Goal: Task Accomplishment & Management: Manage account settings

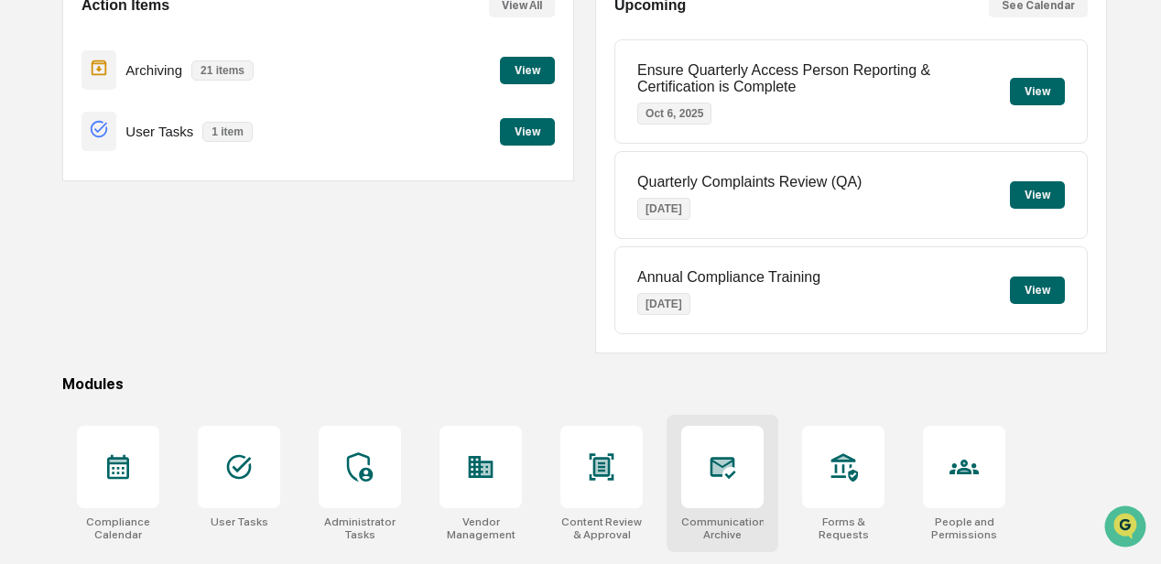
scroll to position [305, 0]
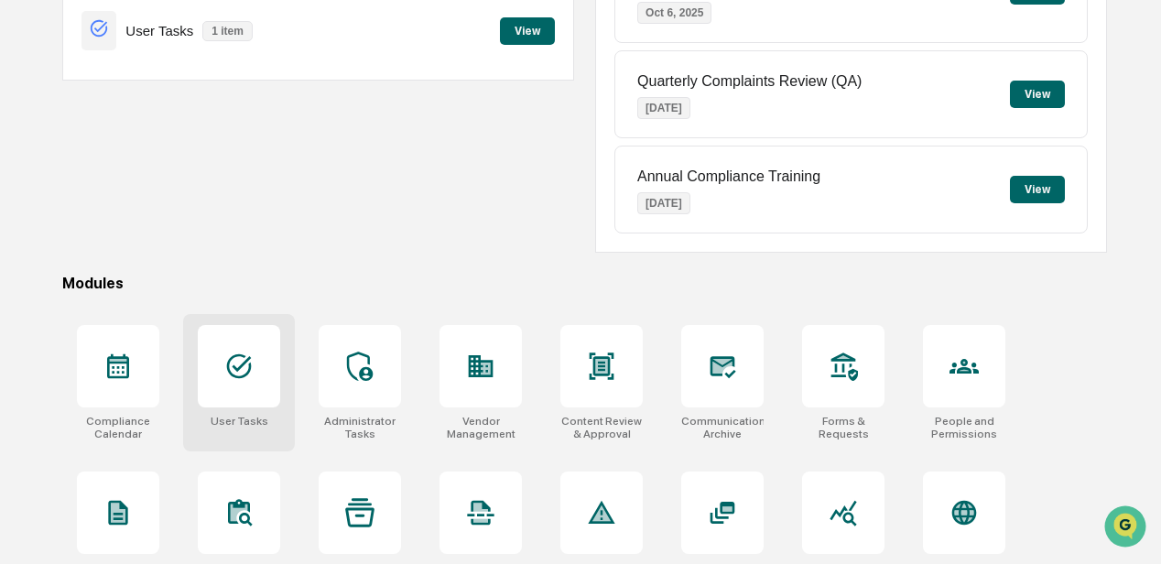
click at [239, 370] on icon at bounding box center [238, 366] width 29 height 29
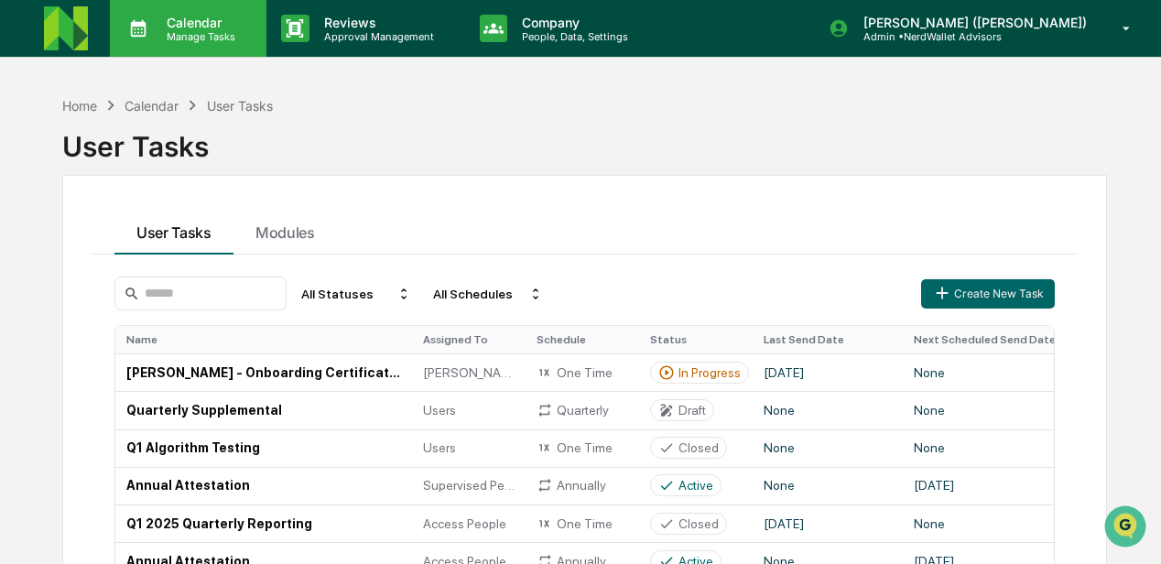
click at [214, 32] on p "Manage Tasks" at bounding box center [198, 36] width 93 height 13
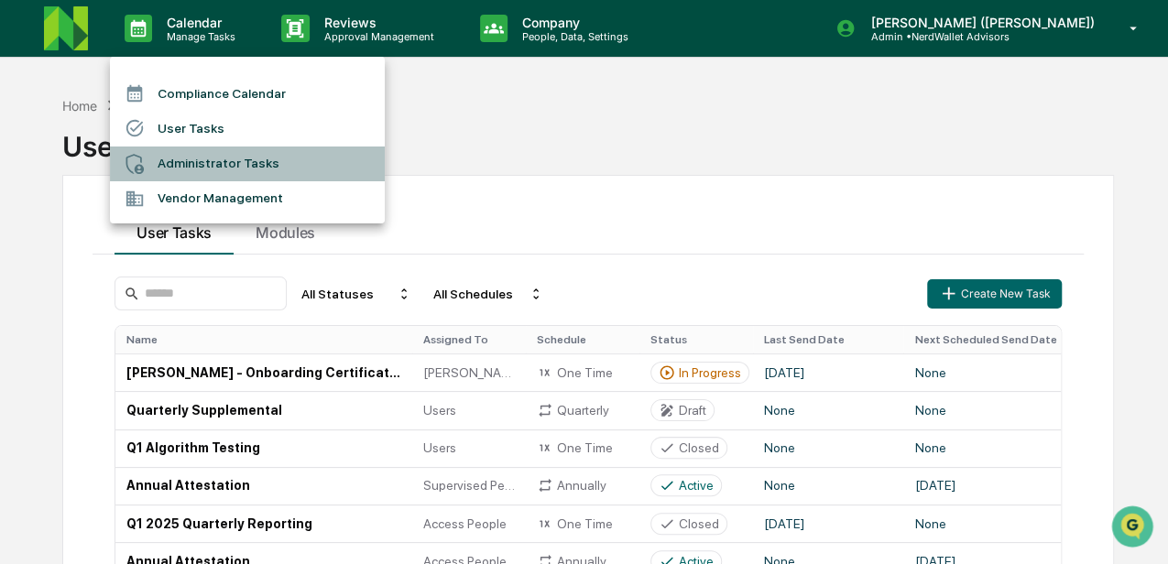
click at [207, 157] on li "Administrator Tasks" at bounding box center [247, 164] width 275 height 35
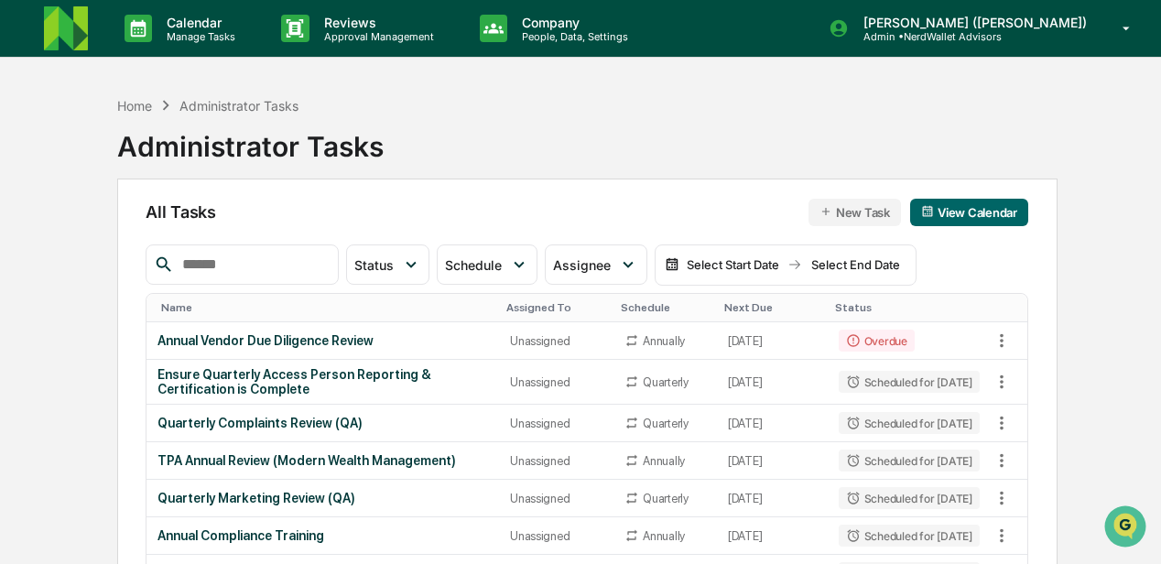
click at [77, 27] on img at bounding box center [66, 28] width 44 height 44
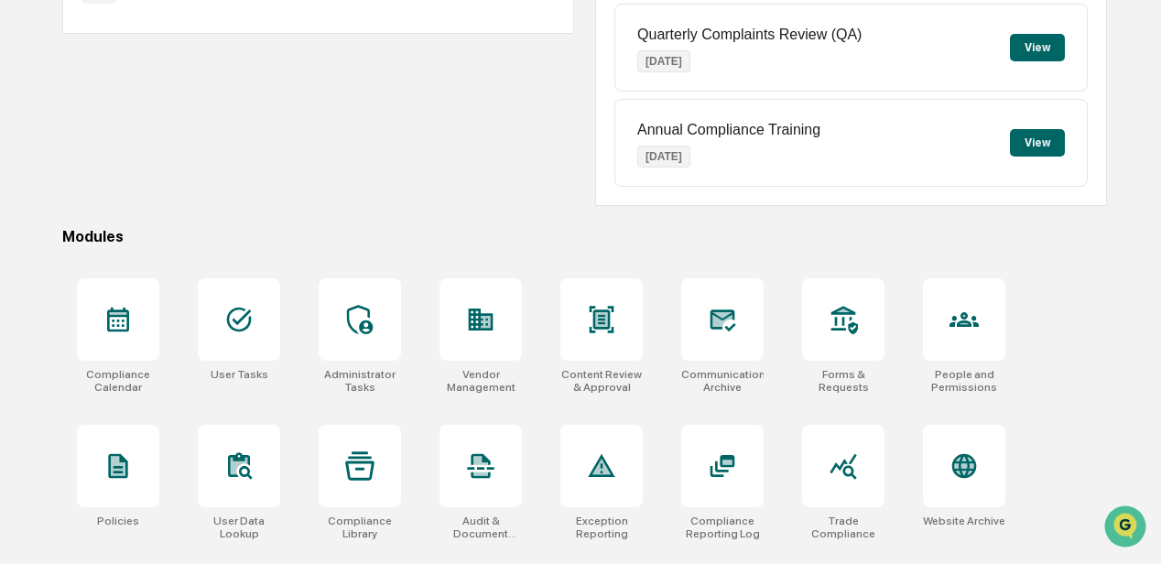
scroll to position [366, 0]
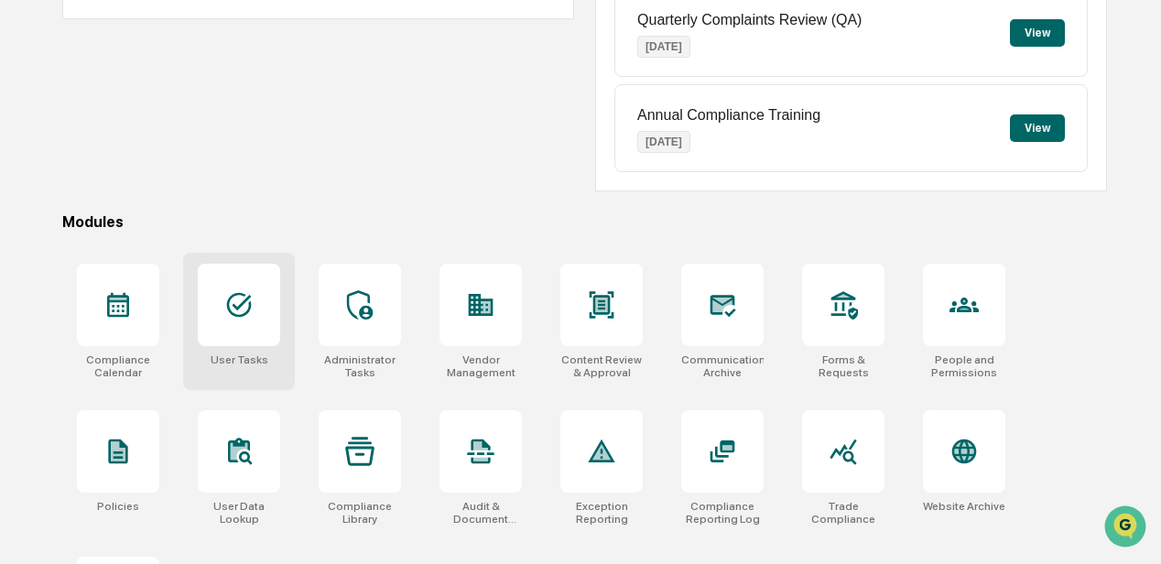
click at [233, 325] on div at bounding box center [239, 305] width 82 height 82
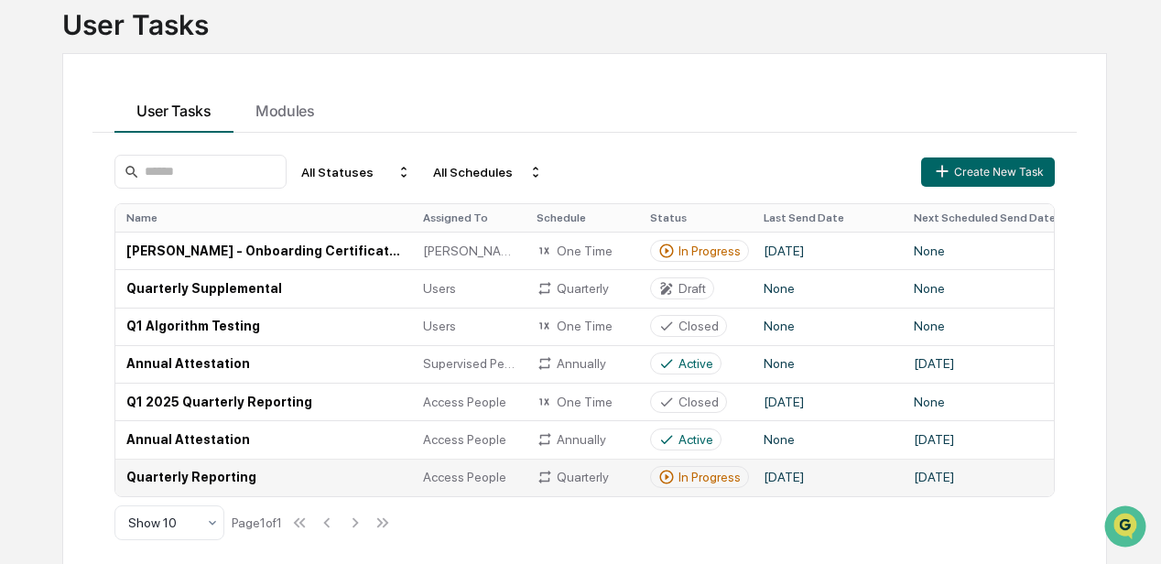
click at [196, 478] on td "Quarterly Reporting" at bounding box center [263, 478] width 297 height 38
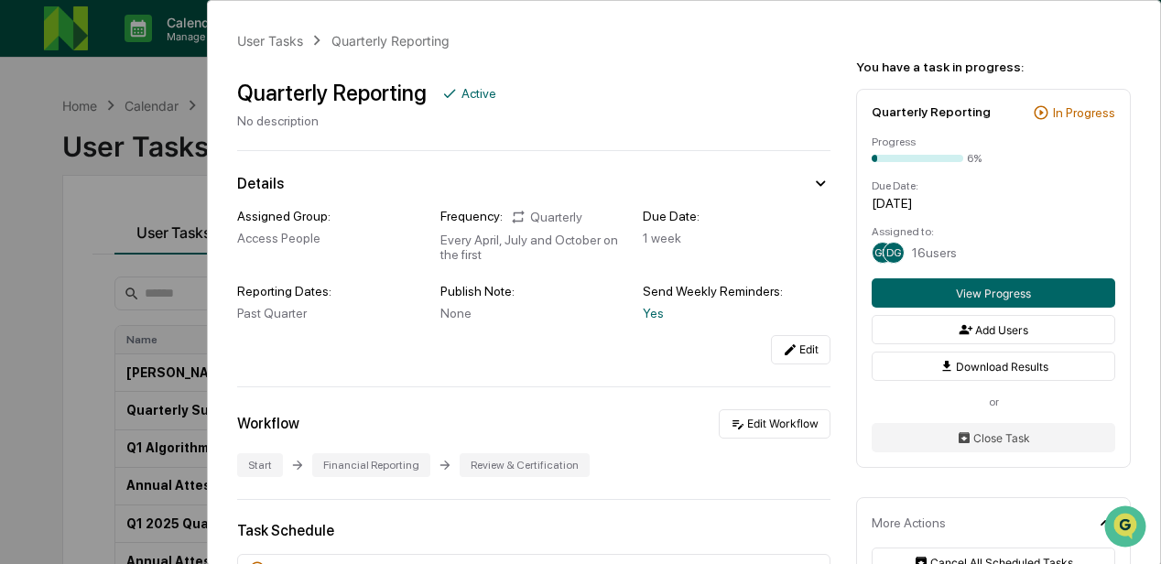
click at [108, 186] on div "User Tasks Quarterly Reporting Quarterly Reporting Active No description Detail…" at bounding box center [580, 282] width 1161 height 564
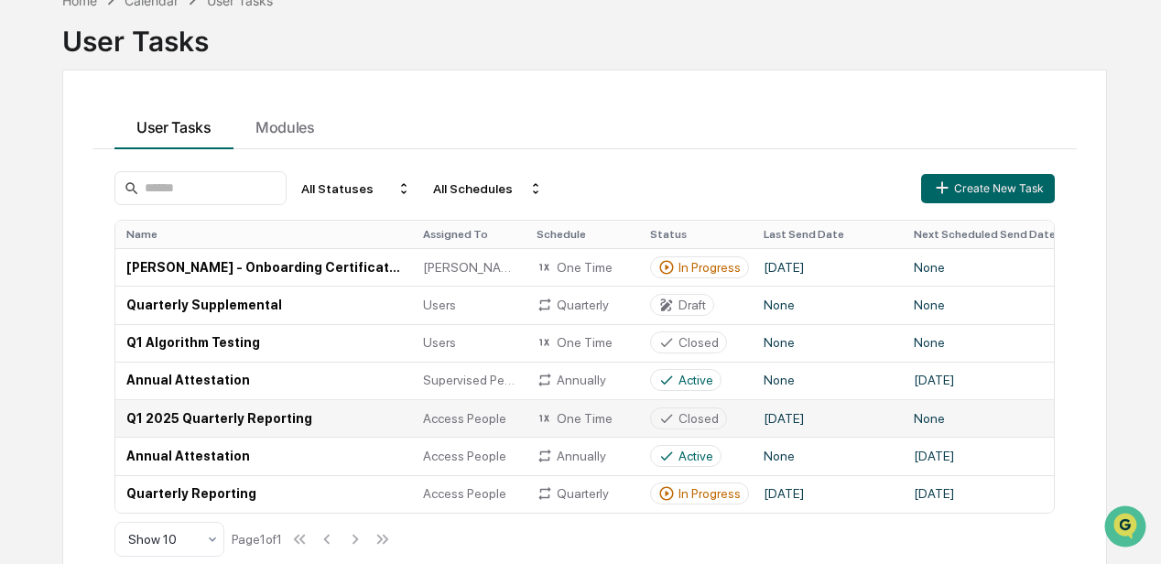
scroll to position [150, 0]
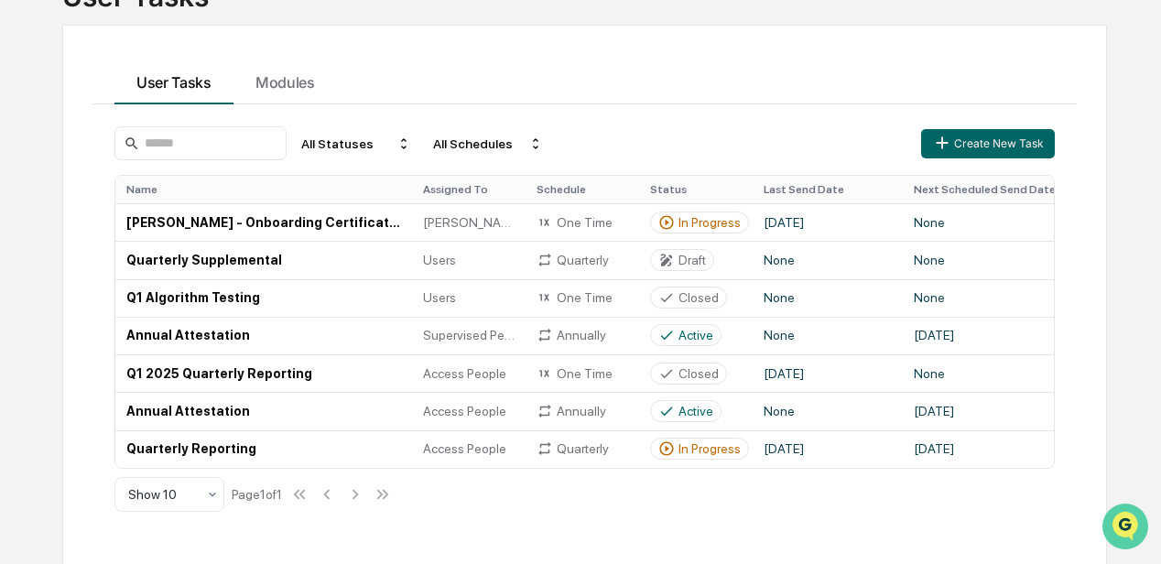
click at [1128, 522] on img "Open customer support" at bounding box center [1126, 526] width 46 height 37
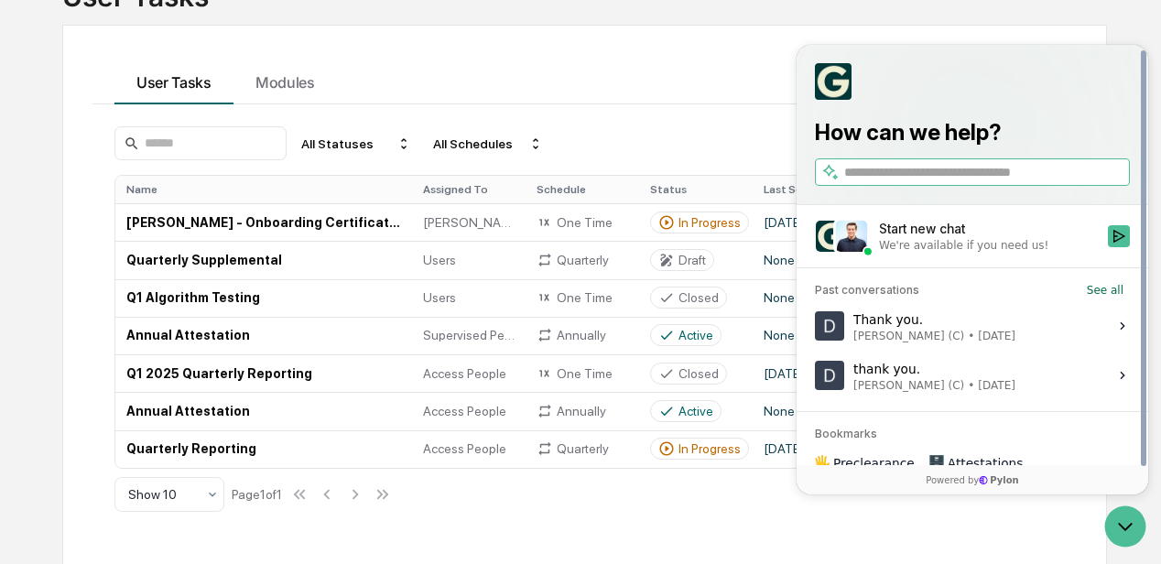
click at [1067, 405] on div "Past conversations See all Thank you. DeeAnn Dempsey (C) • Oct 1 View issue tha…" at bounding box center [973, 339] width 352 height 143
click at [857, 176] on input "search" at bounding box center [986, 172] width 282 height 19
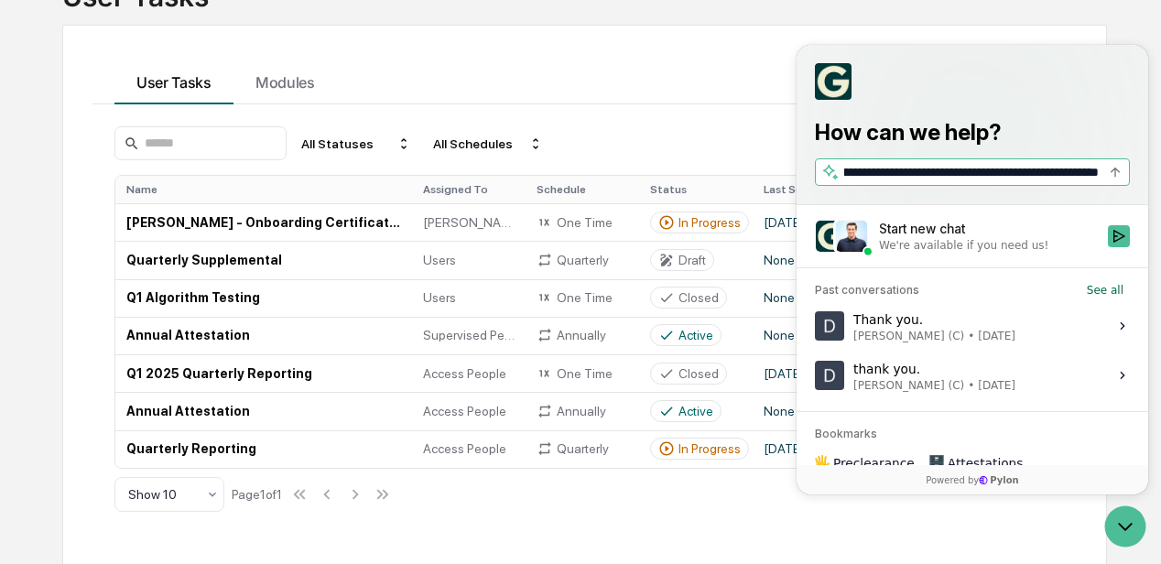
scroll to position [0, 165]
type input "**********"
click at [231, 449] on td "Quarterly Reporting" at bounding box center [263, 449] width 297 height 38
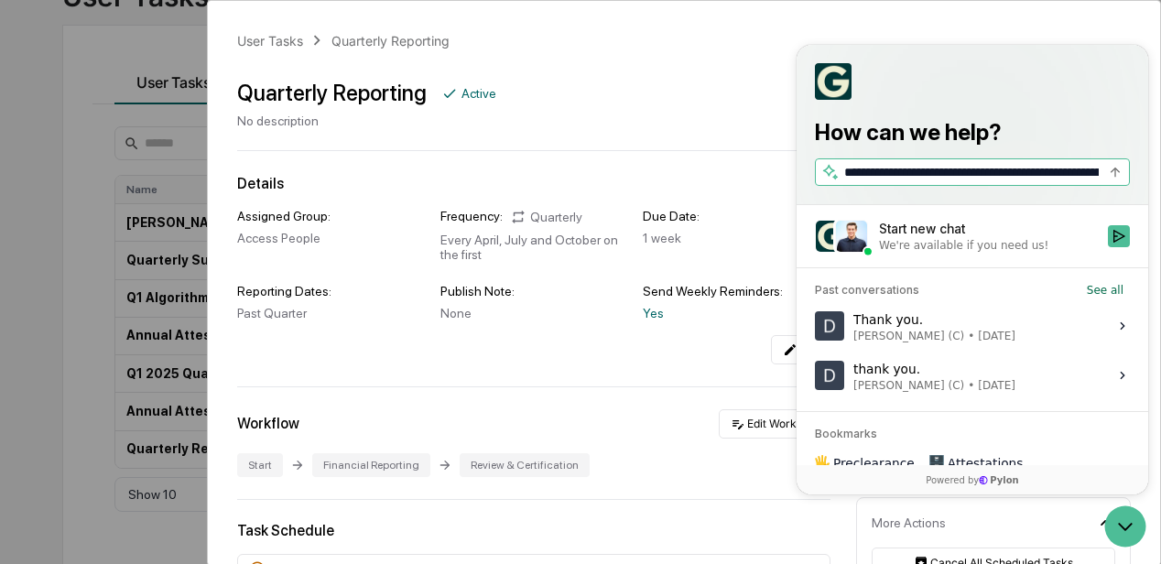
click at [93, 340] on div "User Tasks Quarterly Reporting Quarterly Reporting Active No description Detail…" at bounding box center [580, 282] width 1161 height 564
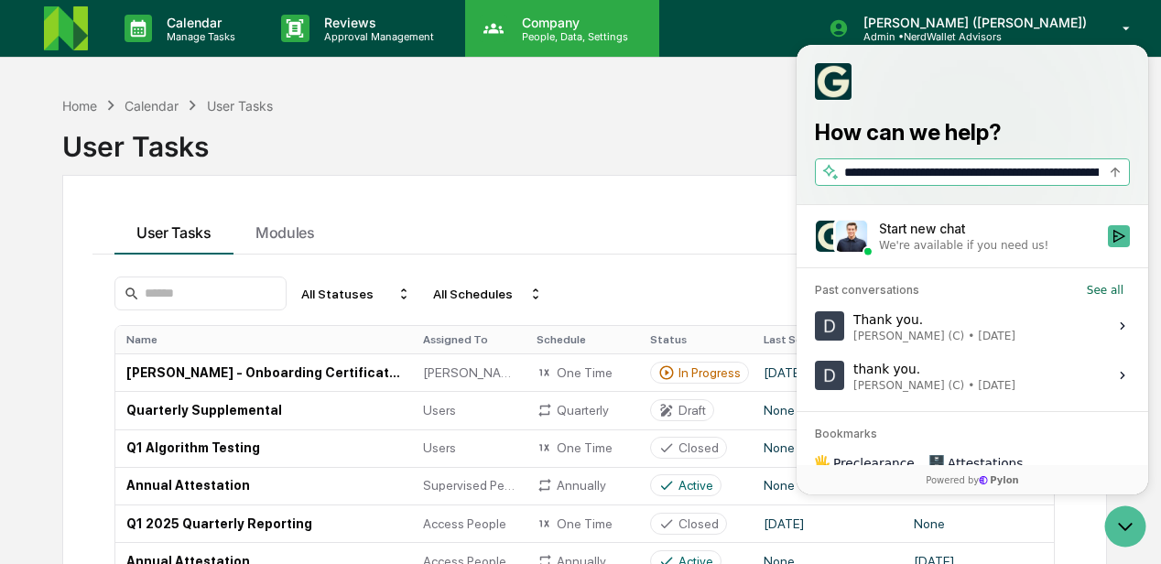
click at [528, 30] on p "People, Data, Settings" at bounding box center [572, 36] width 130 height 13
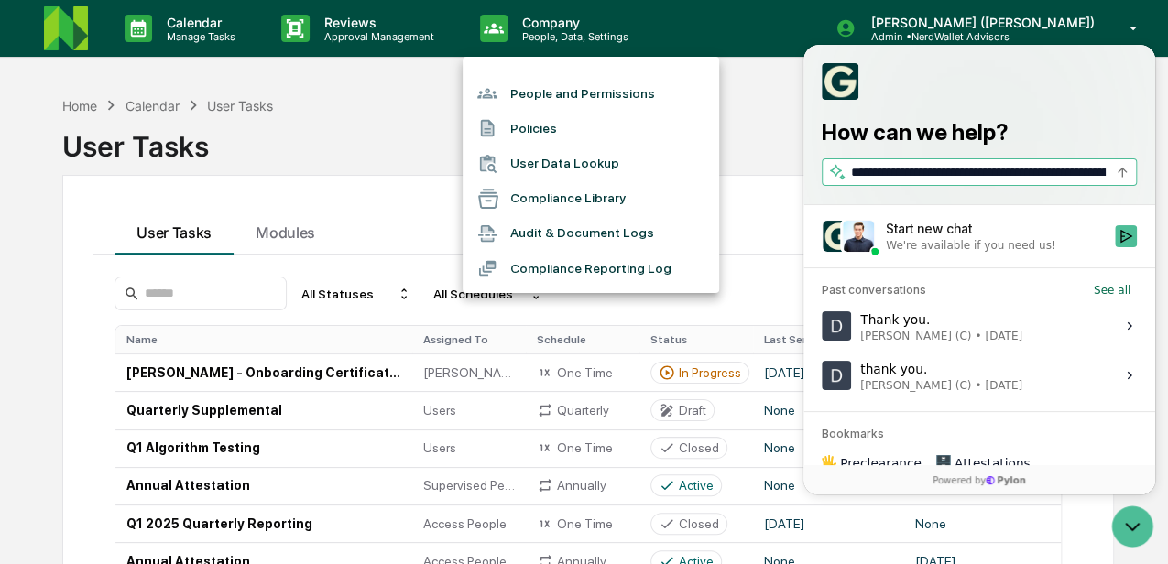
click at [555, 92] on li "People and Permissions" at bounding box center [591, 93] width 256 height 35
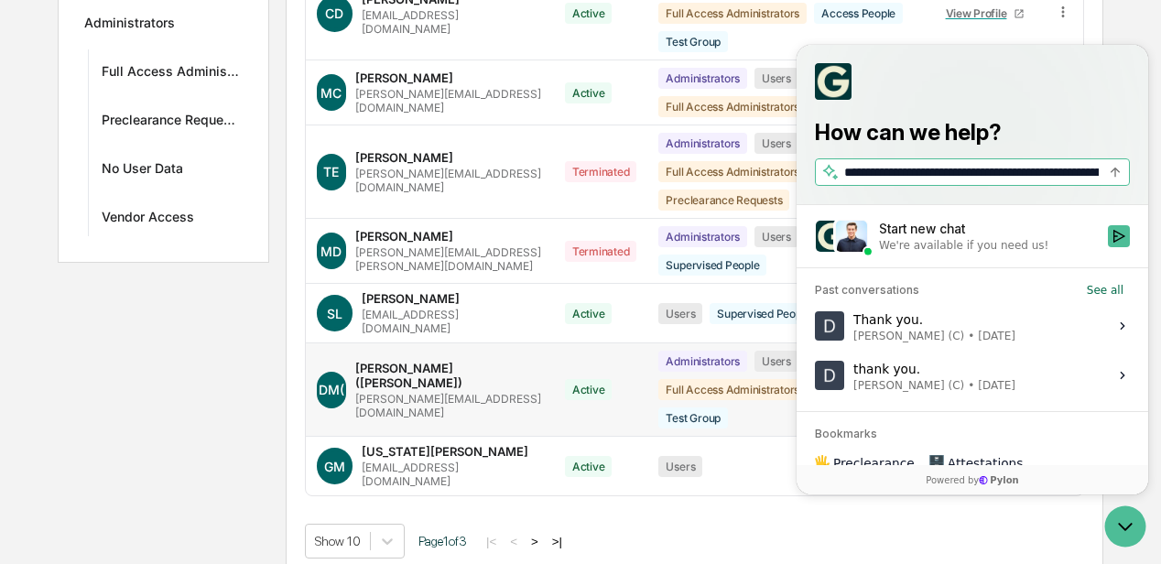
scroll to position [578, 0]
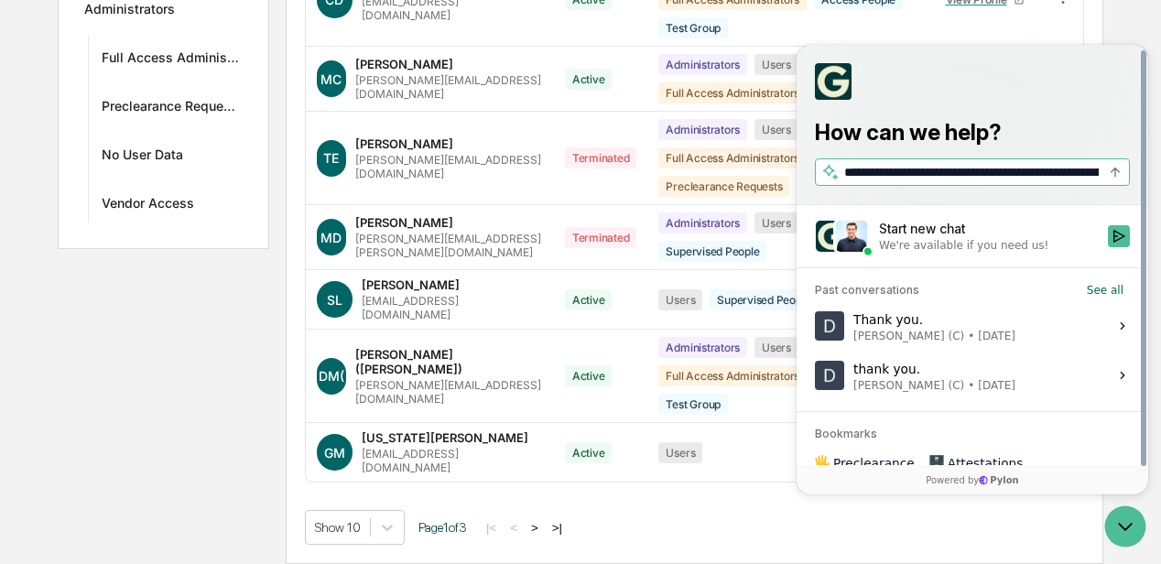
click at [1100, 19] on div "All People Add New People Name Status Groups DA Diego Amorim dtsuyoshiamorin@ne…" at bounding box center [695, 96] width 818 height 936
click at [1125, 518] on icon "Open customer support" at bounding box center [1126, 527] width 46 height 46
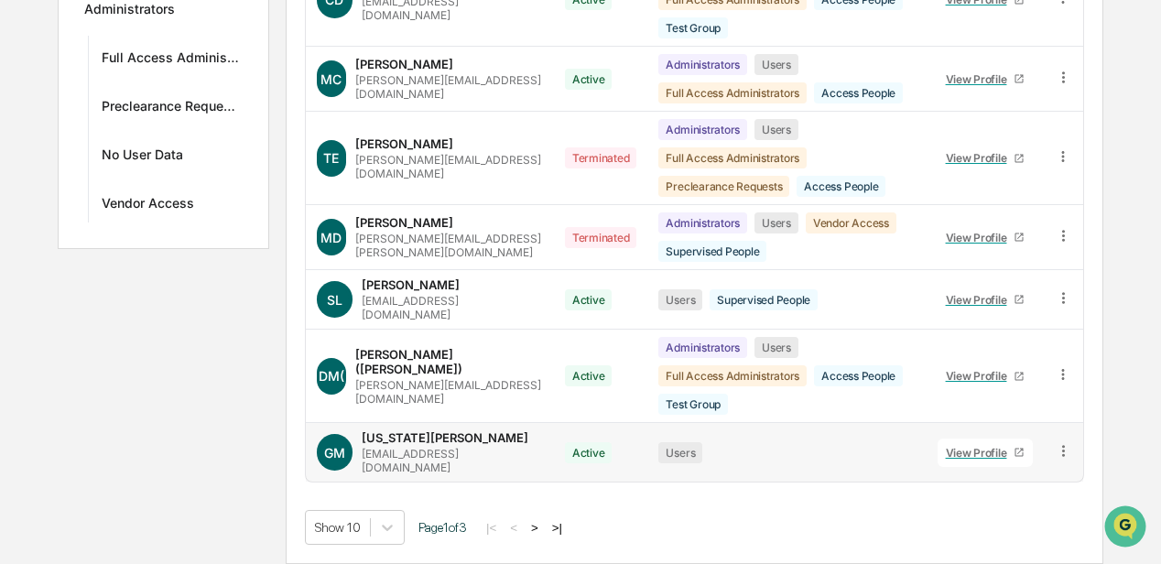
click at [1064, 454] on icon at bounding box center [1064, 450] width 3 height 11
click at [978, 409] on tbody "DA Diego Amorim dtsuyoshiamorin@nerdwallet.com Active Users Supervised People V…" at bounding box center [695, 128] width 778 height 707
click at [994, 454] on div "View Profile" at bounding box center [980, 453] width 69 height 14
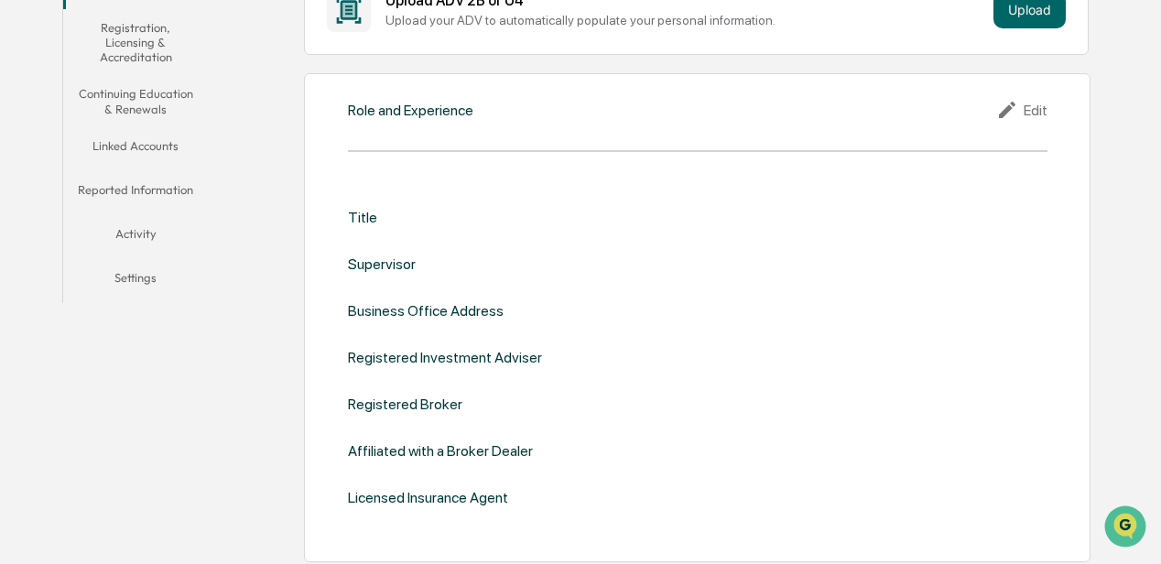
scroll to position [150, 0]
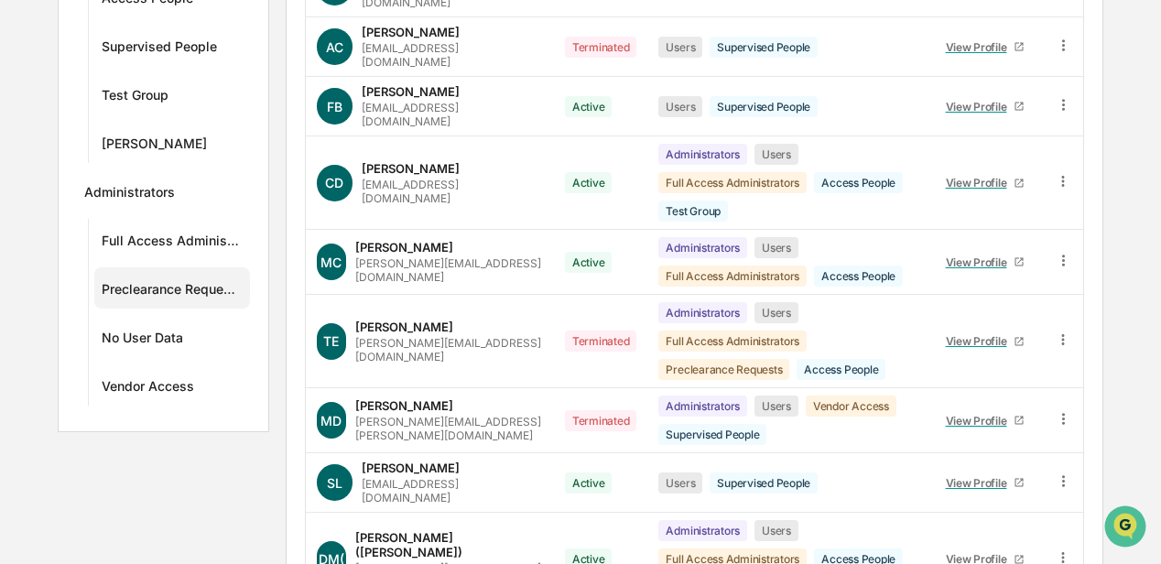
scroll to position [333, 0]
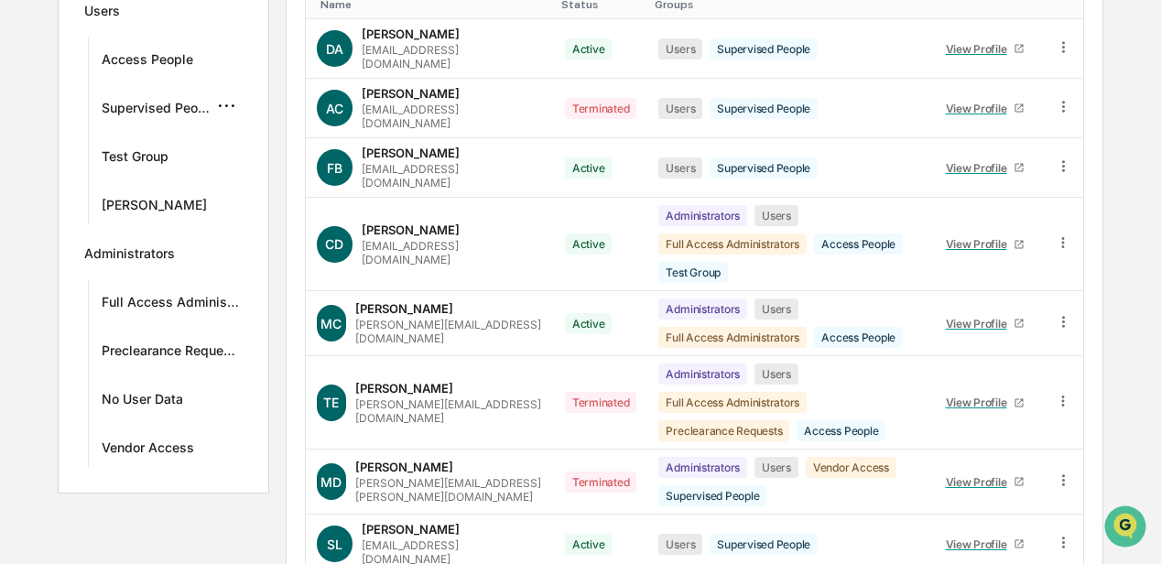
click at [175, 103] on div "Supervised People" at bounding box center [156, 111] width 108 height 22
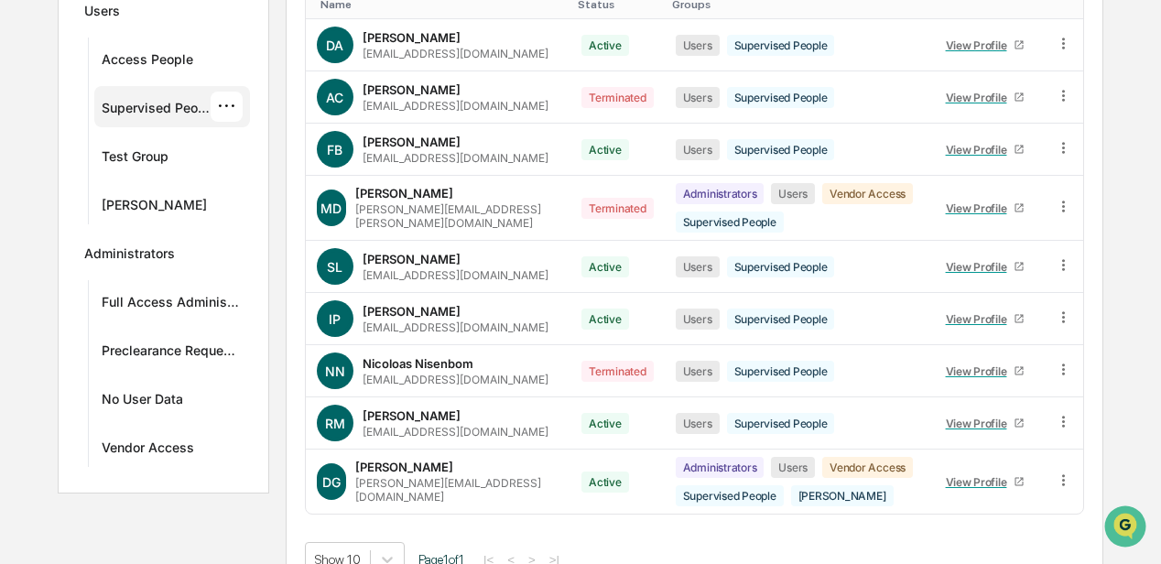
click at [229, 104] on div "···" at bounding box center [227, 107] width 32 height 30
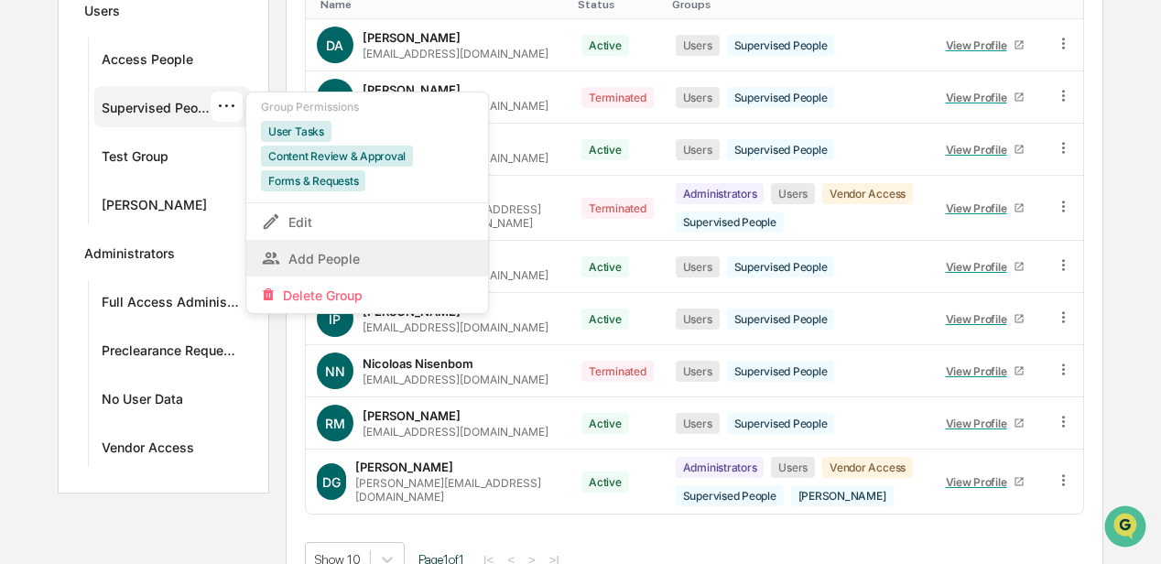
click at [335, 251] on div "Add People" at bounding box center [367, 258] width 213 height 22
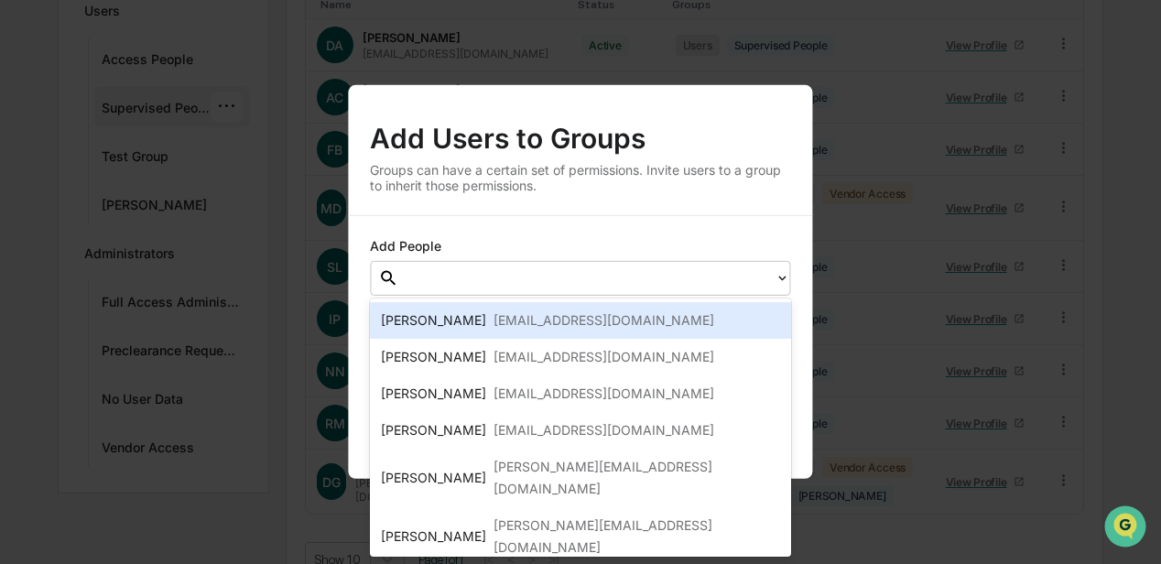
click at [430, 278] on div at bounding box center [588, 277] width 358 height 21
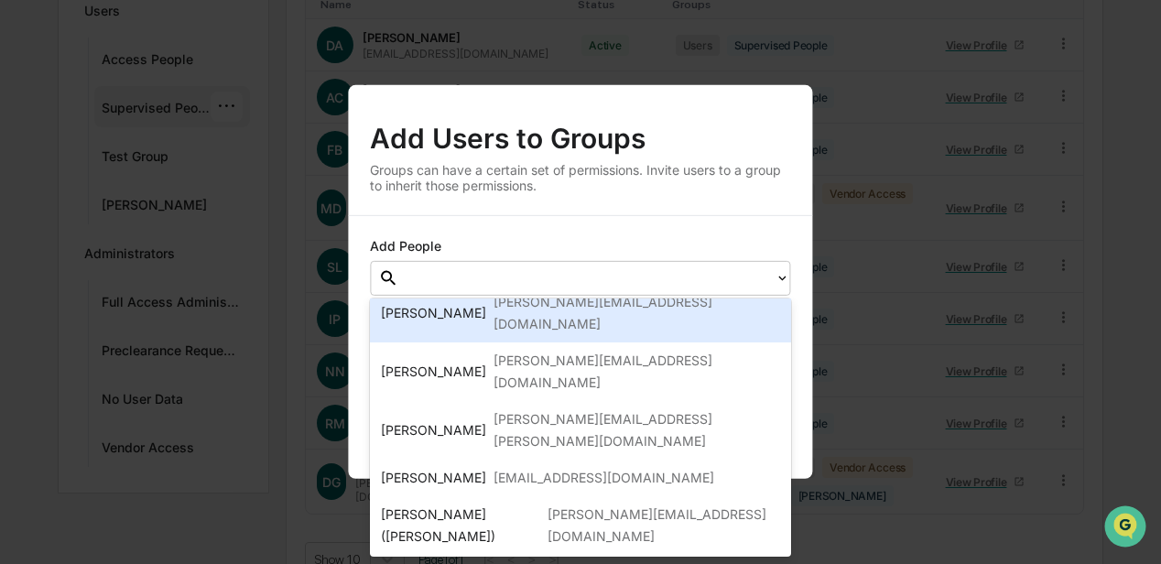
scroll to position [183, 0]
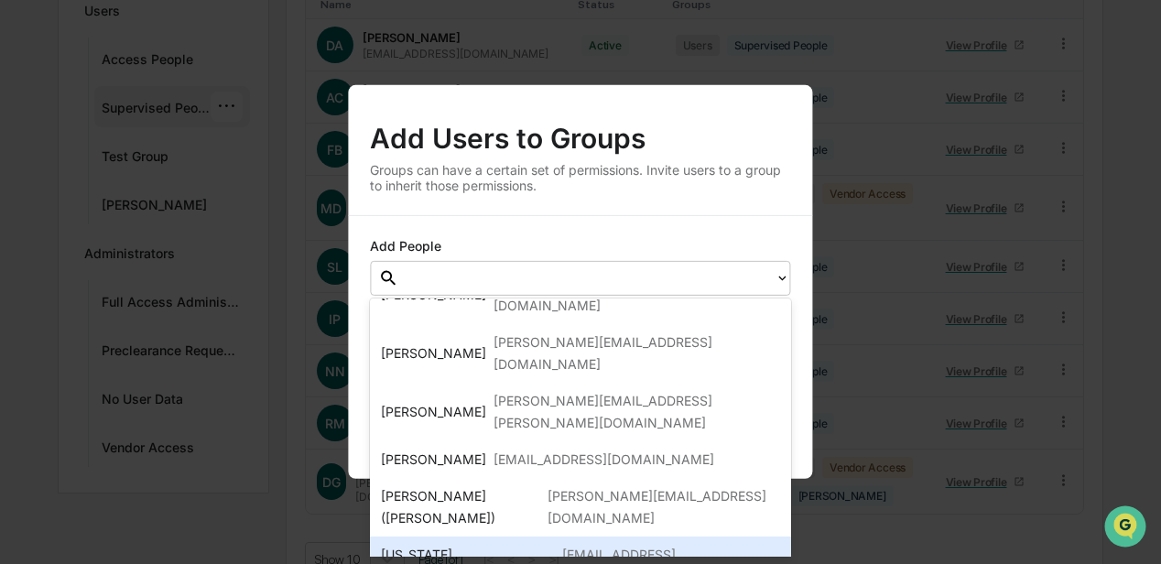
click at [435, 544] on div "[US_STATE][PERSON_NAME]" at bounding box center [468, 566] width 174 height 44
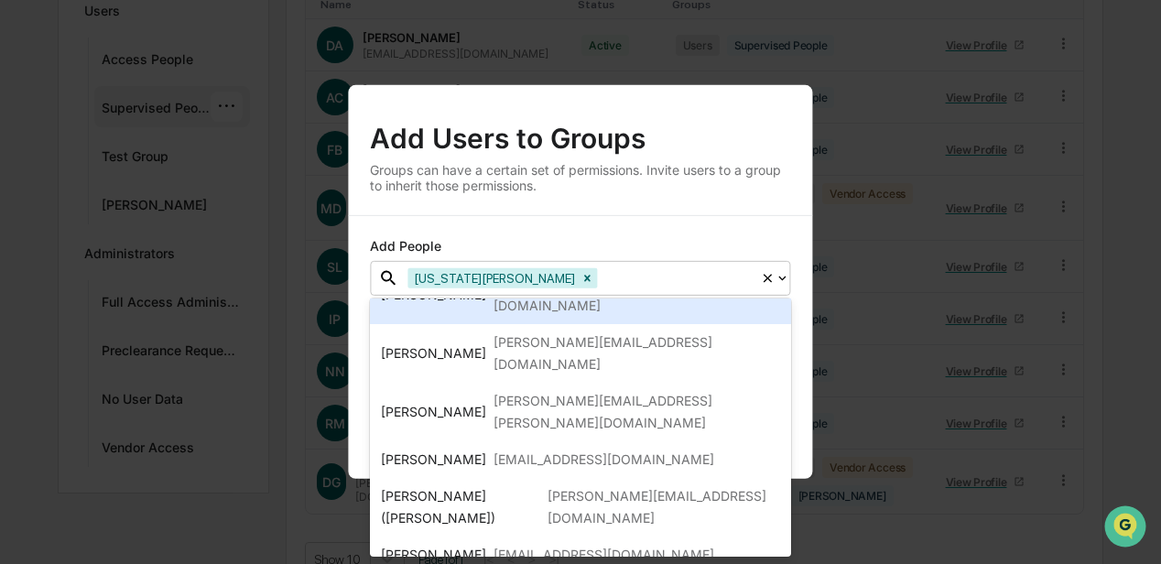
click at [753, 241] on div "Add People" at bounding box center [580, 249] width 420 height 23
click at [700, 272] on div at bounding box center [677, 277] width 150 height 21
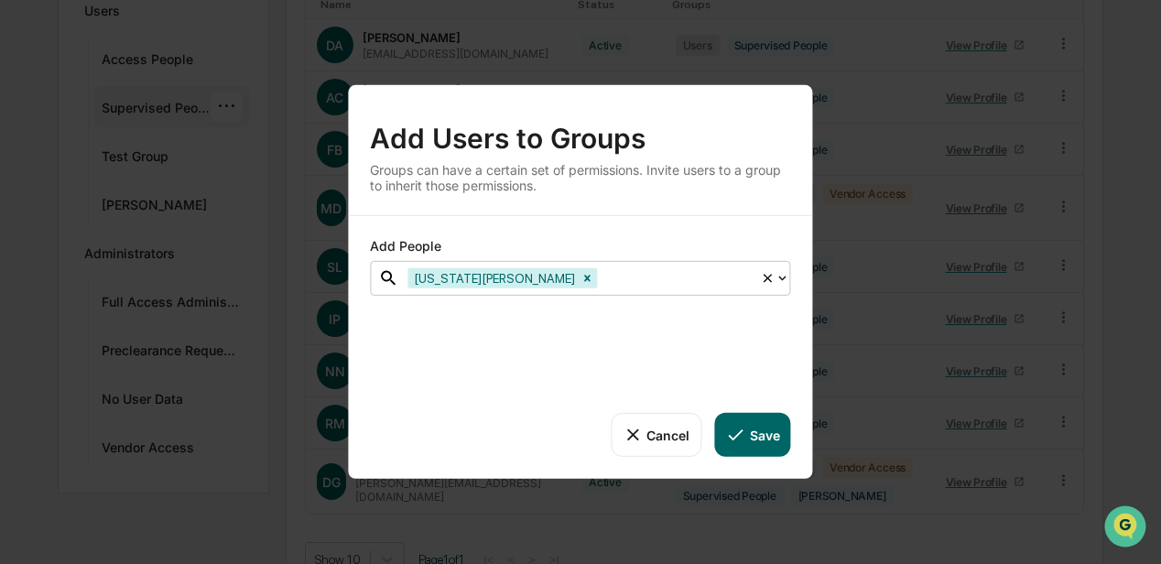
click at [757, 441] on button "Save" at bounding box center [752, 435] width 76 height 44
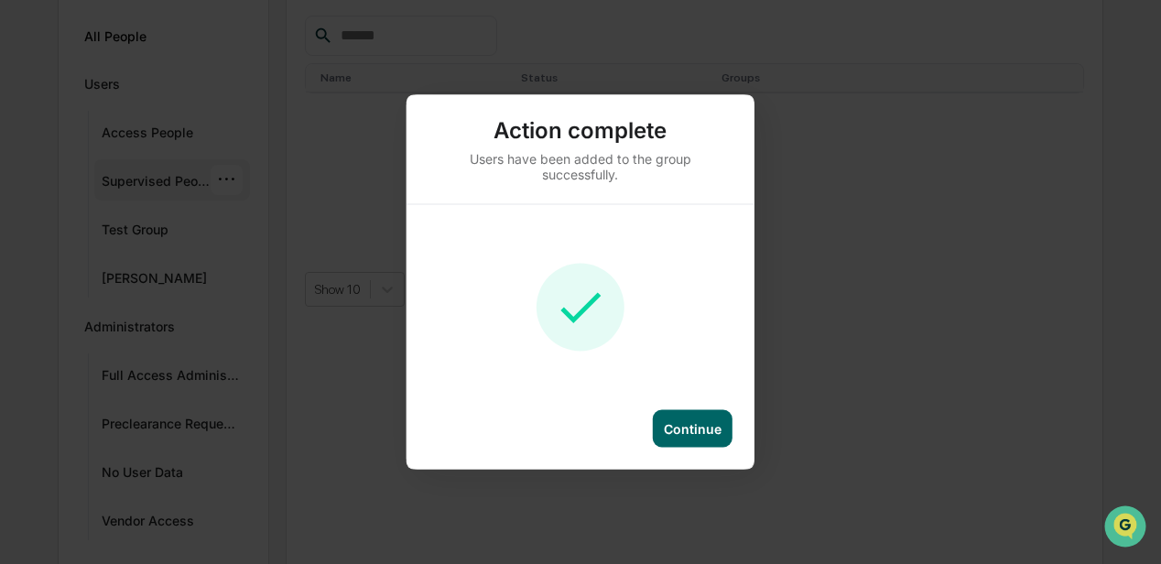
scroll to position [333, 0]
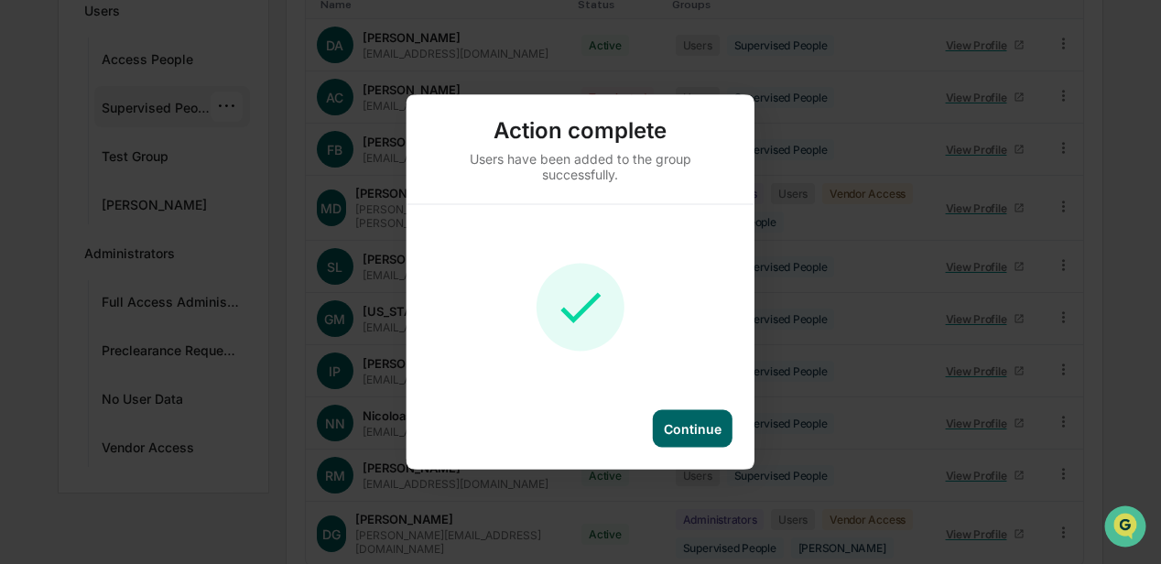
click at [707, 428] on div "Continue" at bounding box center [693, 429] width 58 height 16
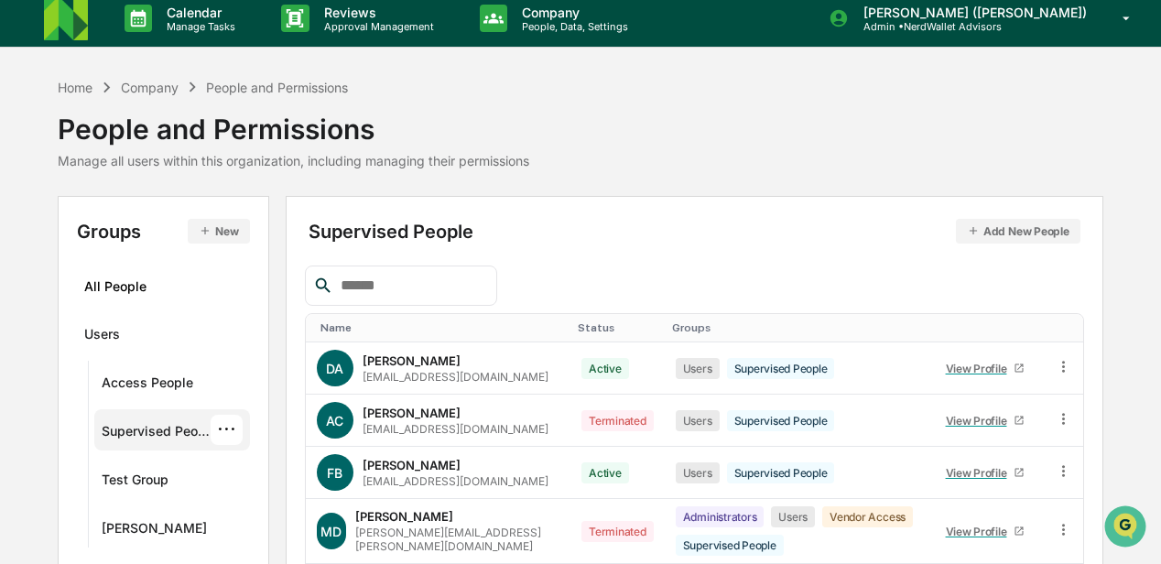
scroll to position [0, 0]
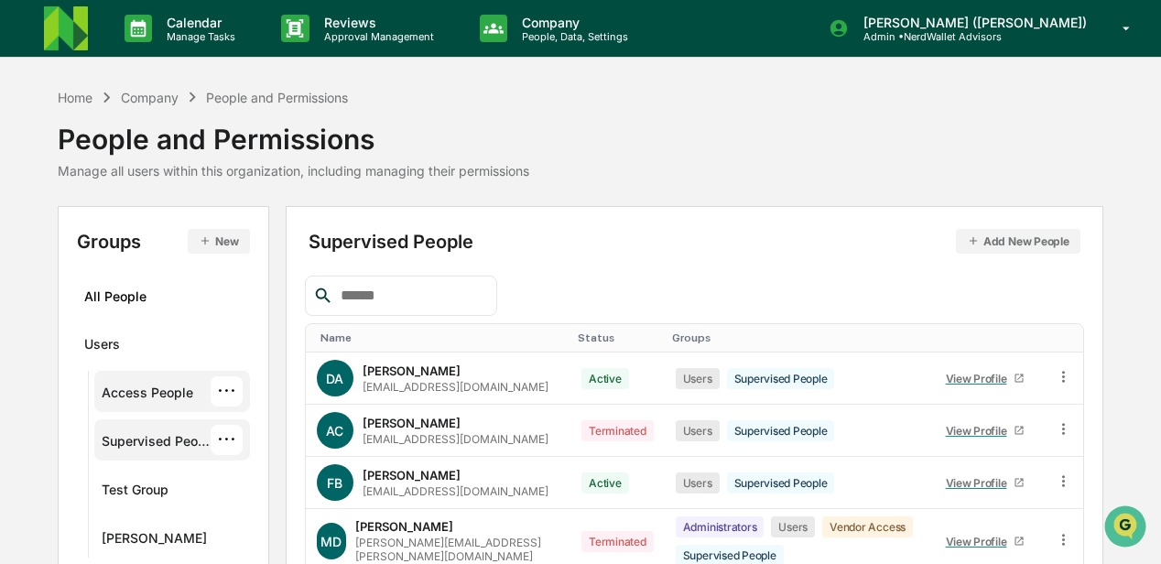
click at [152, 387] on div "Access People" at bounding box center [148, 396] width 92 height 22
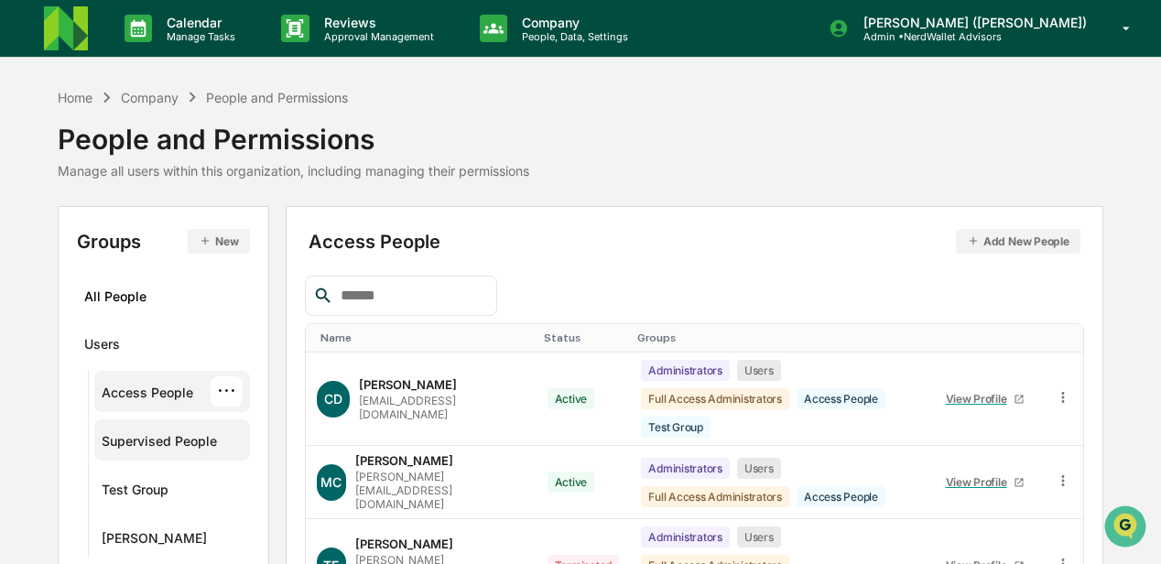
click at [226, 387] on div "···" at bounding box center [227, 391] width 32 height 30
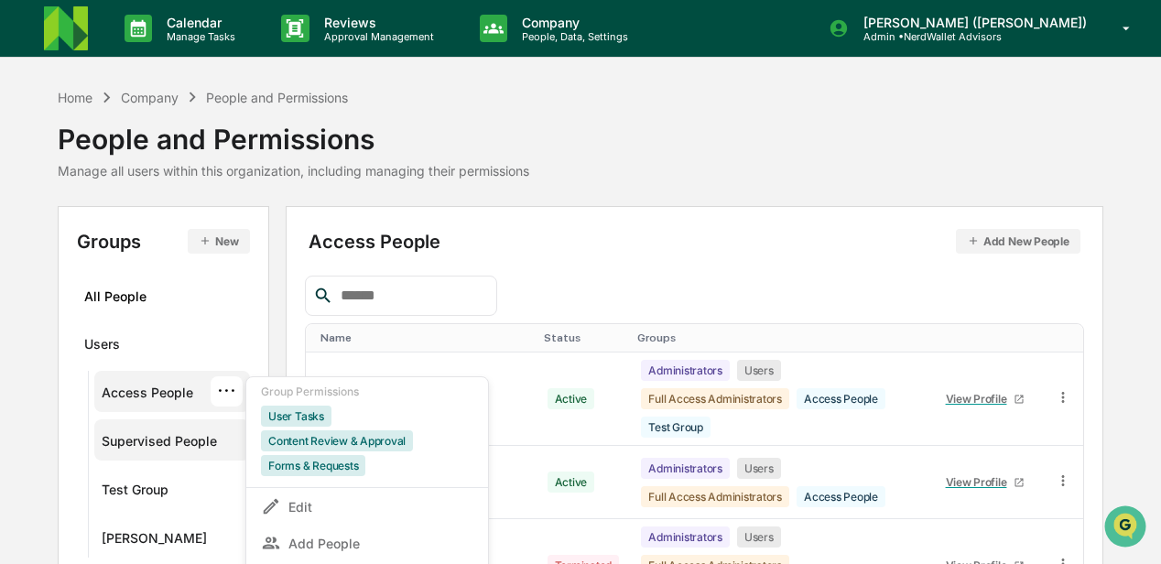
click at [583, 280] on div at bounding box center [694, 296] width 779 height 40
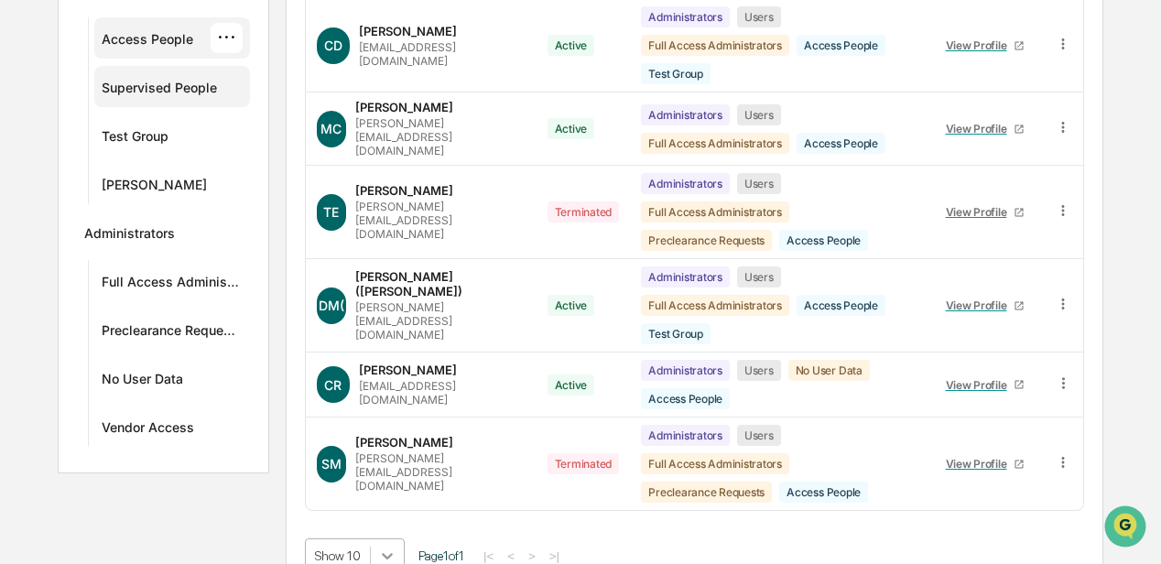
scroll to position [499, 0]
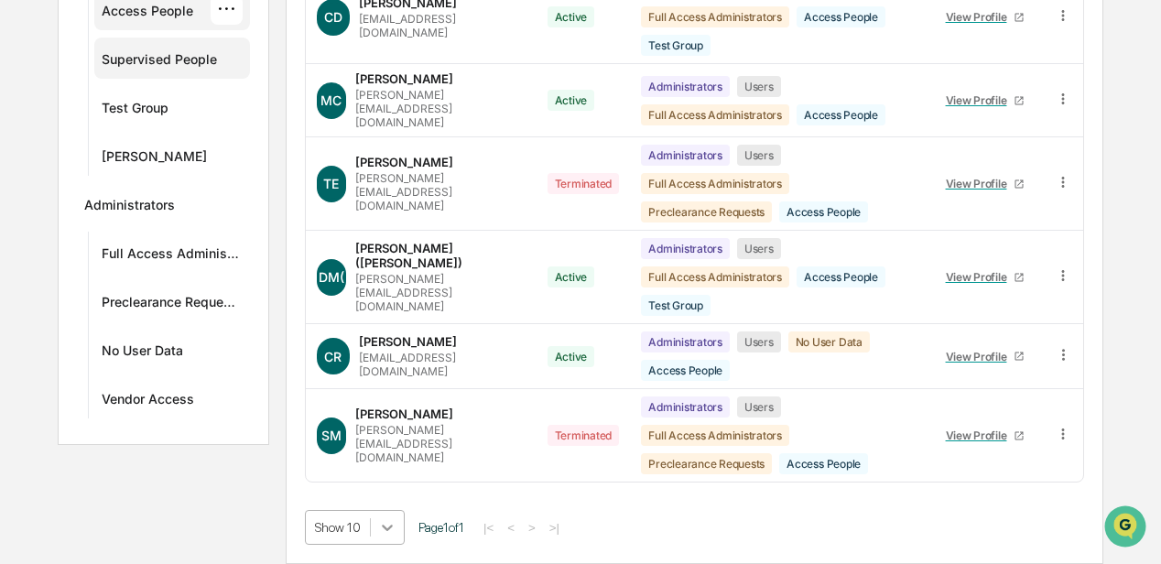
click at [387, 530] on body "Calendar Manage Tasks Reviews Approval Management Company People, Data, Setting…" at bounding box center [580, 91] width 1161 height 946
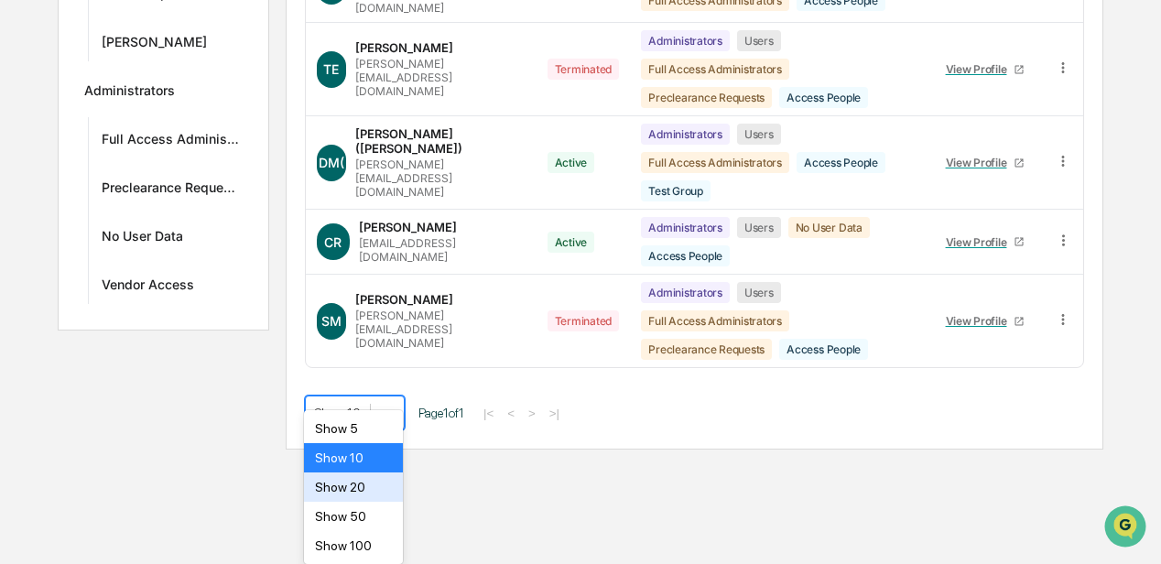
click at [357, 485] on div "Show 20" at bounding box center [353, 487] width 99 height 29
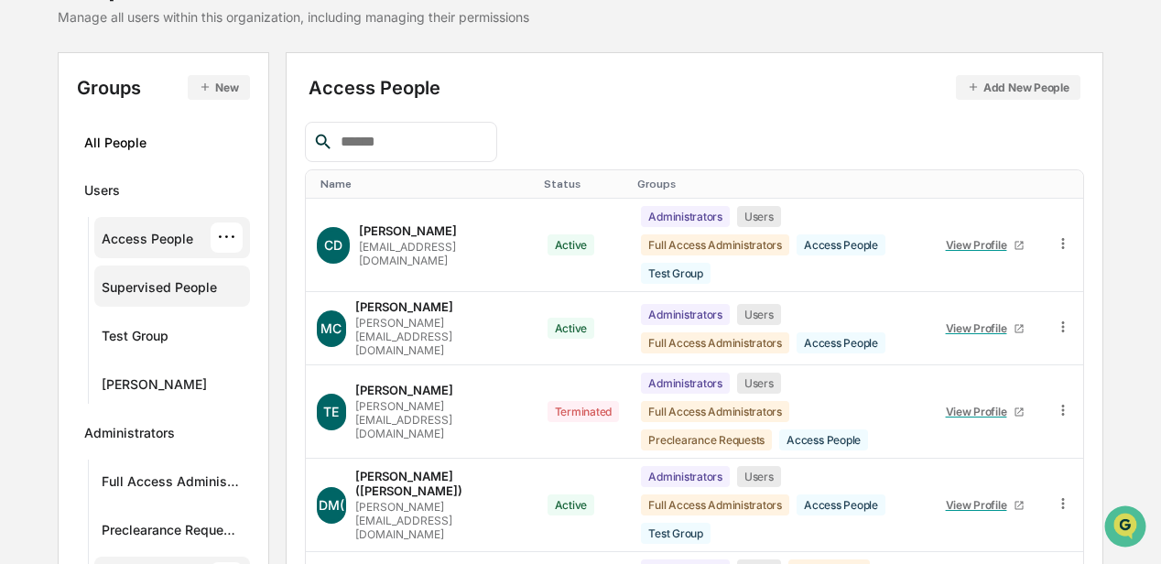
scroll to position [110, 0]
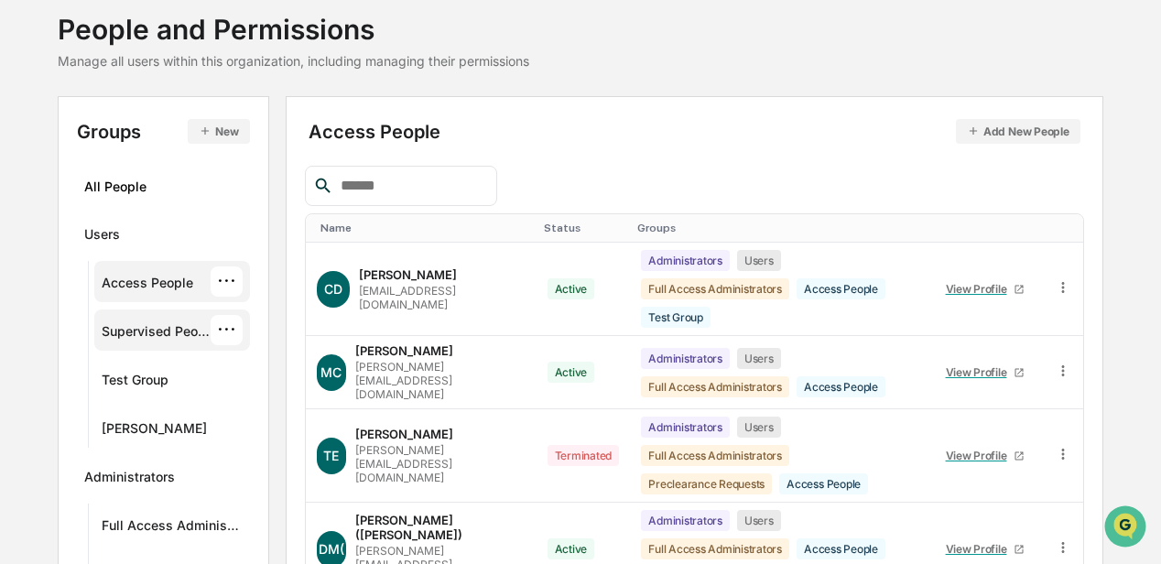
click at [155, 328] on div "Supervised People" at bounding box center [156, 334] width 108 height 22
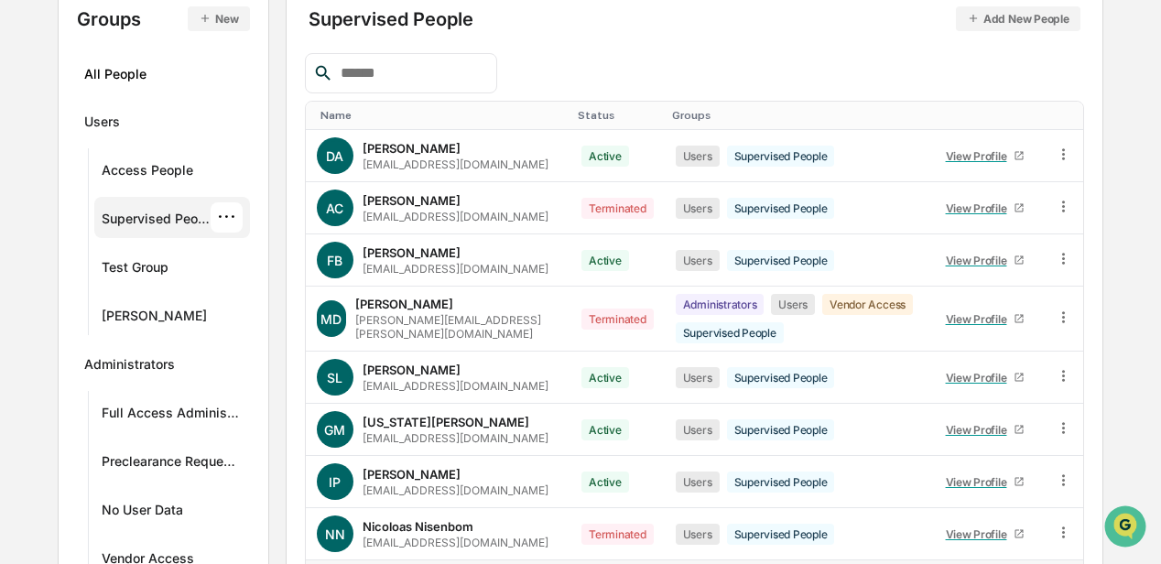
scroll to position [191, 0]
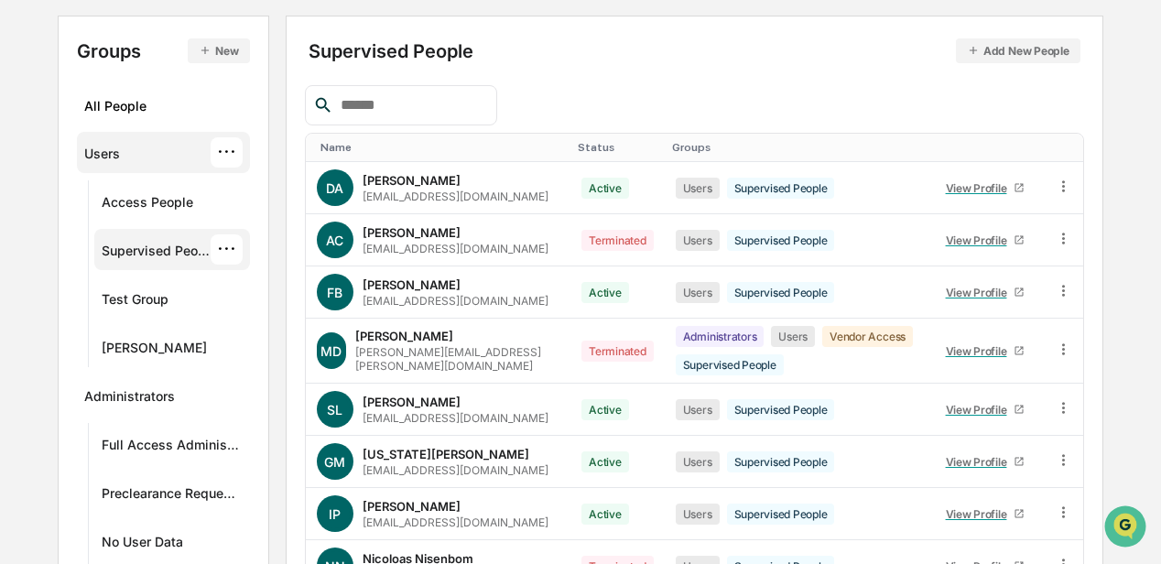
click at [111, 154] on div "Users" at bounding box center [102, 157] width 36 height 22
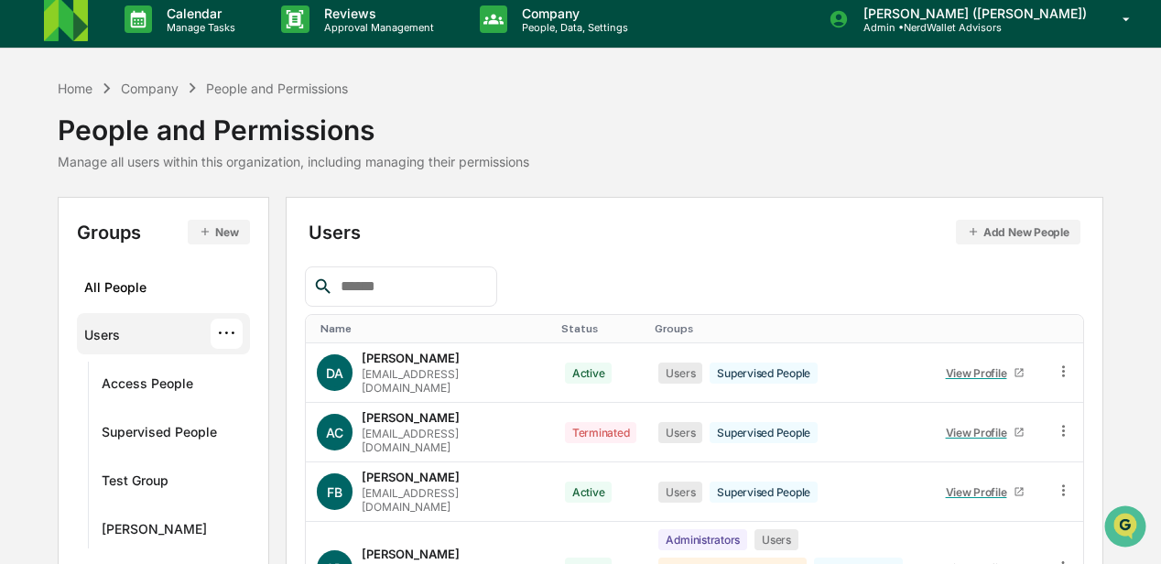
scroll to position [0, 0]
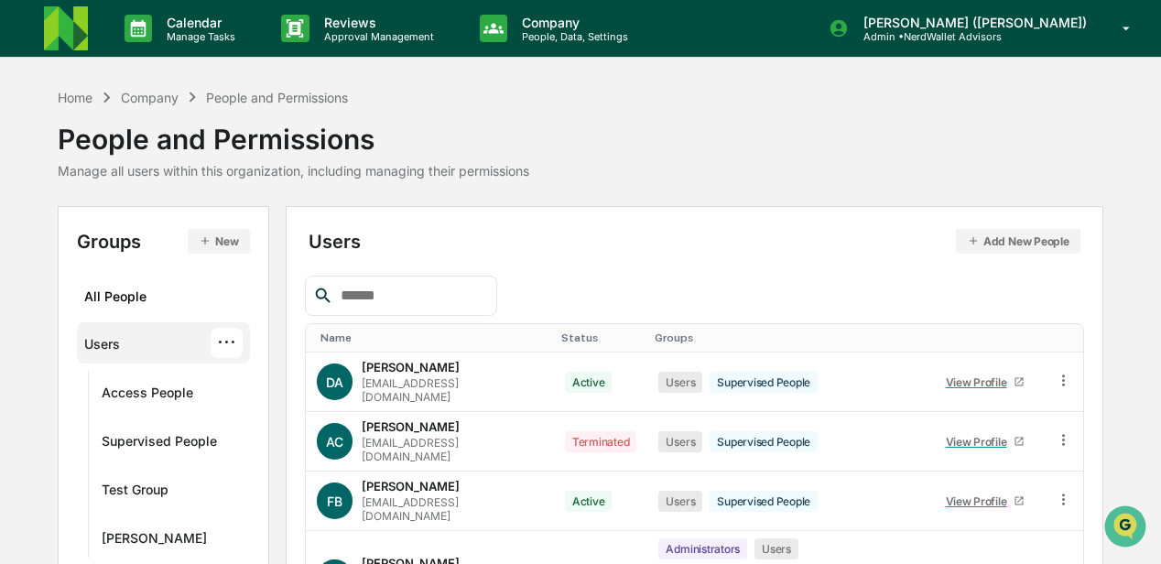
click at [64, 36] on img at bounding box center [66, 28] width 44 height 44
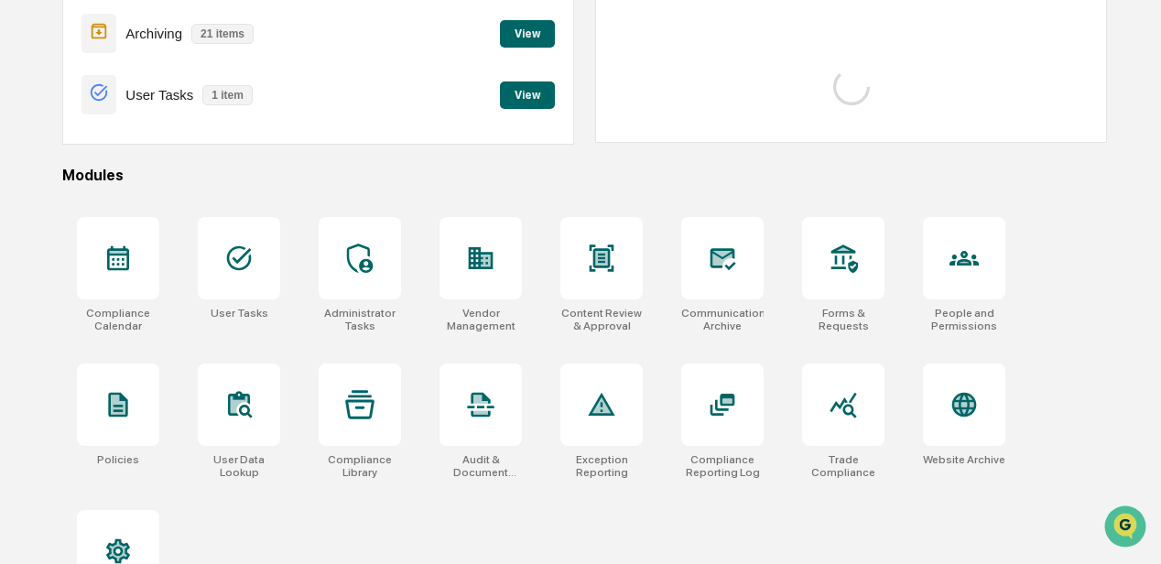
scroll to position [305, 0]
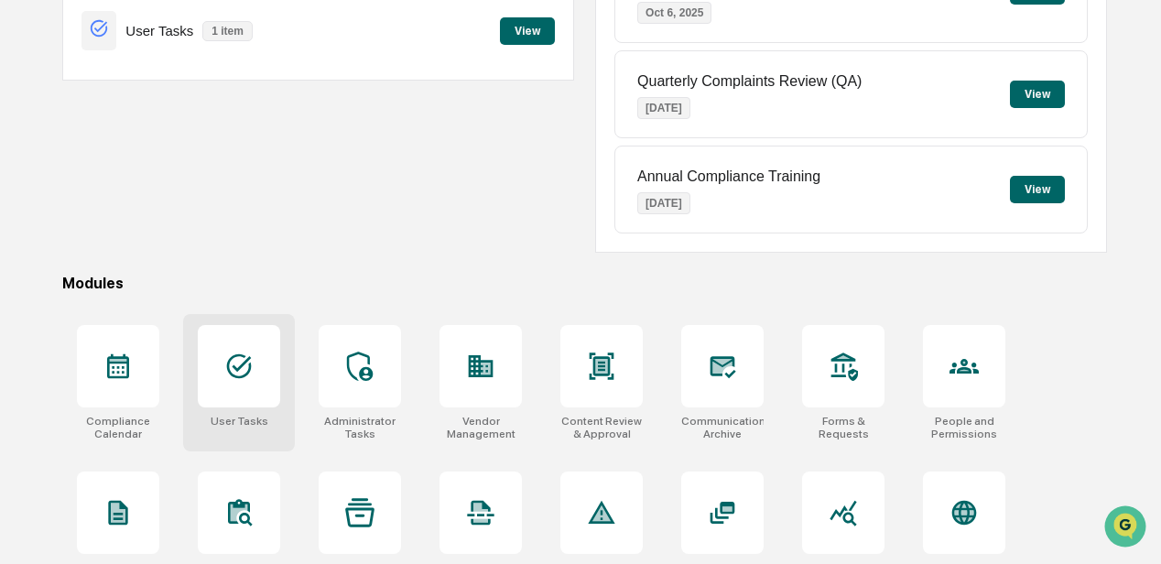
click at [230, 368] on icon at bounding box center [238, 366] width 29 height 29
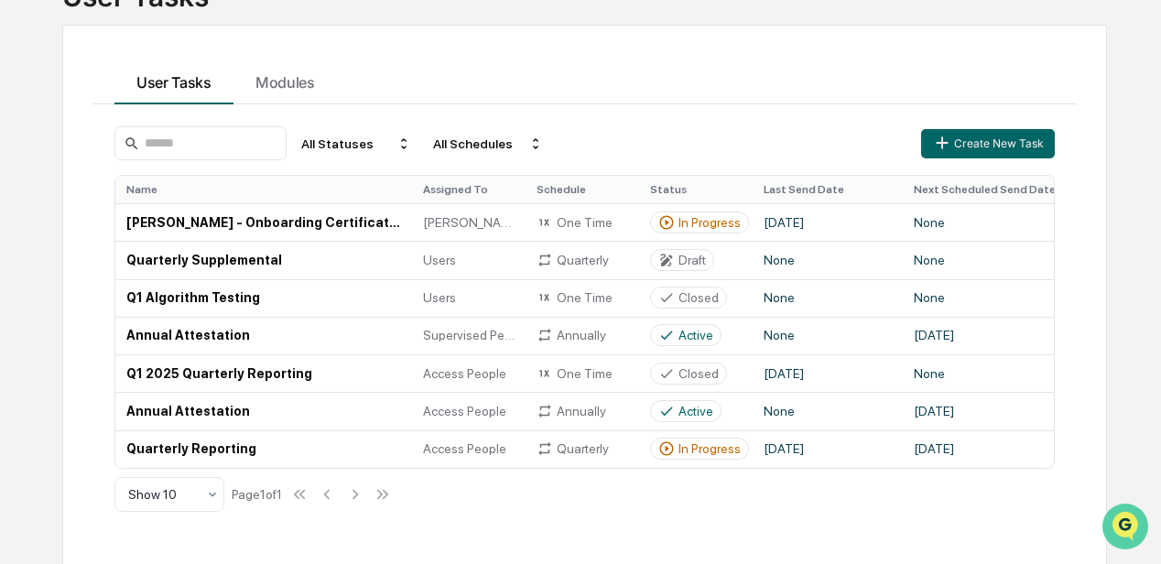
click at [1117, 521] on img "Open customer support" at bounding box center [1126, 526] width 46 height 37
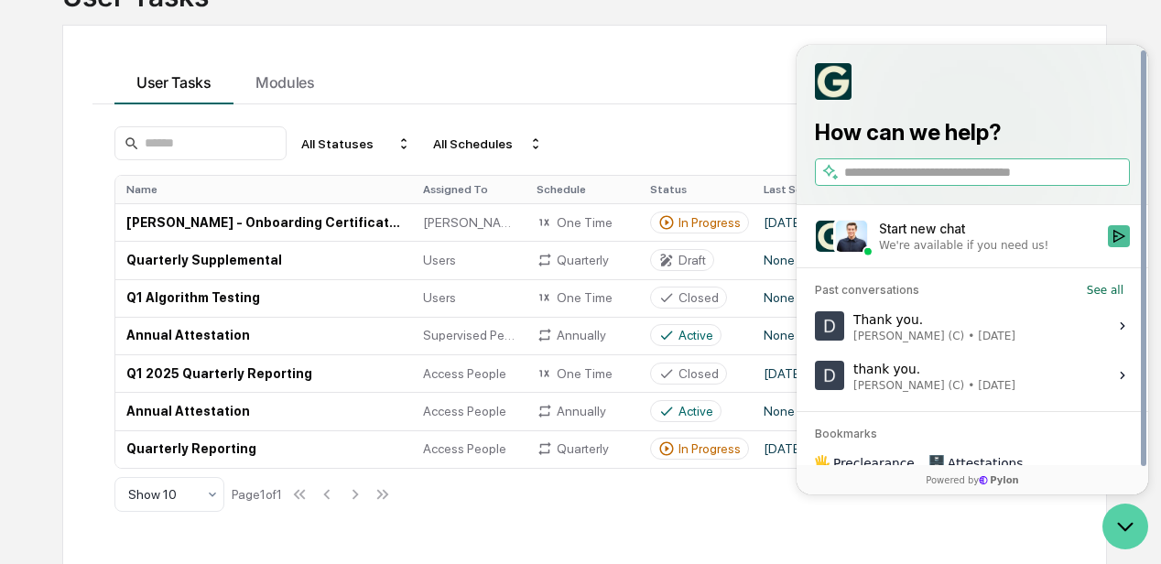
click at [1129, 518] on icon "Open customer support" at bounding box center [1126, 527] width 46 height 46
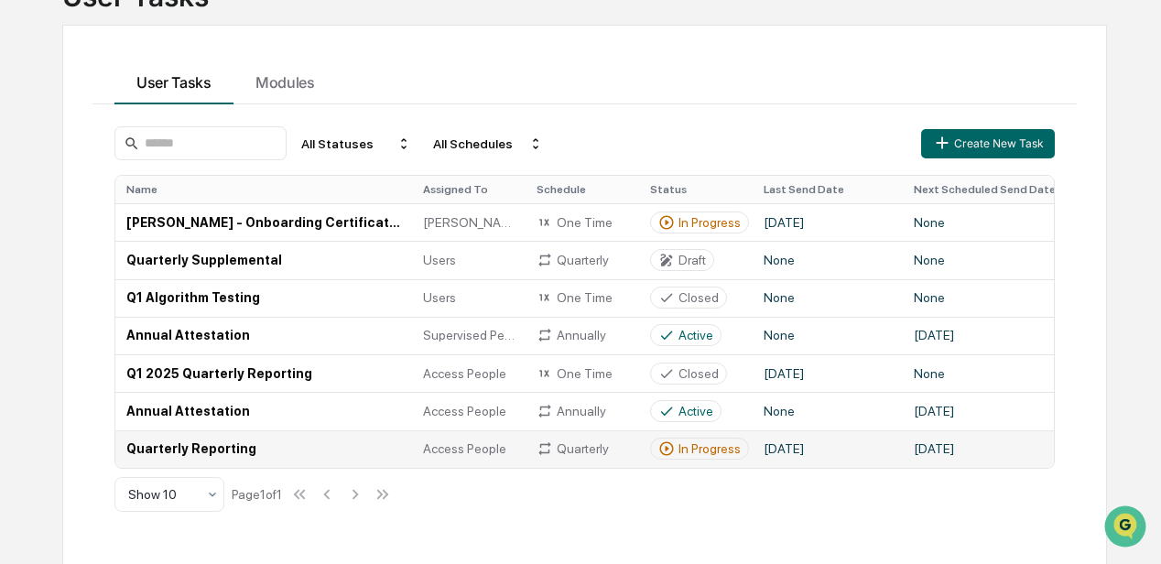
click at [208, 443] on td "Quarterly Reporting" at bounding box center [263, 449] width 297 height 38
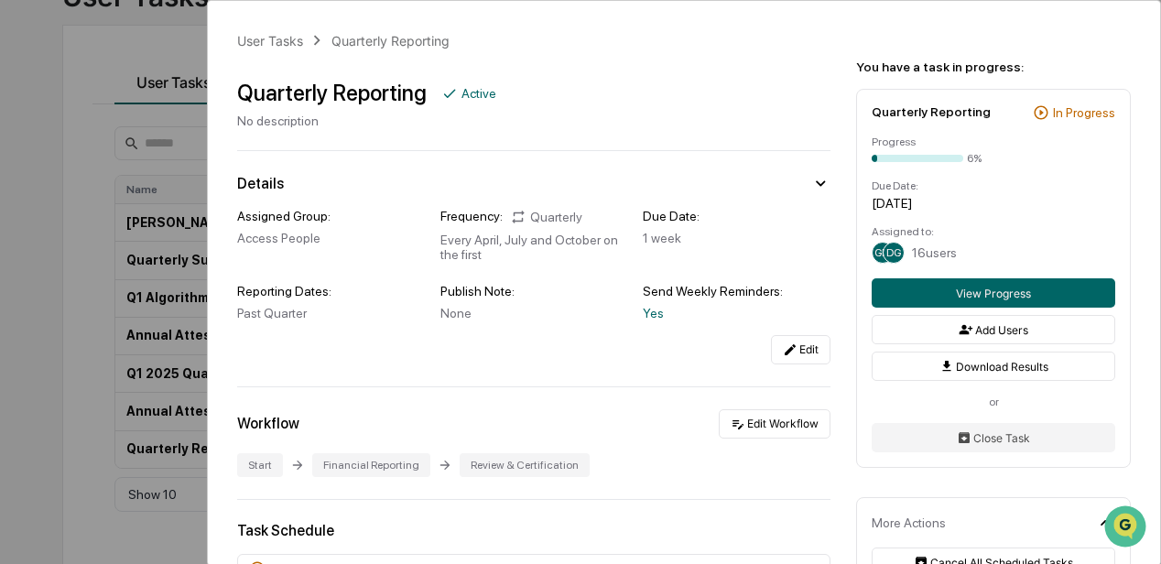
click at [895, 252] on span "DG" at bounding box center [894, 252] width 15 height 13
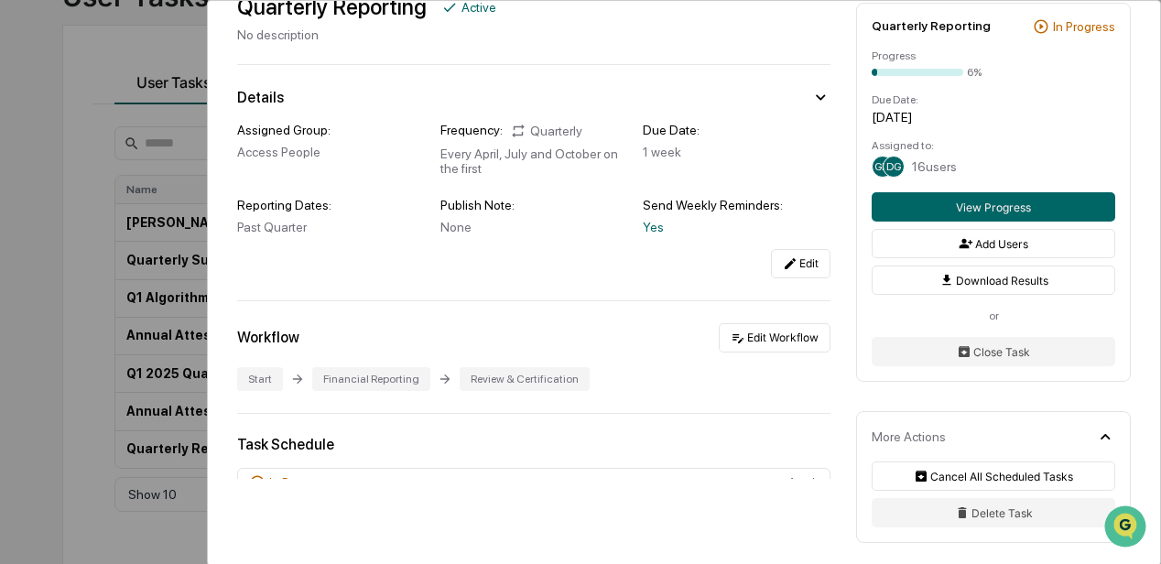
scroll to position [93, 0]
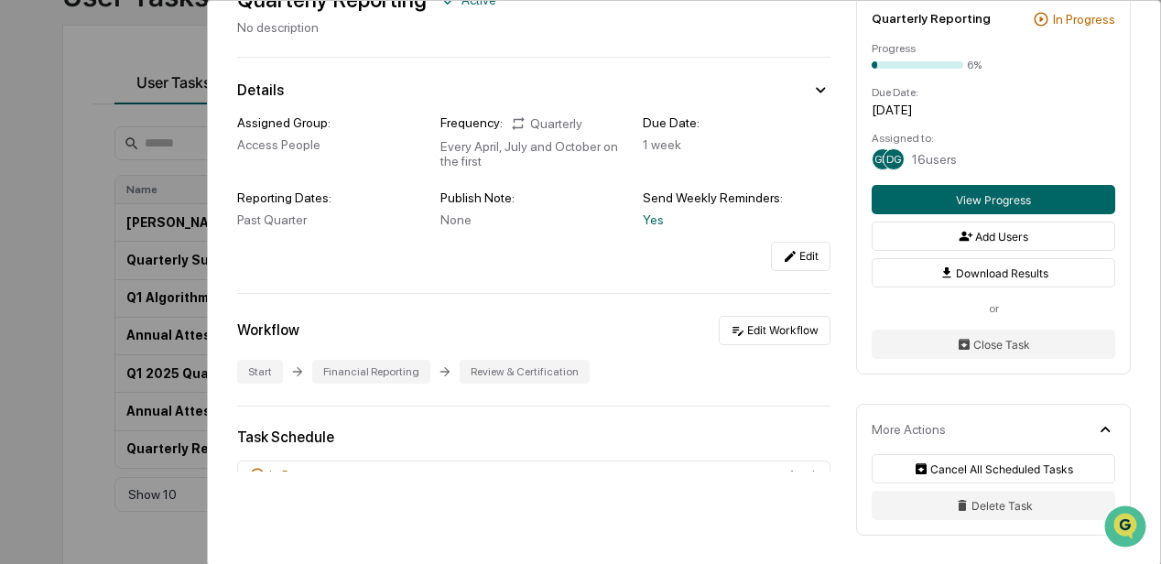
click at [91, 319] on div "User Tasks Quarterly Reporting Quarterly Reporting Active No description Detail…" at bounding box center [580, 282] width 1161 height 564
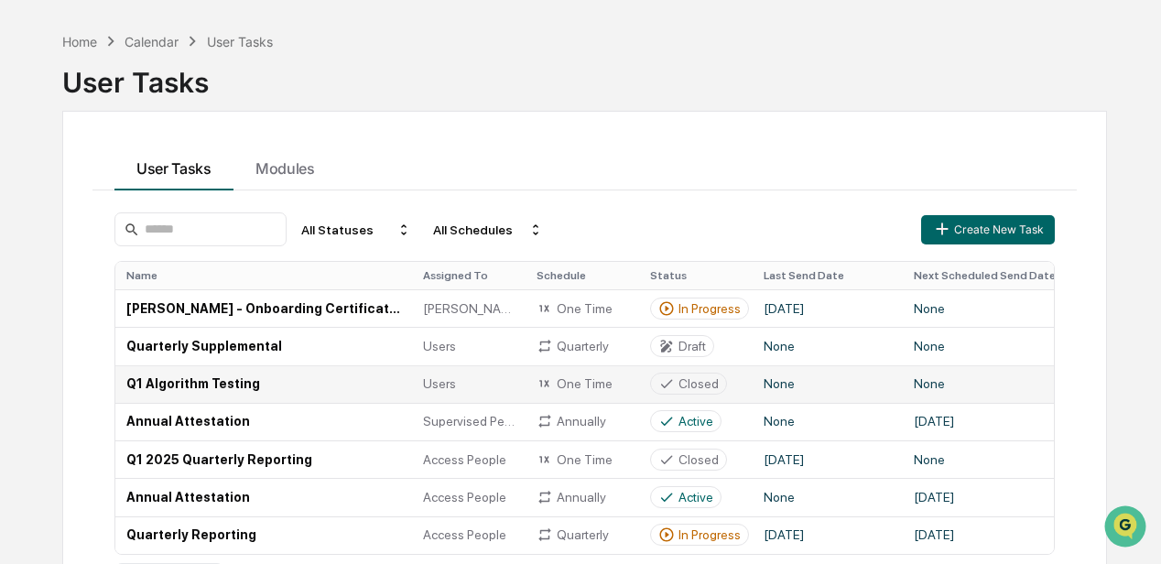
scroll to position [28, 0]
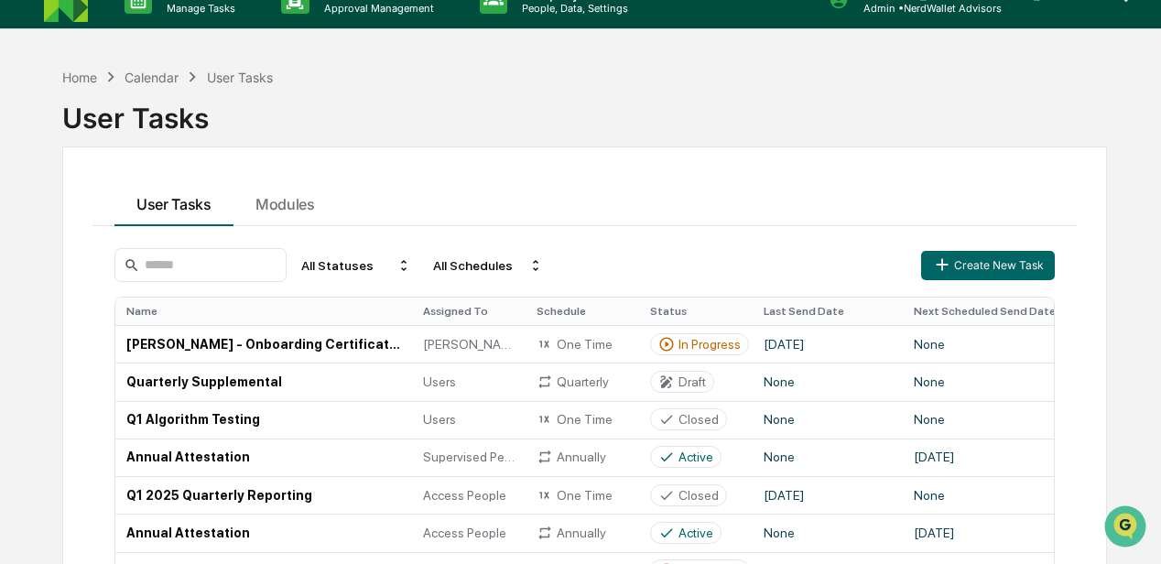
click at [75, 7] on img at bounding box center [66, 0] width 44 height 44
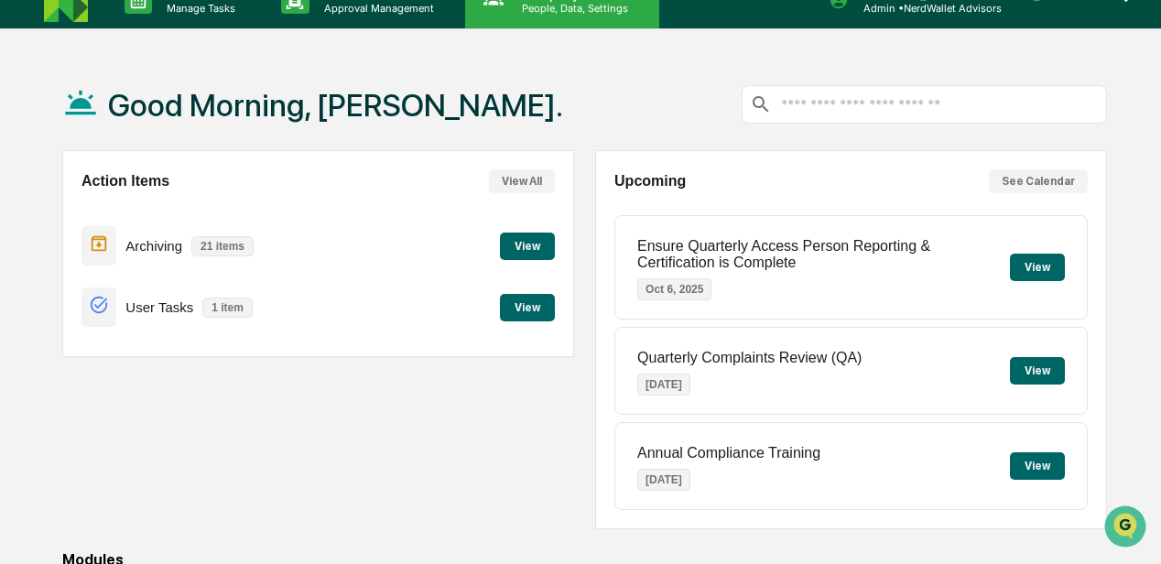
click at [531, 16] on div "Company People, Data, Settings" at bounding box center [562, 0] width 194 height 57
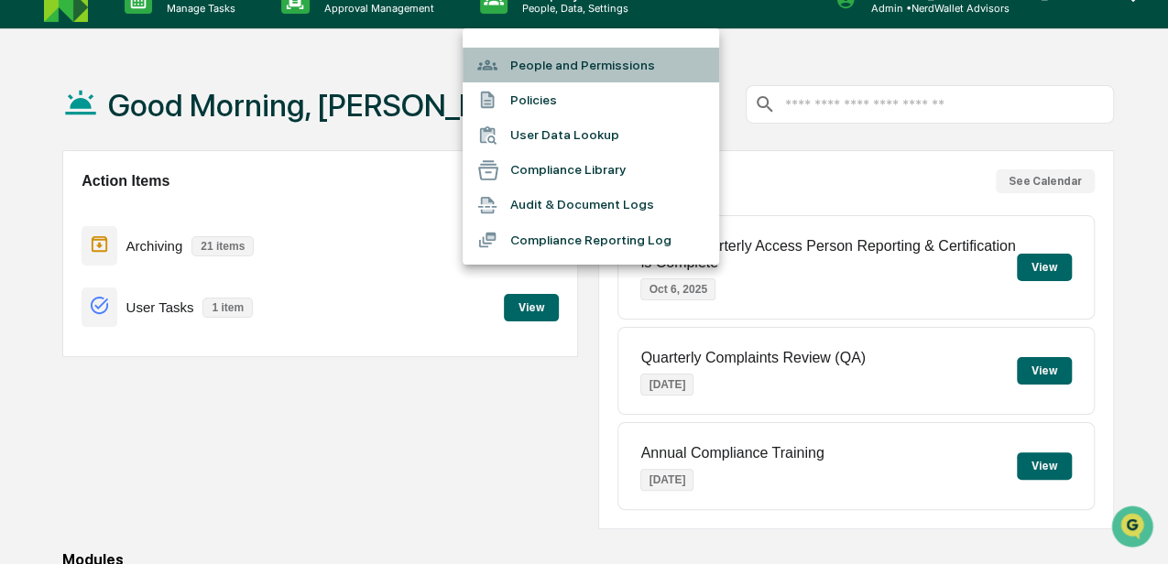
click at [544, 64] on li "People and Permissions" at bounding box center [591, 65] width 256 height 35
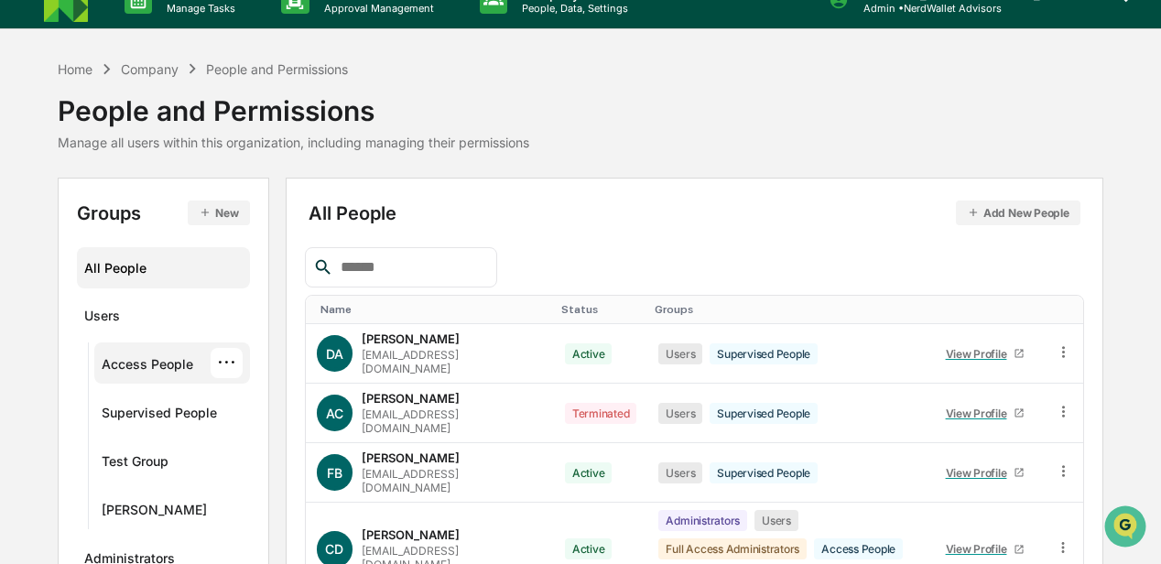
click at [167, 365] on div "Access People" at bounding box center [148, 367] width 92 height 22
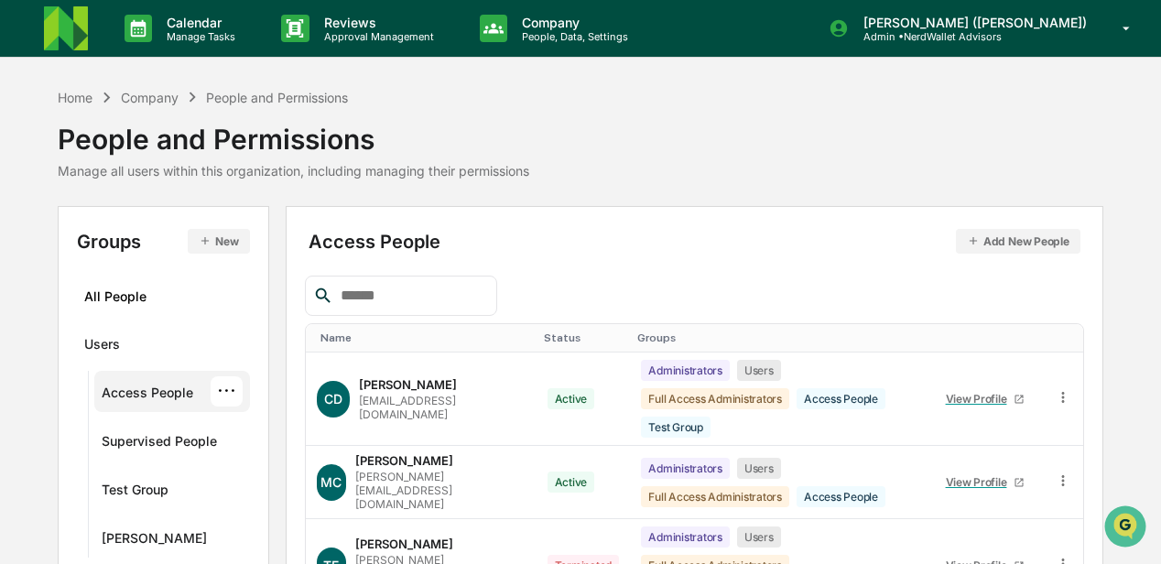
click at [79, 29] on img at bounding box center [66, 28] width 44 height 44
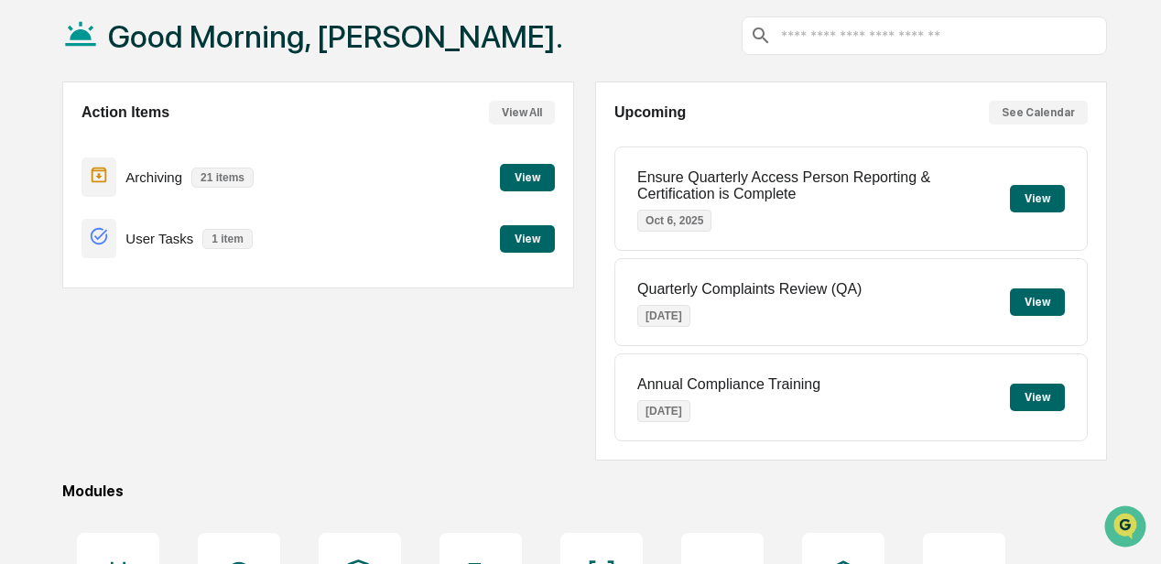
scroll to position [305, 0]
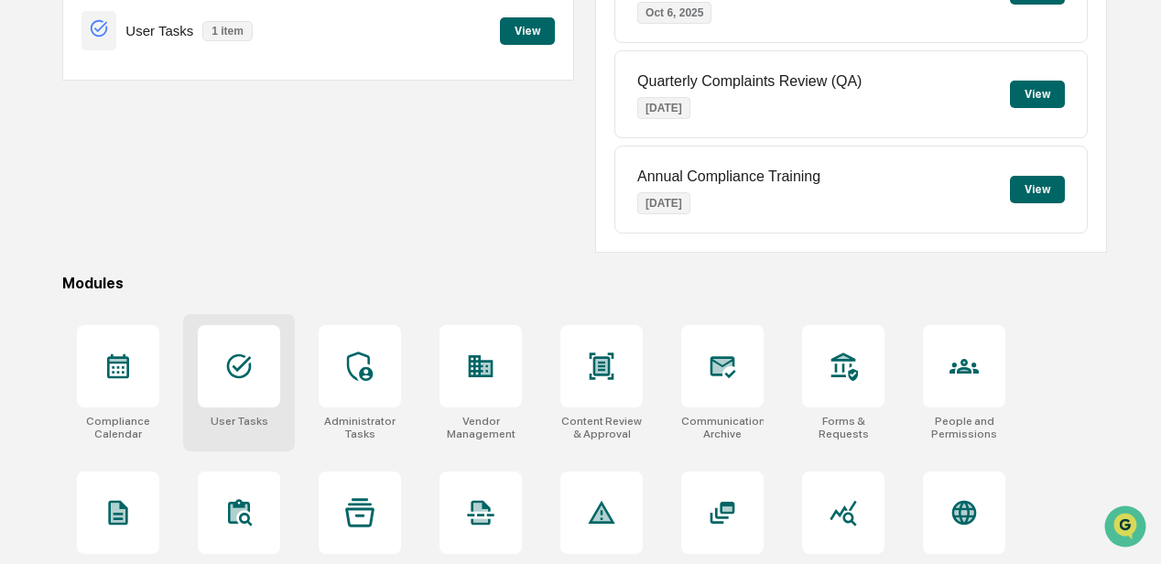
click at [259, 374] on div at bounding box center [239, 366] width 82 height 82
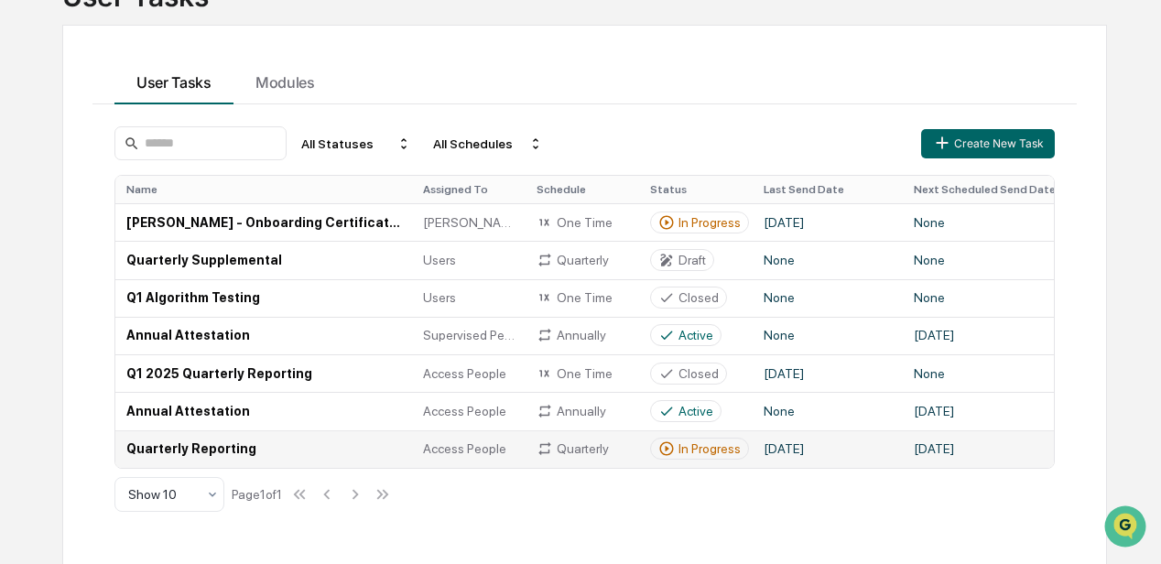
click at [226, 451] on td "Quarterly Reporting" at bounding box center [263, 449] width 297 height 38
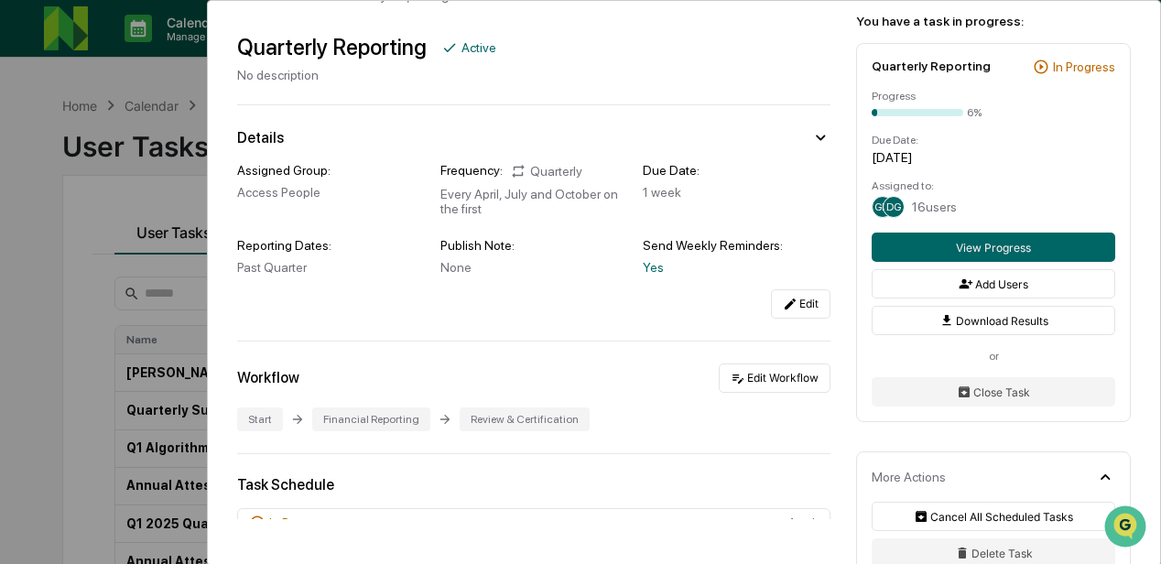
scroll to position [93, 0]
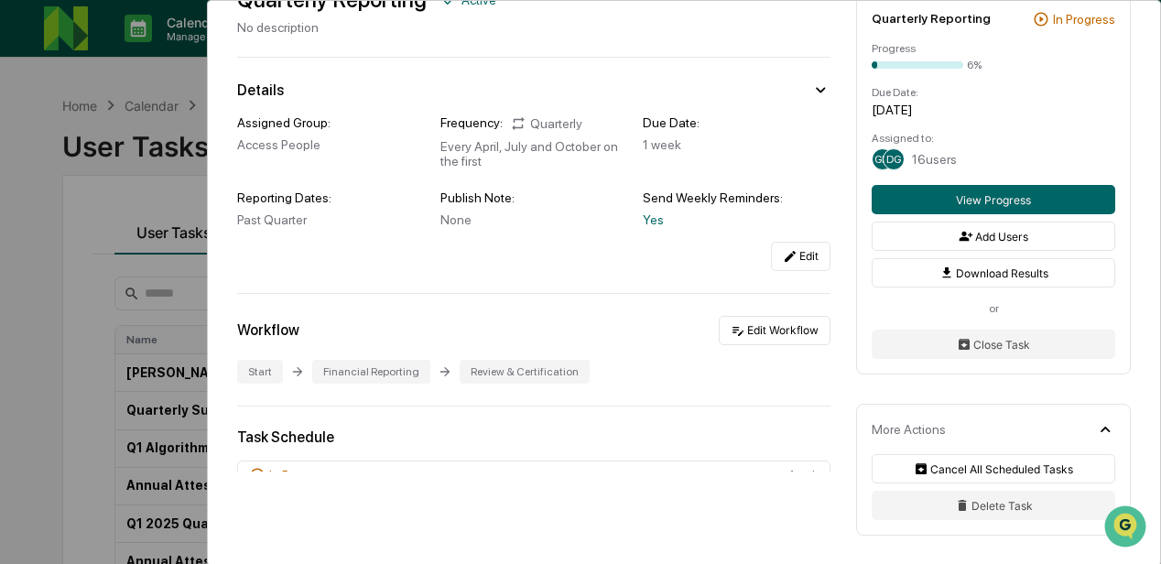
click at [67, 374] on div "User Tasks Quarterly Reporting Quarterly Reporting Active No description Detail…" at bounding box center [580, 282] width 1161 height 564
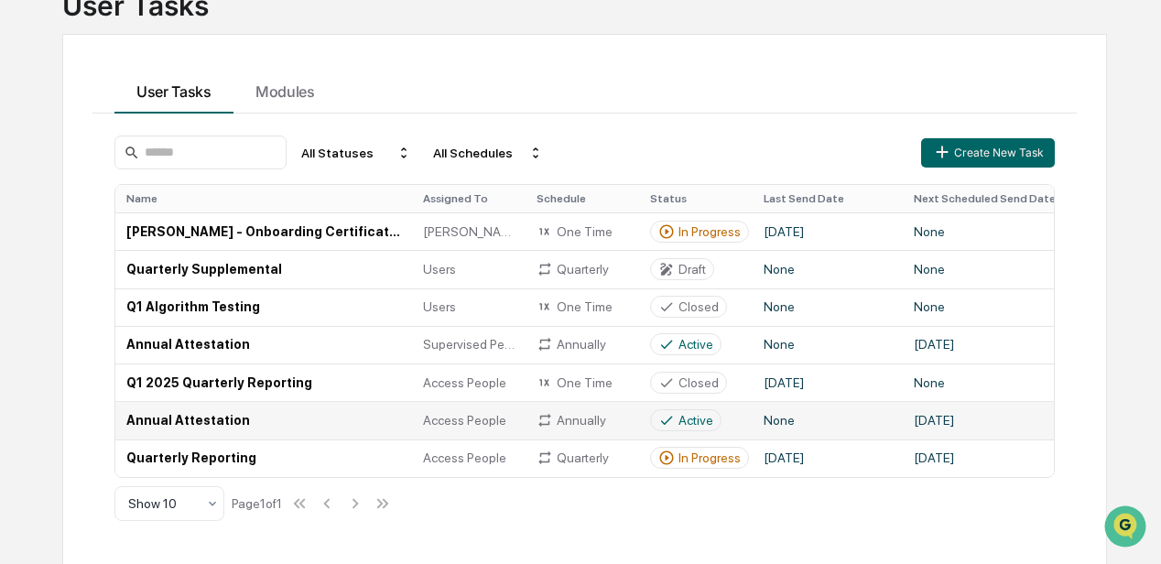
scroll to position [150, 0]
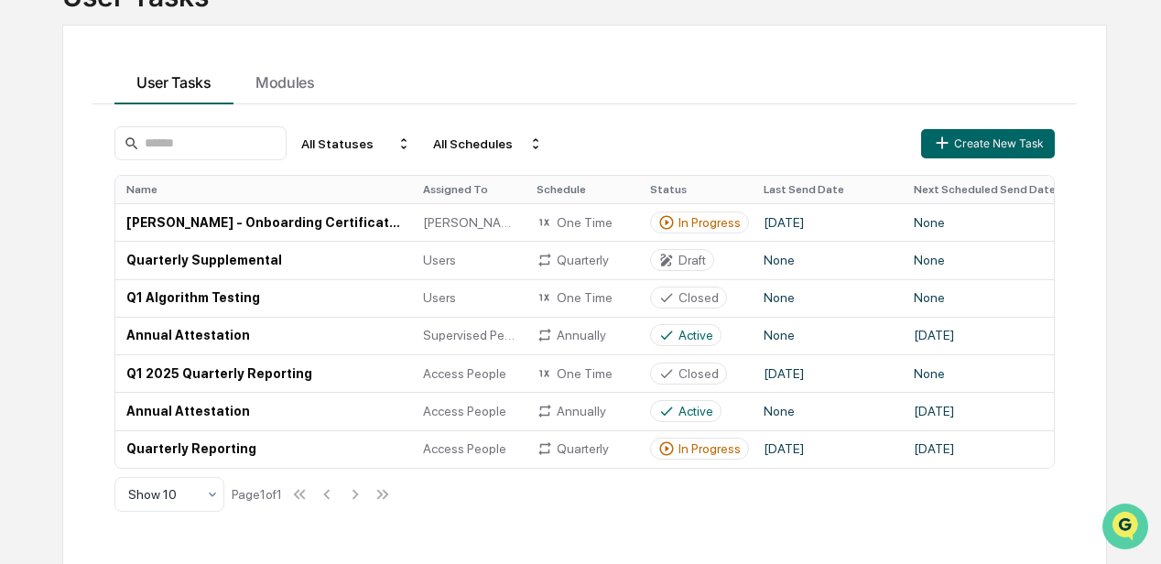
click at [1119, 527] on icon "Open customer support" at bounding box center [1126, 550] width 46 height 46
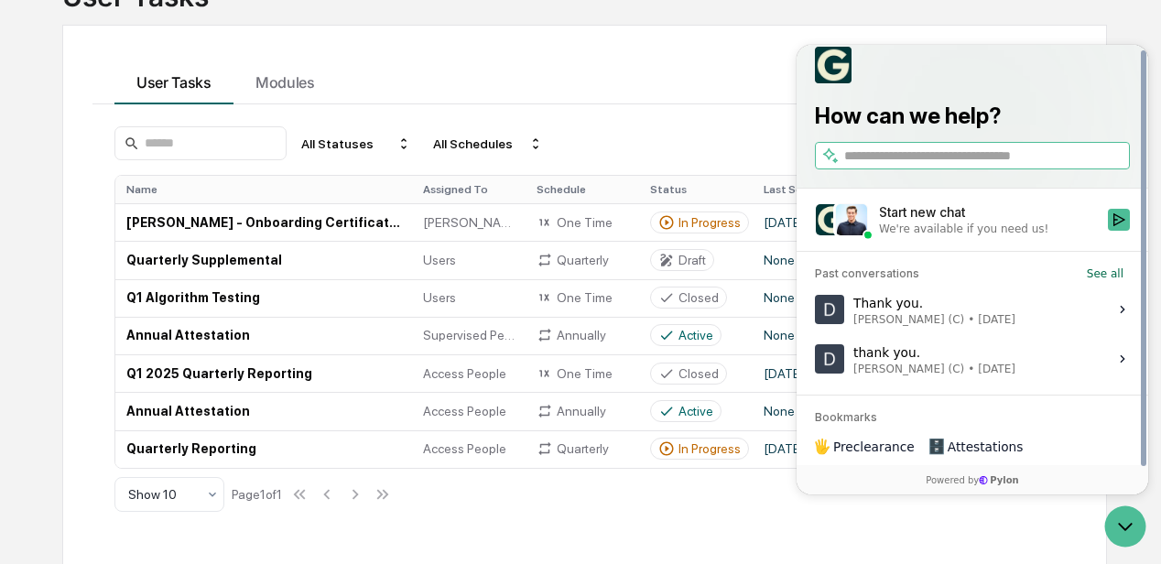
scroll to position [24, 0]
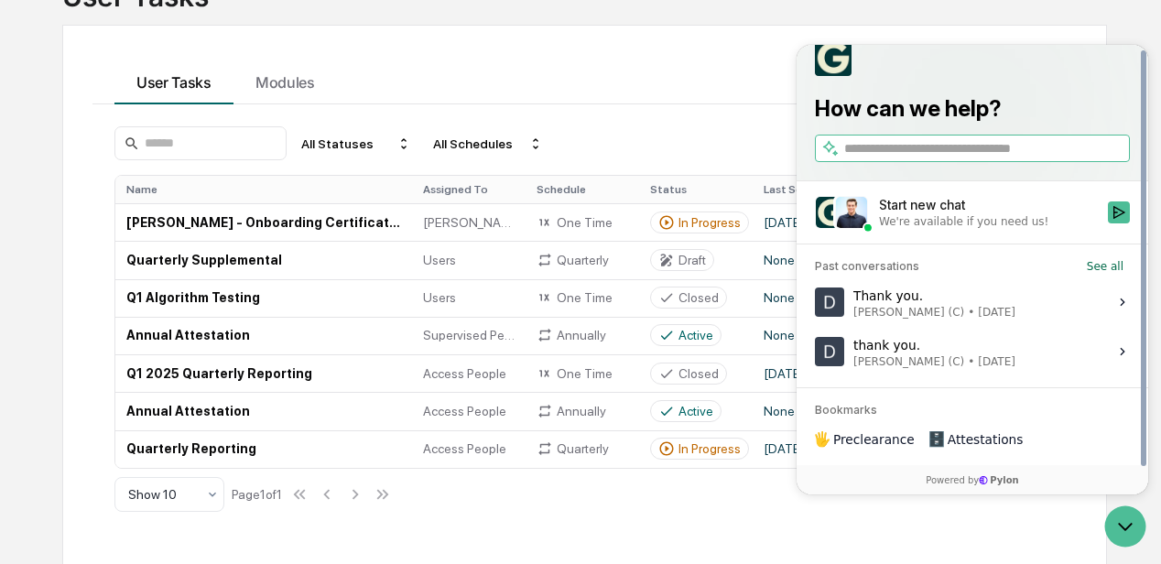
click at [864, 148] on input "search" at bounding box center [986, 148] width 282 height 19
click at [888, 143] on input "**********" at bounding box center [972, 148] width 255 height 19
type input "**********"
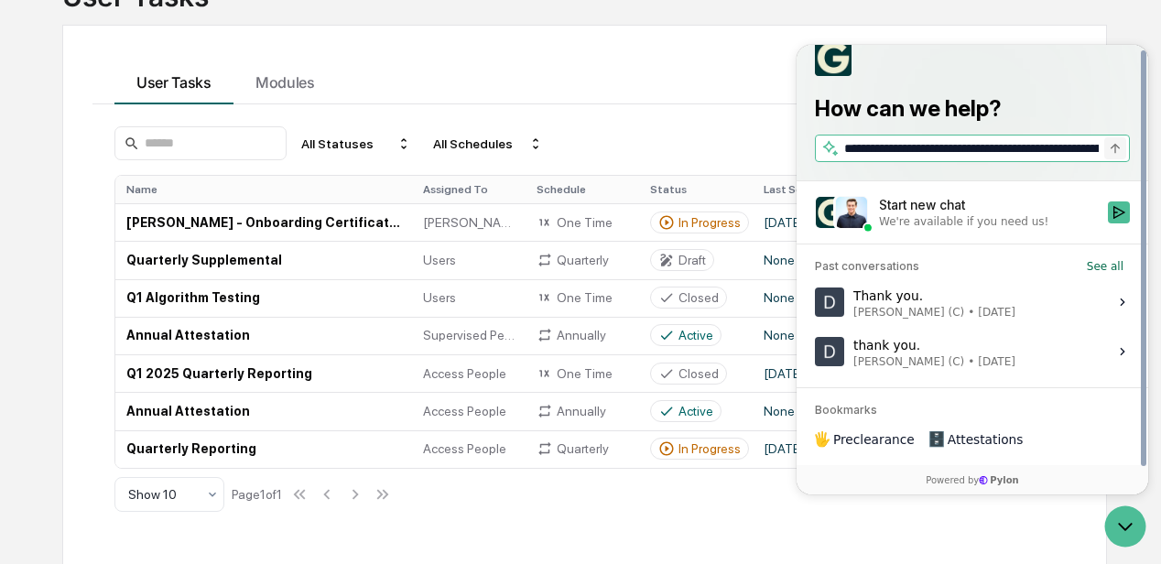
click at [1114, 151] on icon "Search" at bounding box center [1115, 148] width 15 height 15
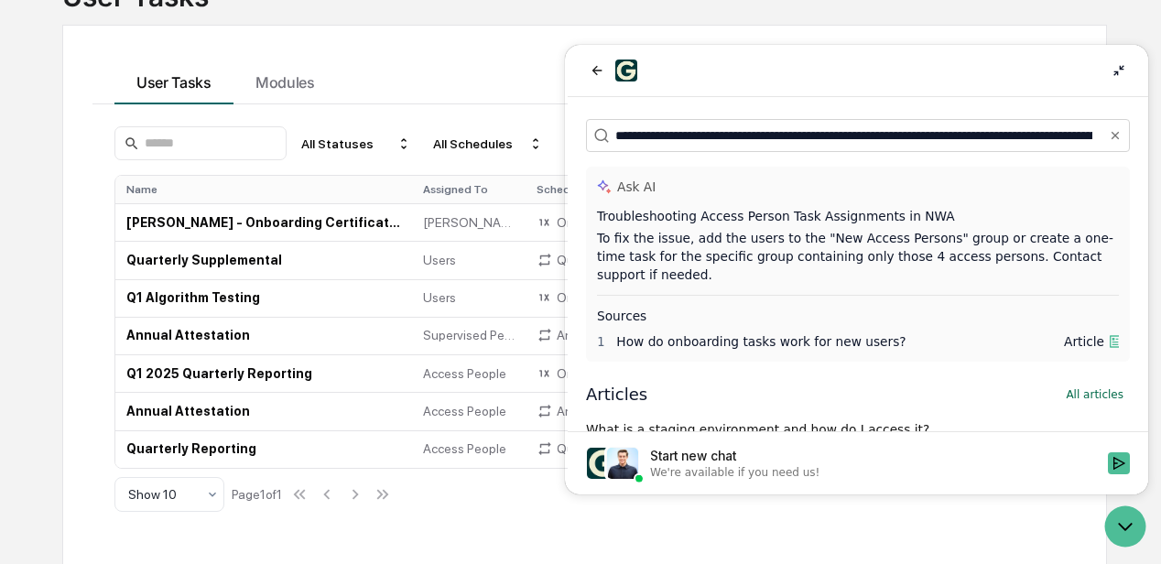
drag, startPoint x: 992, startPoint y: 136, endPoint x: 570, endPoint y: 132, distance: 422.3
click at [570, 132] on div "**********" at bounding box center [858, 124] width 581 height 55
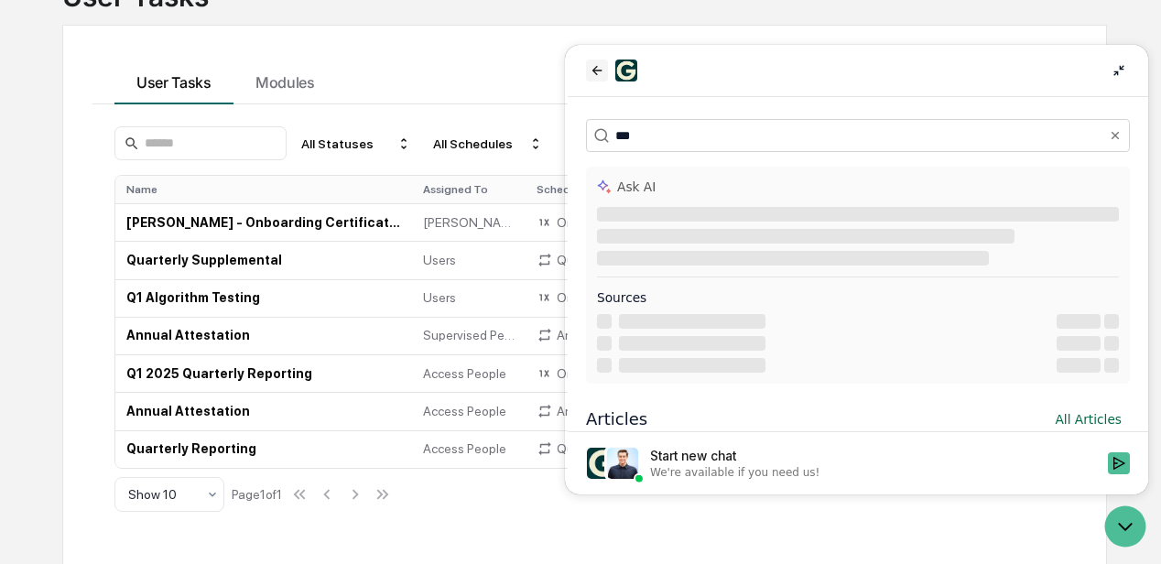
click at [596, 65] on icon "back" at bounding box center [597, 70] width 15 height 15
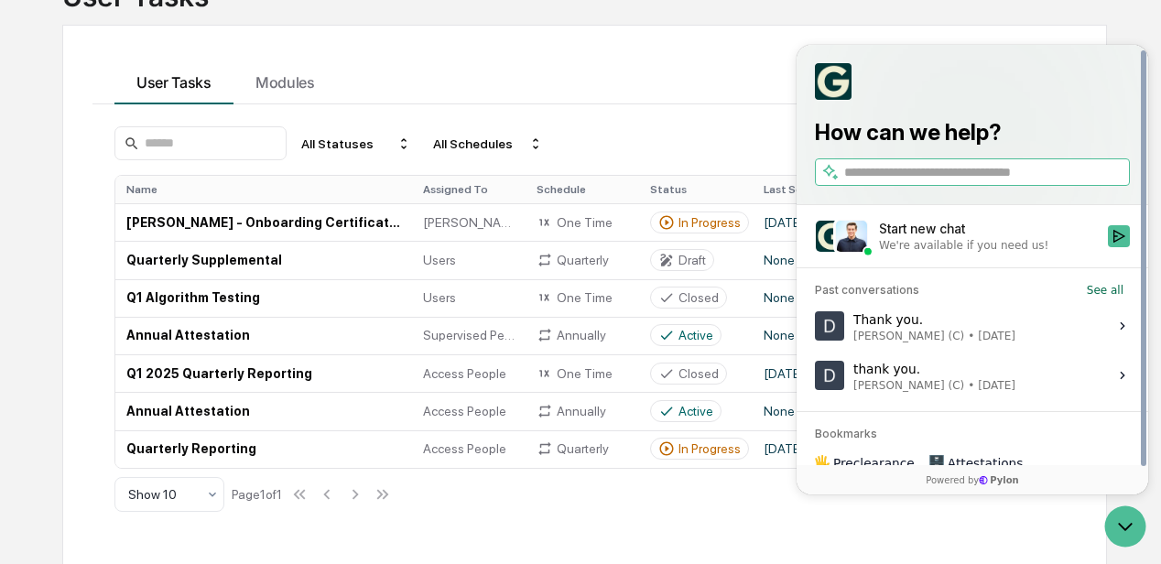
scroll to position [24, 0]
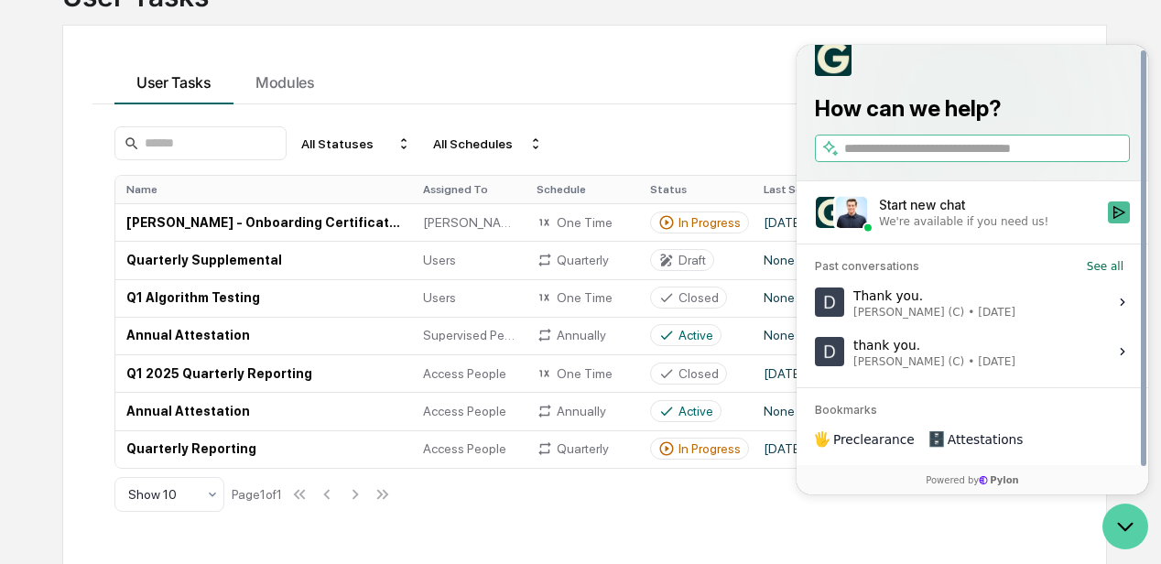
click at [1121, 526] on icon "Open customer support" at bounding box center [1126, 527] width 14 height 6
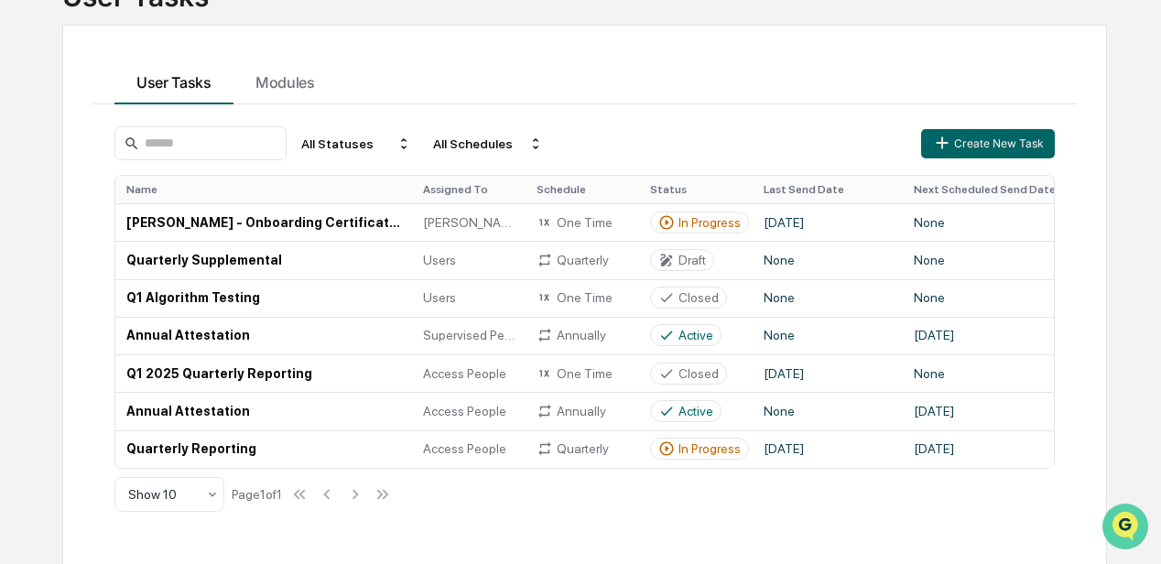
click at [1122, 525] on img "Open customer support" at bounding box center [1126, 526] width 46 height 37
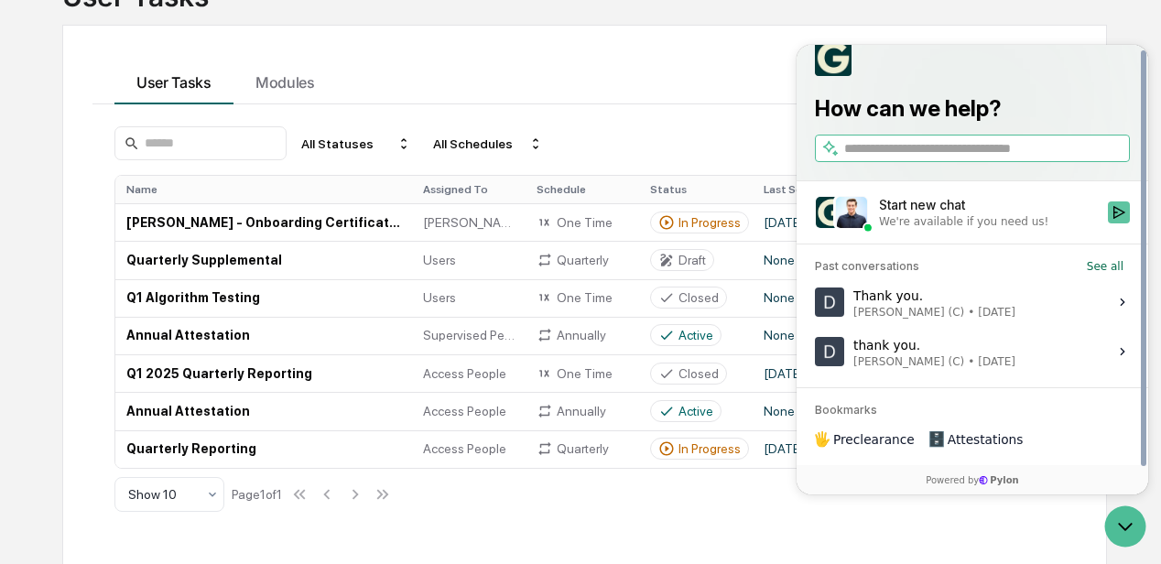
click at [1117, 212] on icon "Start new chat" at bounding box center [1119, 212] width 15 height 15
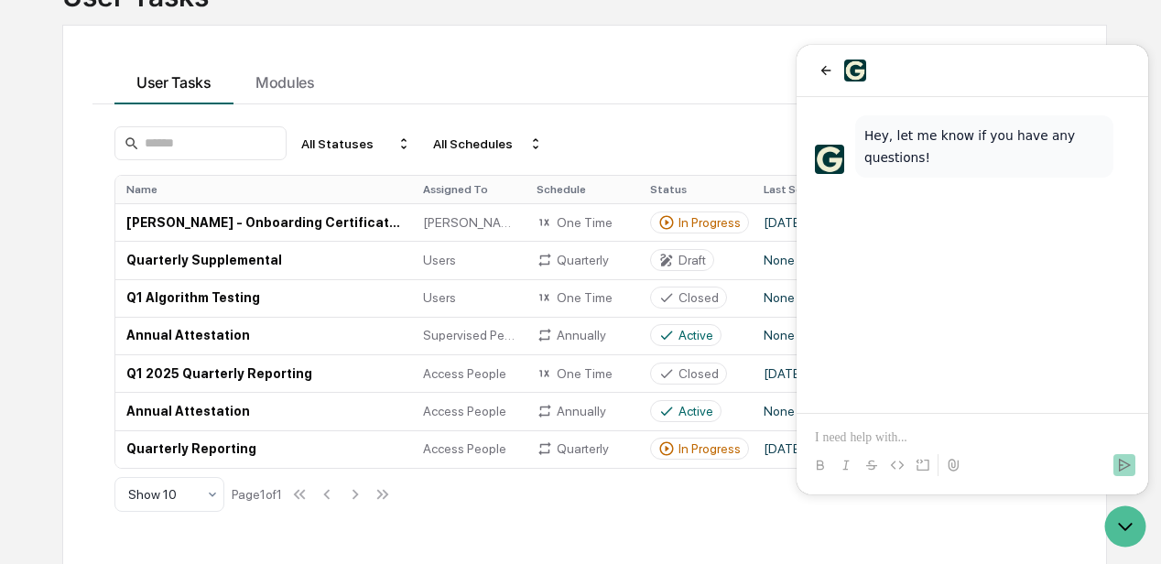
click at [892, 441] on p at bounding box center [972, 438] width 315 height 18
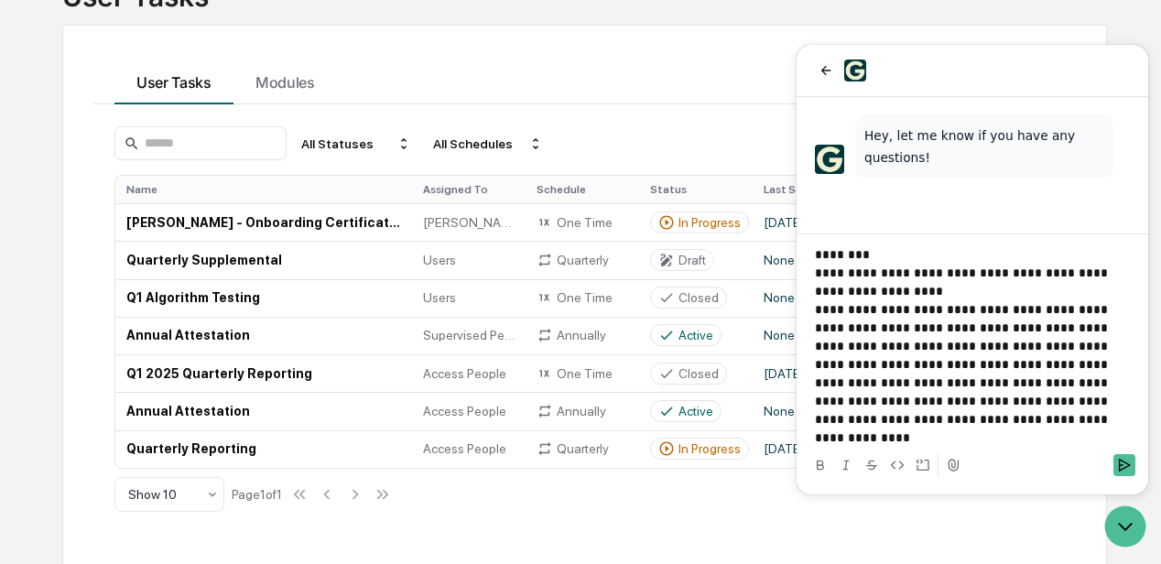
scroll to position [0, 0]
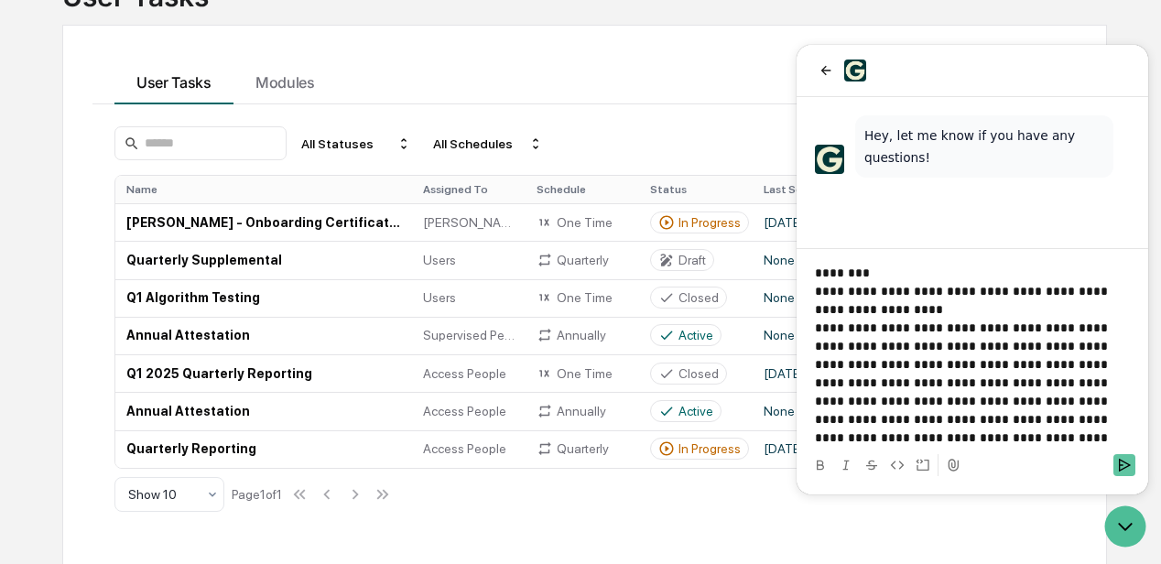
click at [1126, 463] on icon "Send" at bounding box center [1125, 465] width 12 height 13
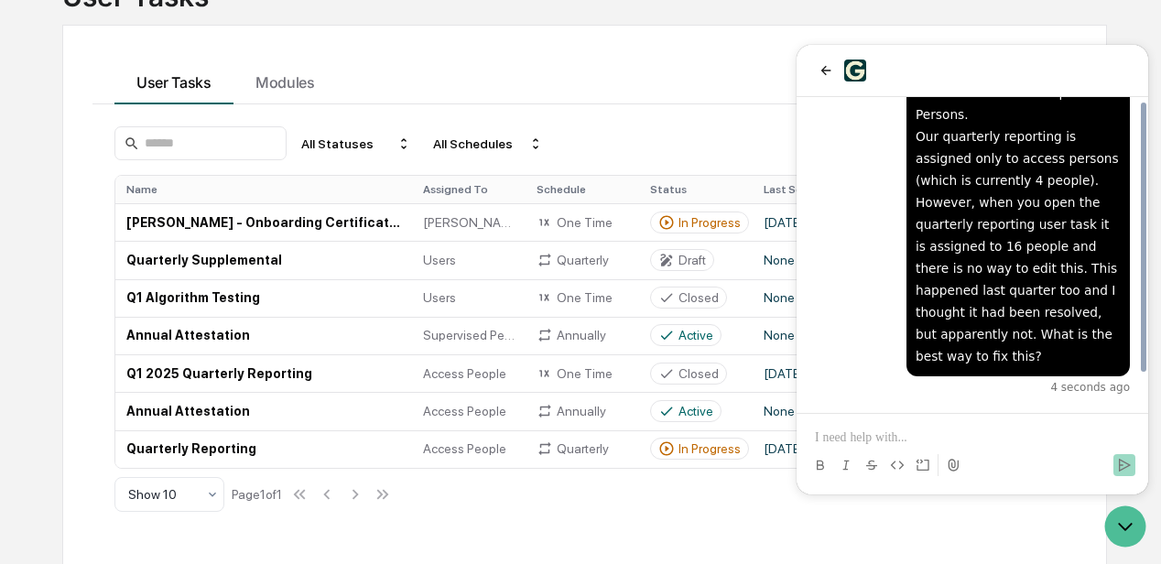
scroll to position [42, 0]
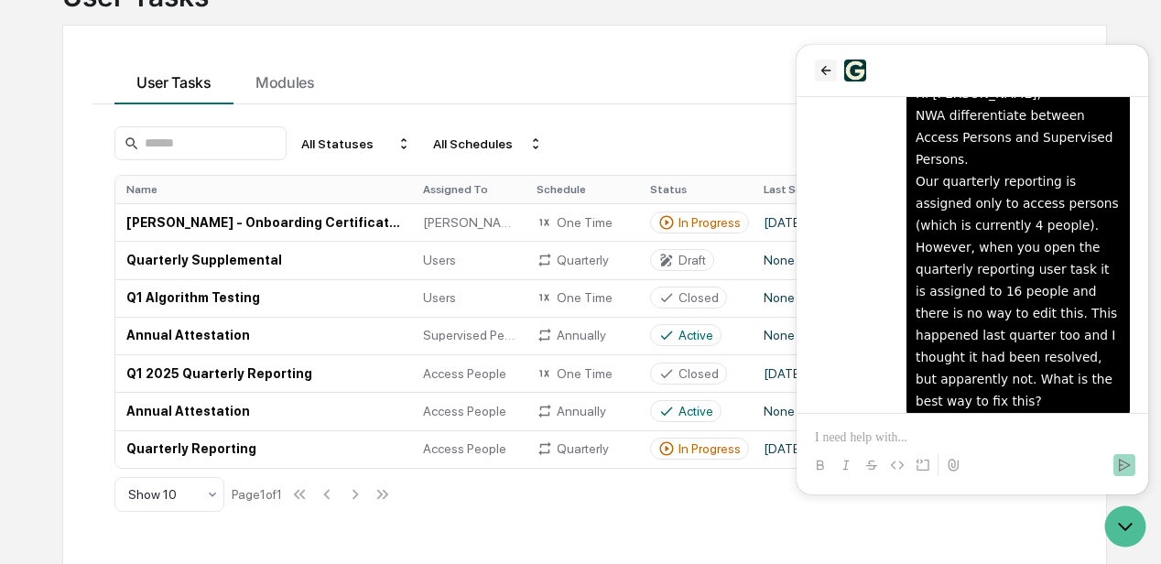
click at [824, 68] on icon "back" at bounding box center [827, 70] width 10 height 9
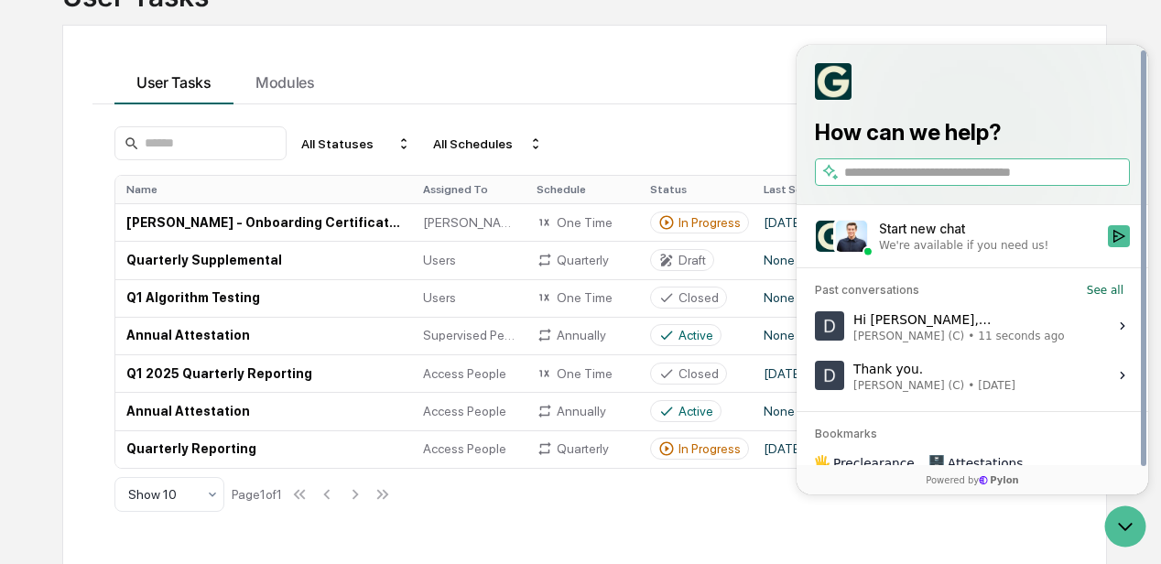
click at [658, 42] on div "User Tasks Modules All Statuses All Schedules Create New Task Name Assigned To …" at bounding box center [584, 295] width 1045 height 540
click at [735, 55] on div "User Tasks Modules" at bounding box center [585, 79] width 985 height 49
click at [1140, 525] on icon "Open customer support" at bounding box center [1126, 527] width 46 height 46
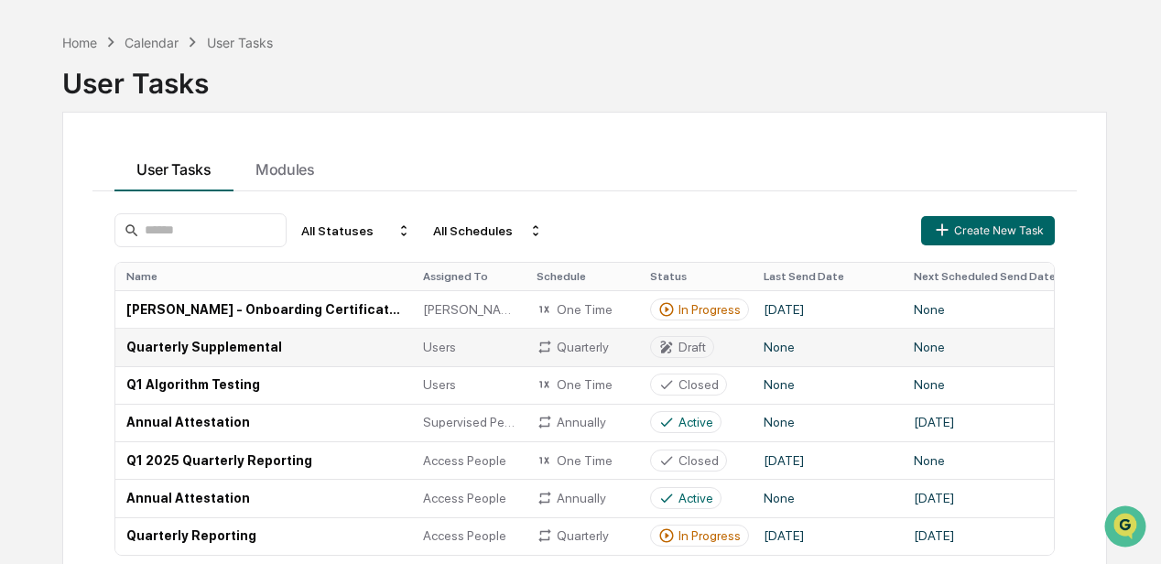
scroll to position [122, 0]
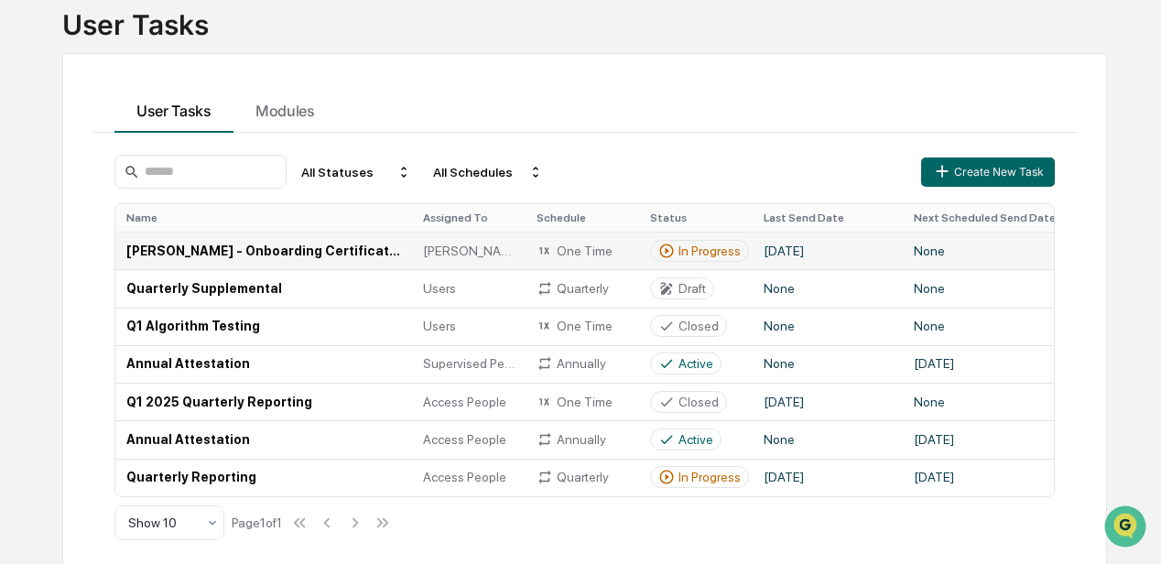
click at [201, 251] on td "[PERSON_NAME] - Onboarding Certification" at bounding box center [263, 251] width 297 height 38
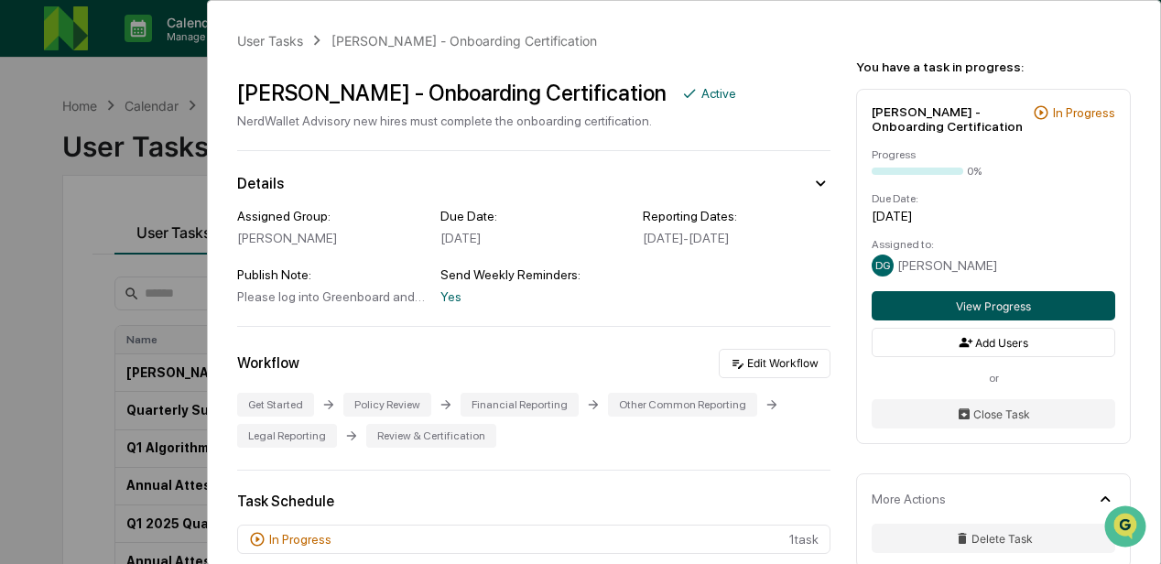
click at [973, 308] on button "View Progress" at bounding box center [994, 305] width 244 height 29
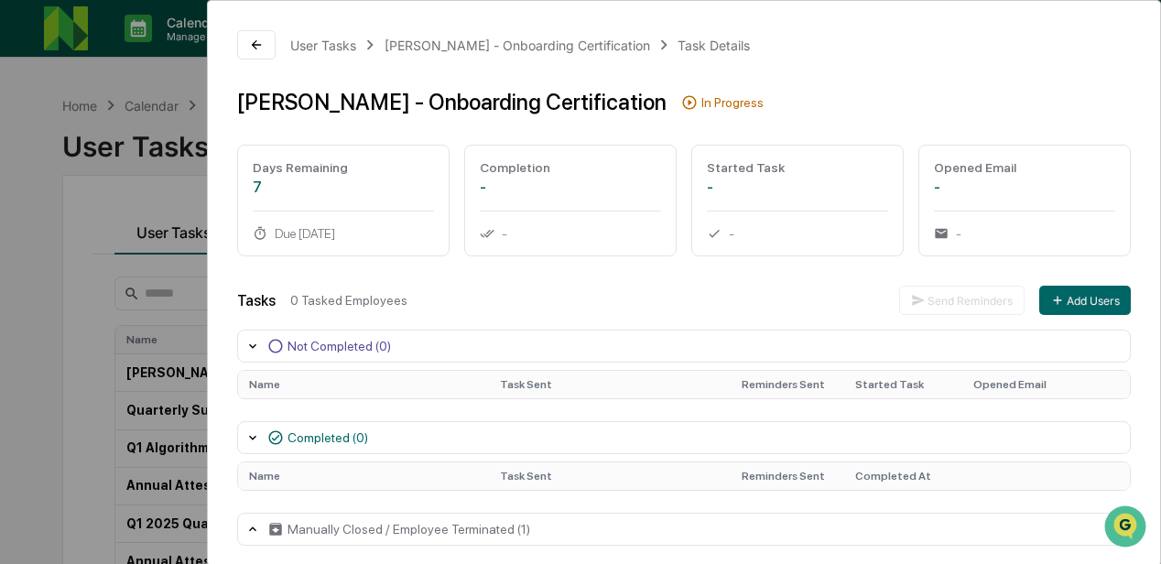
scroll to position [7, 0]
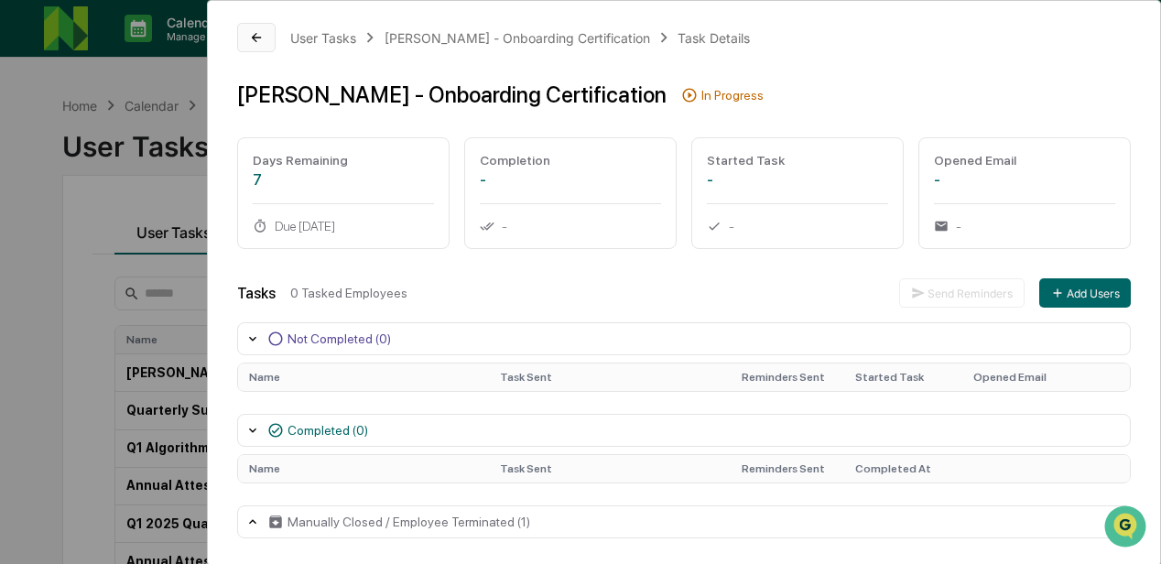
click at [256, 33] on icon at bounding box center [256, 37] width 9 height 9
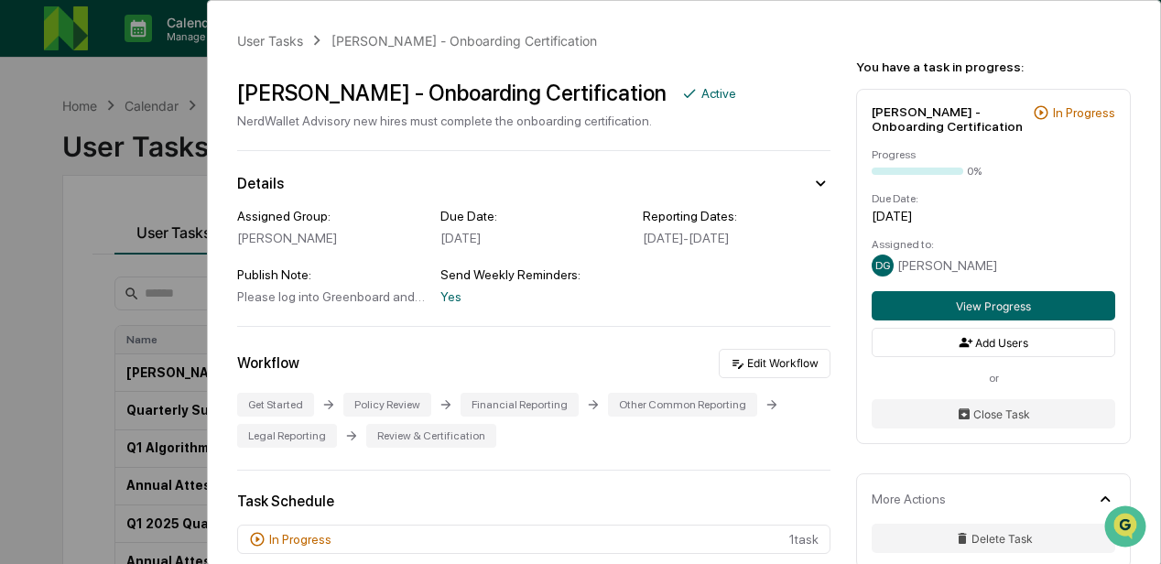
click at [148, 181] on div "User Tasks Deana - Onboarding Certification Deana - Onboarding Certification Ac…" at bounding box center [580, 282] width 1161 height 564
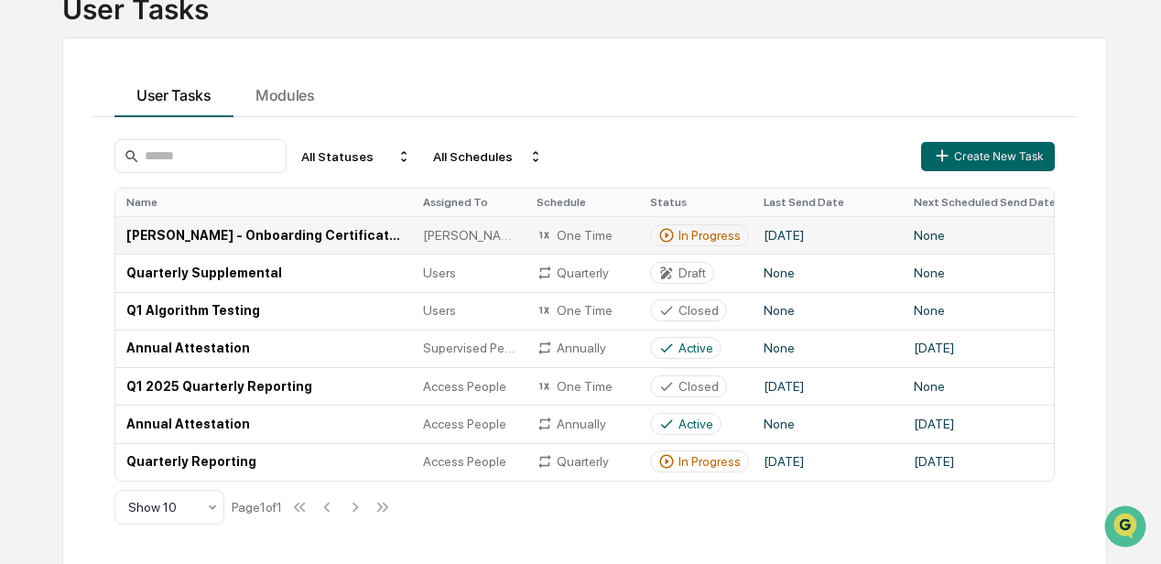
scroll to position [150, 0]
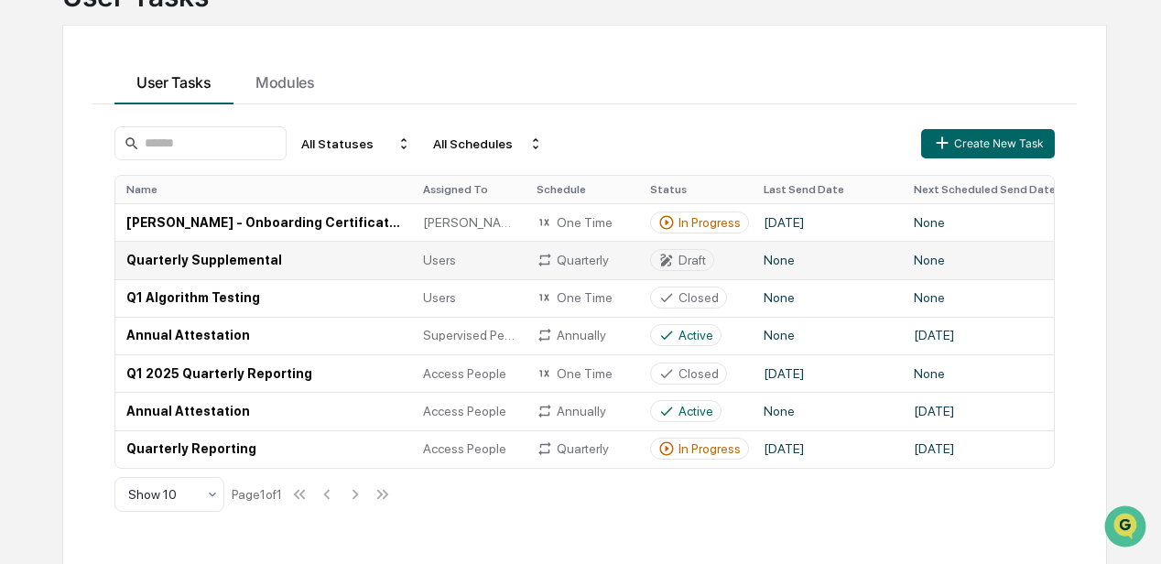
click at [240, 258] on td "Quarterly Supplemental" at bounding box center [263, 260] width 297 height 38
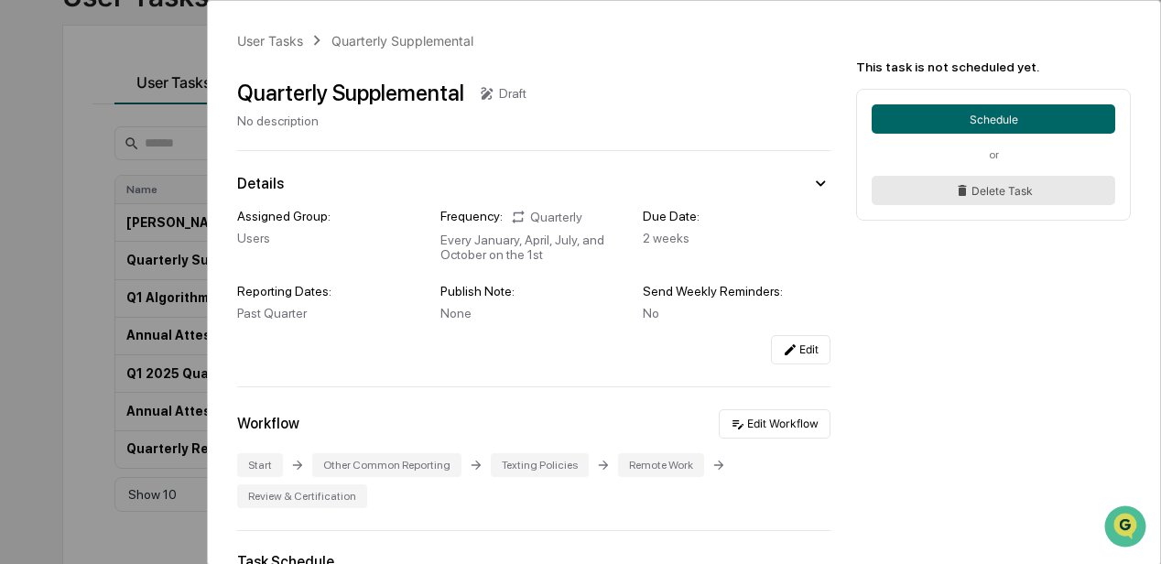
click at [938, 191] on button "Delete Task" at bounding box center [994, 190] width 244 height 29
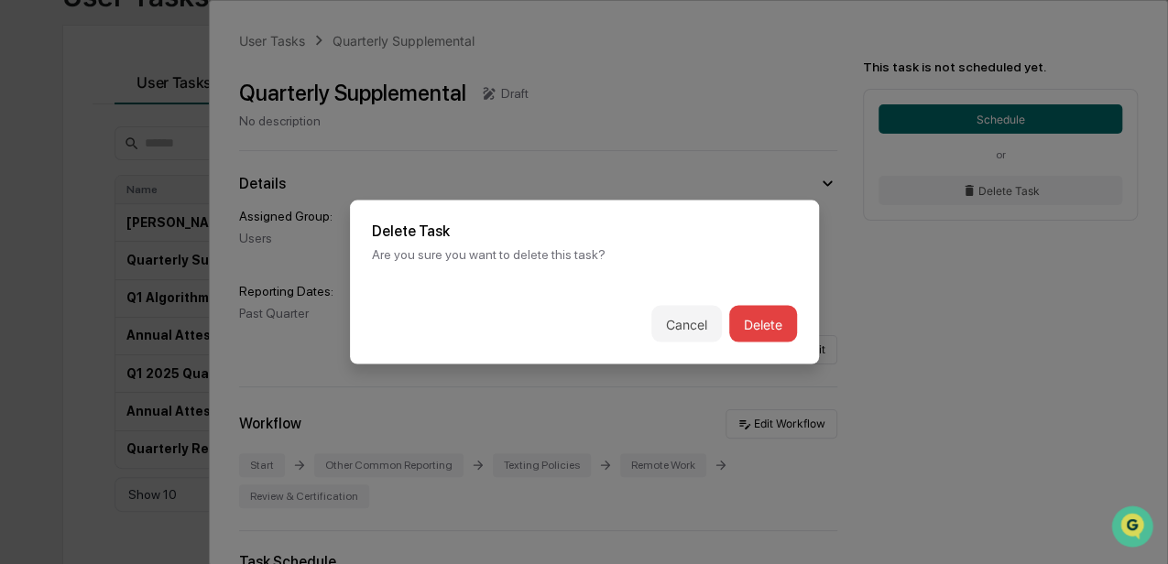
click at [746, 324] on button "Delete" at bounding box center [763, 324] width 68 height 37
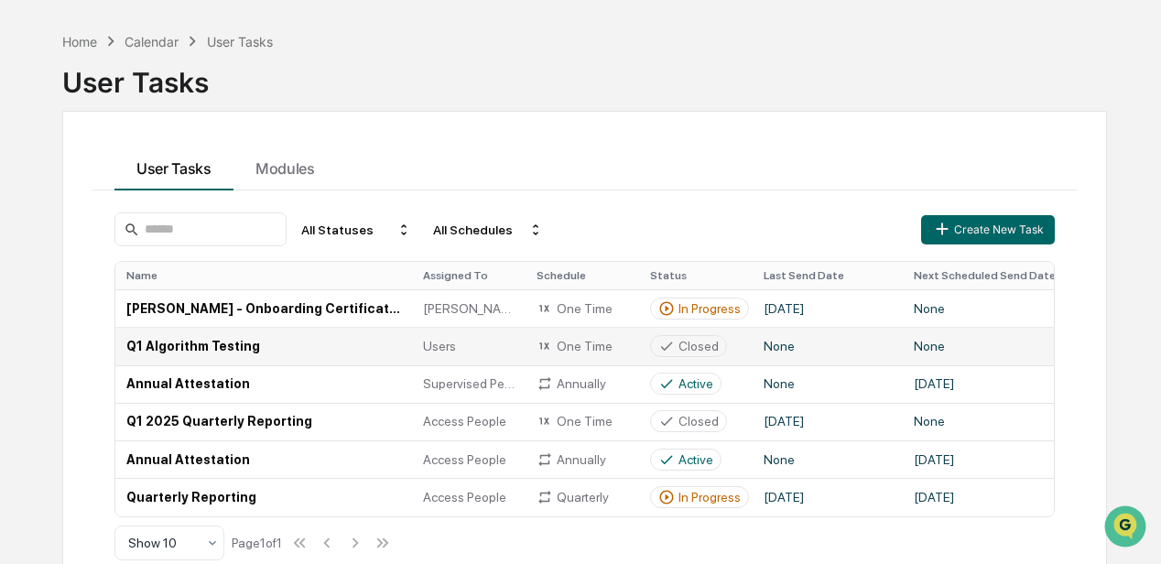
scroll to position [113, 0]
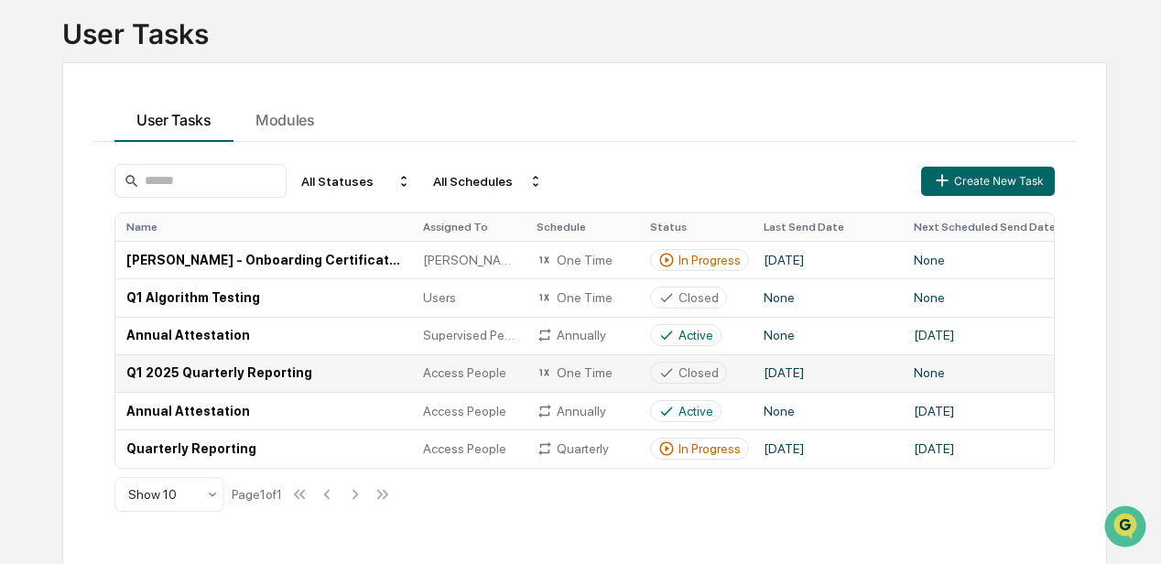
click at [301, 382] on td "Q1 2025 Quarterly Reporting" at bounding box center [263, 373] width 297 height 38
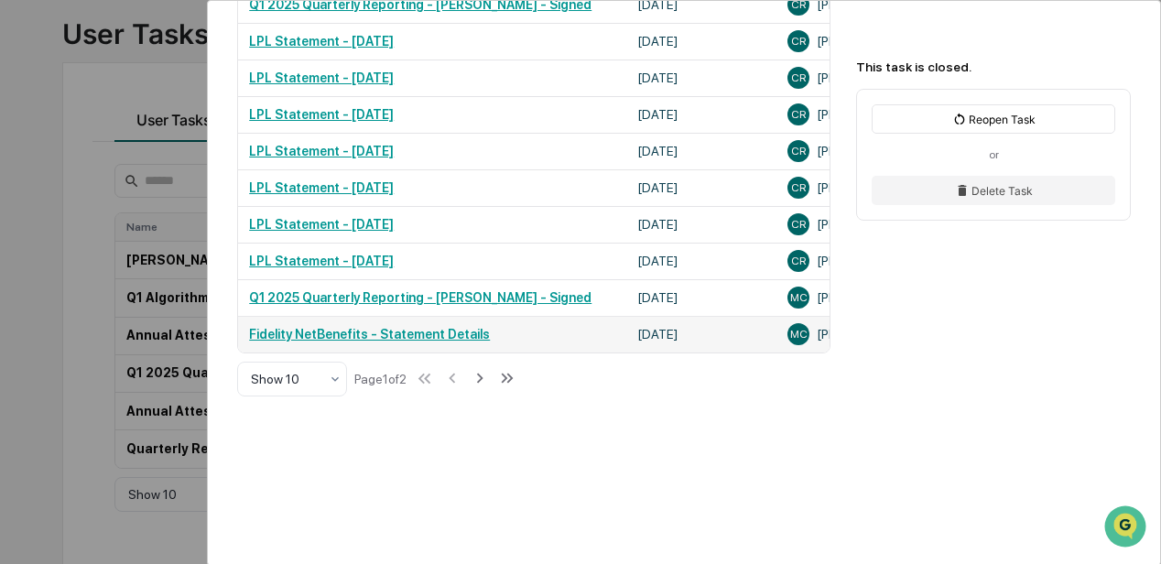
scroll to position [733, 0]
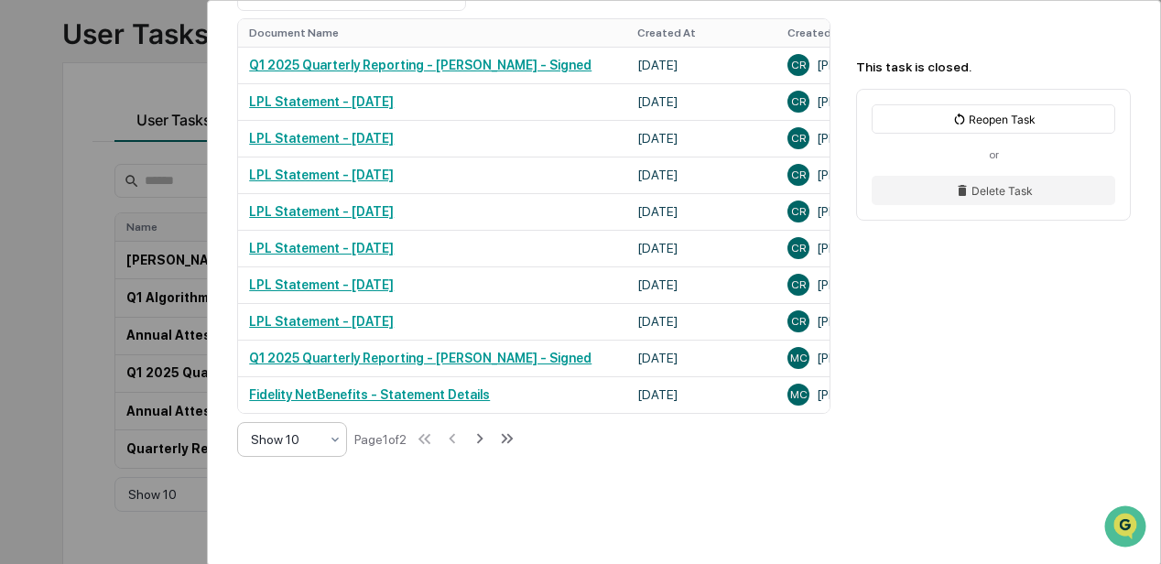
click at [332, 440] on icon at bounding box center [335, 439] width 15 height 15
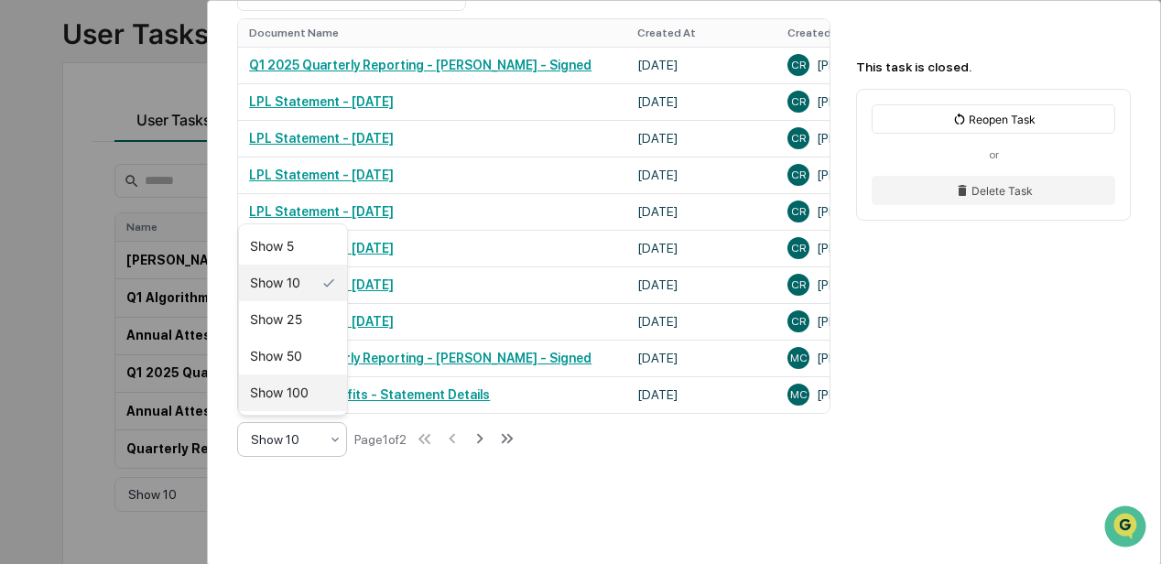
click at [298, 392] on div "Show 100" at bounding box center [293, 393] width 108 height 37
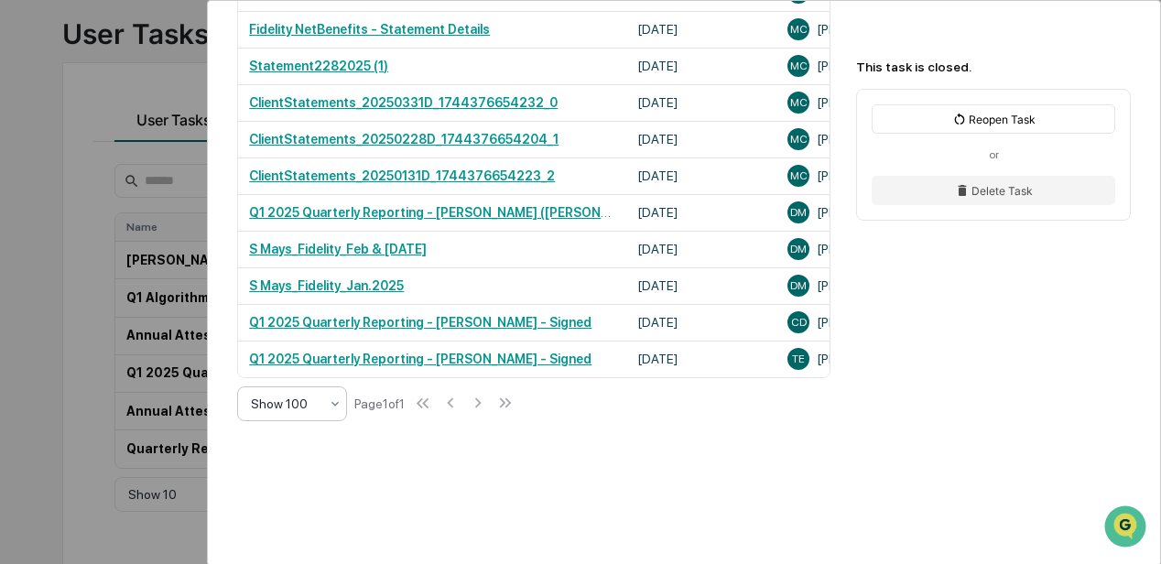
scroll to position [1099, 0]
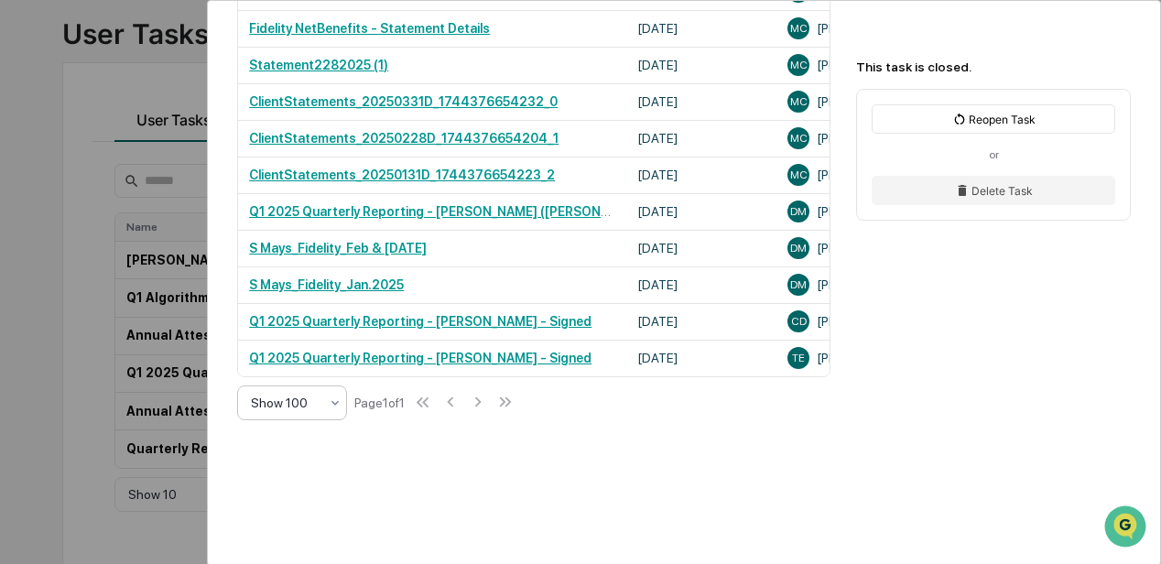
click at [97, 373] on div "User Tasks Q1 2025 Quarterly Reporting Q1 2025 Quarterly Reporting Closed No de…" at bounding box center [580, 282] width 1161 height 564
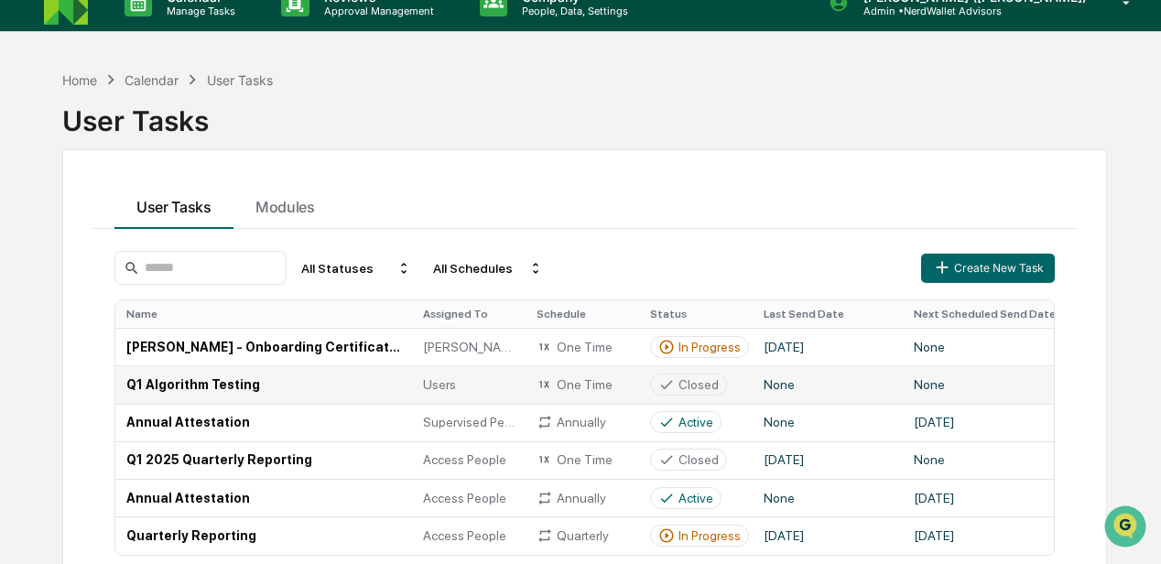
scroll to position [113, 0]
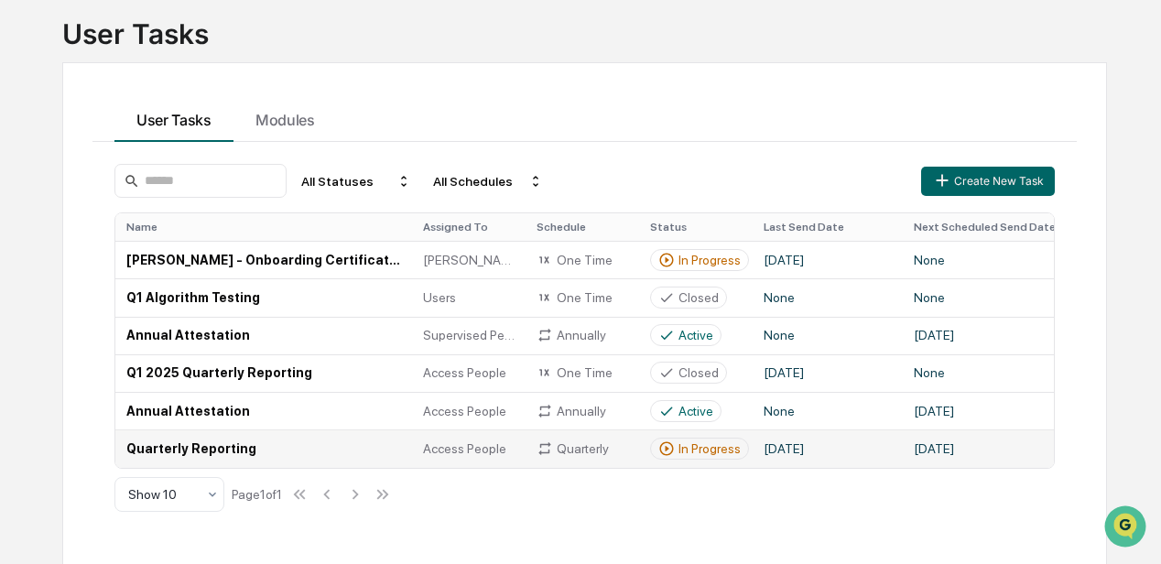
click at [202, 448] on td "Quarterly Reporting" at bounding box center [263, 449] width 297 height 38
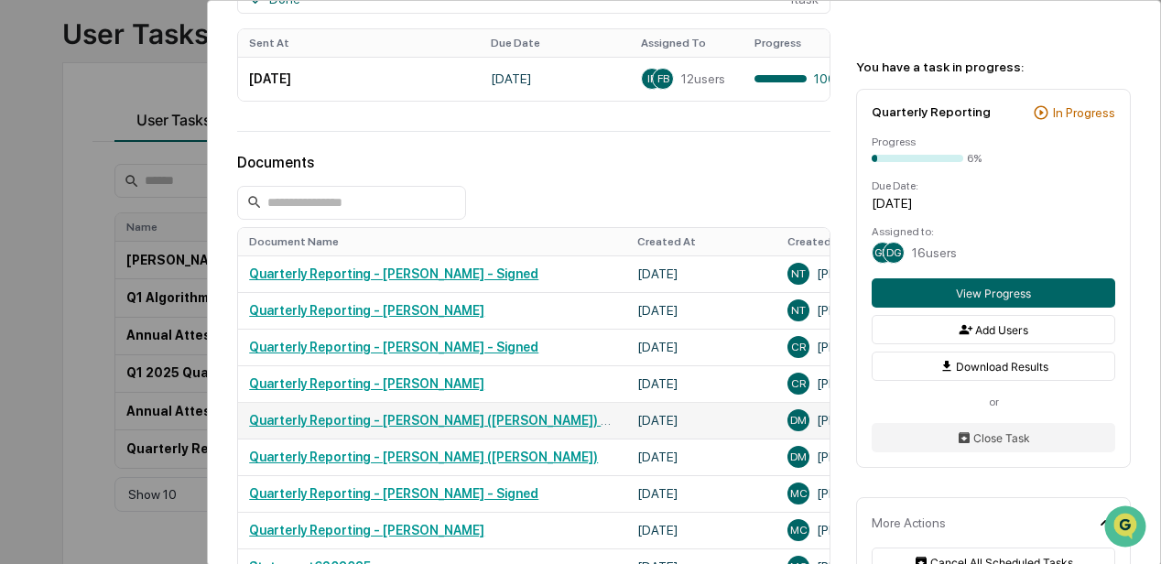
scroll to position [976, 0]
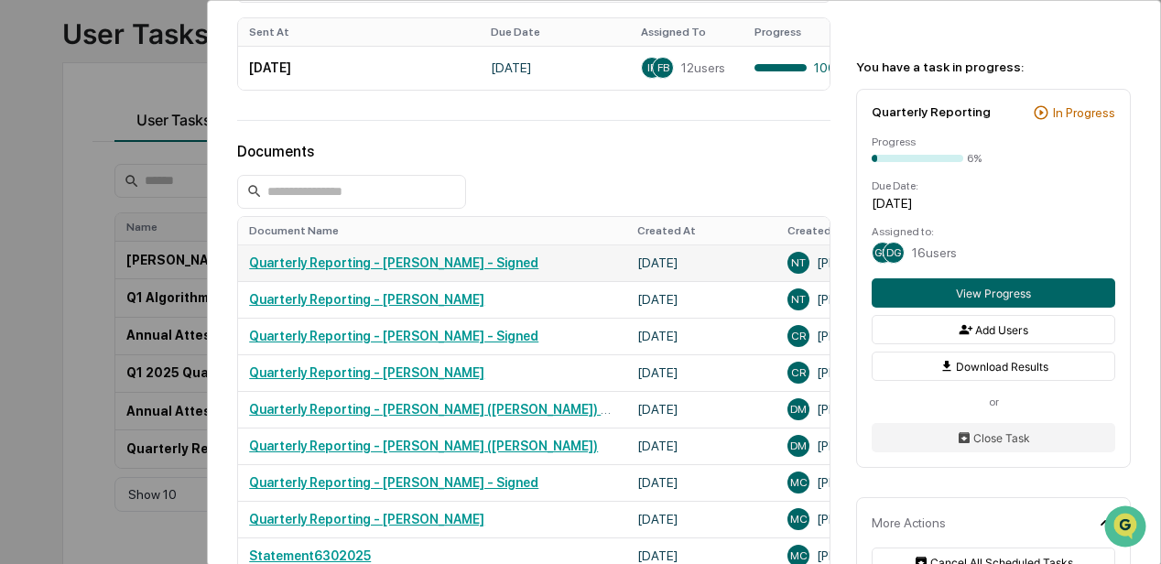
click at [457, 264] on link "Quarterly Reporting - [PERSON_NAME] - Signed" at bounding box center [393, 263] width 289 height 15
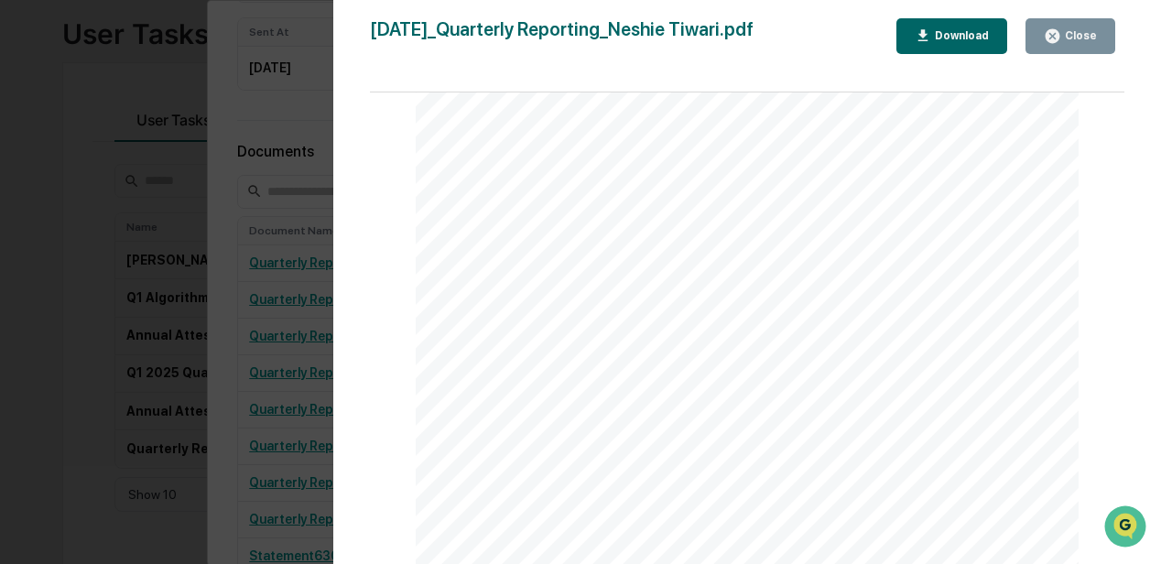
scroll to position [2686, 0]
click at [123, 71] on div "Version History 10/01/2025, 03:17 PM Neshie Tiwari 2025-10-01_Quarterly Reporti…" at bounding box center [580, 282] width 1161 height 564
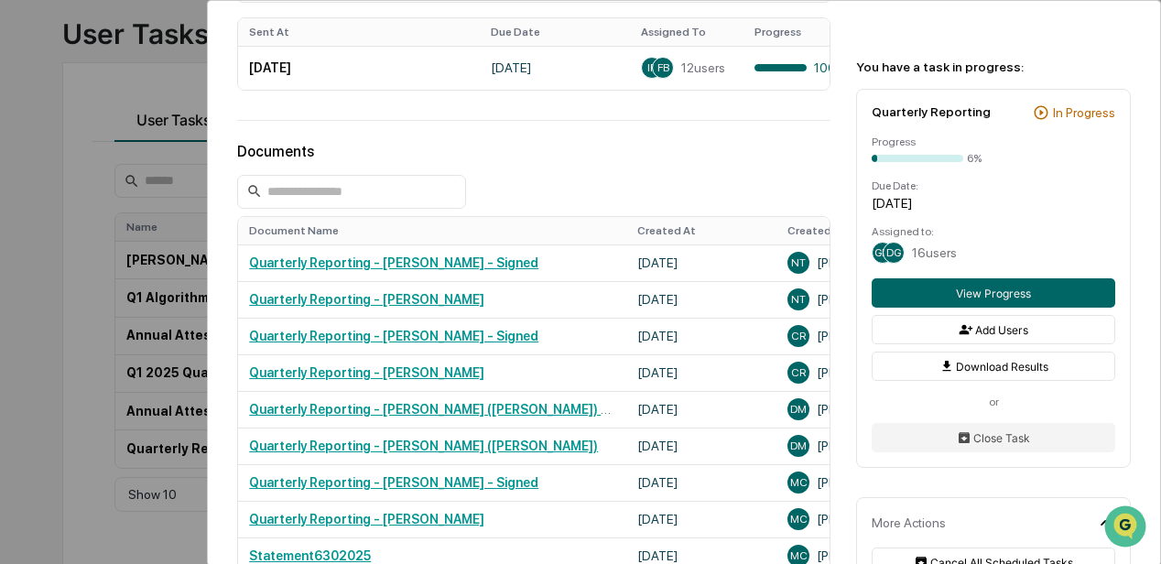
click at [130, 81] on div "User Tasks Quarterly Reporting Quarterly Reporting Active No description Detail…" at bounding box center [580, 282] width 1161 height 564
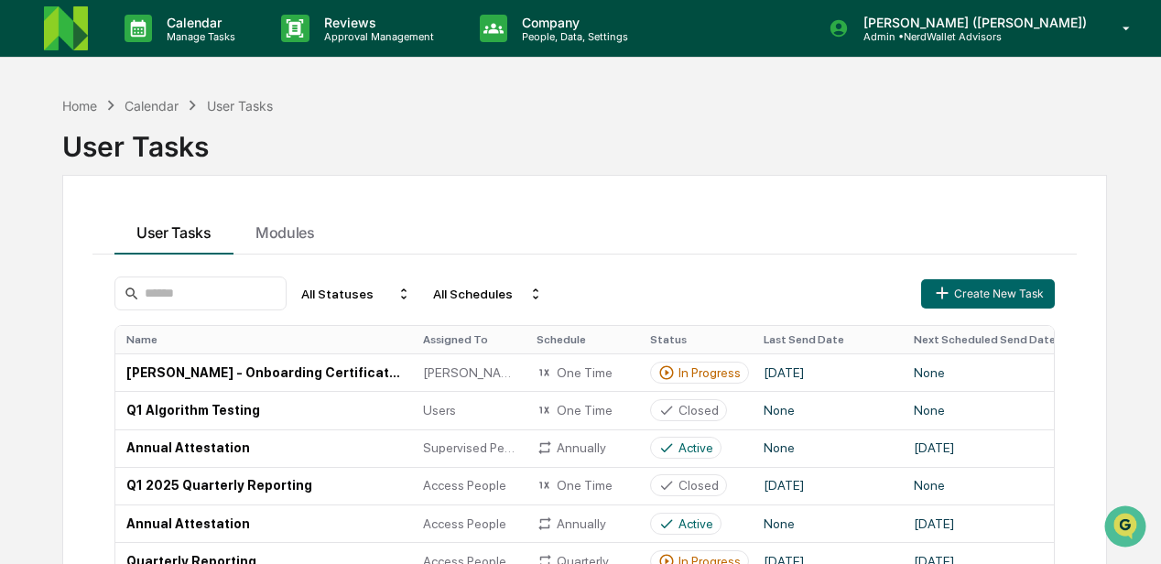
click at [75, 38] on img at bounding box center [66, 28] width 44 height 44
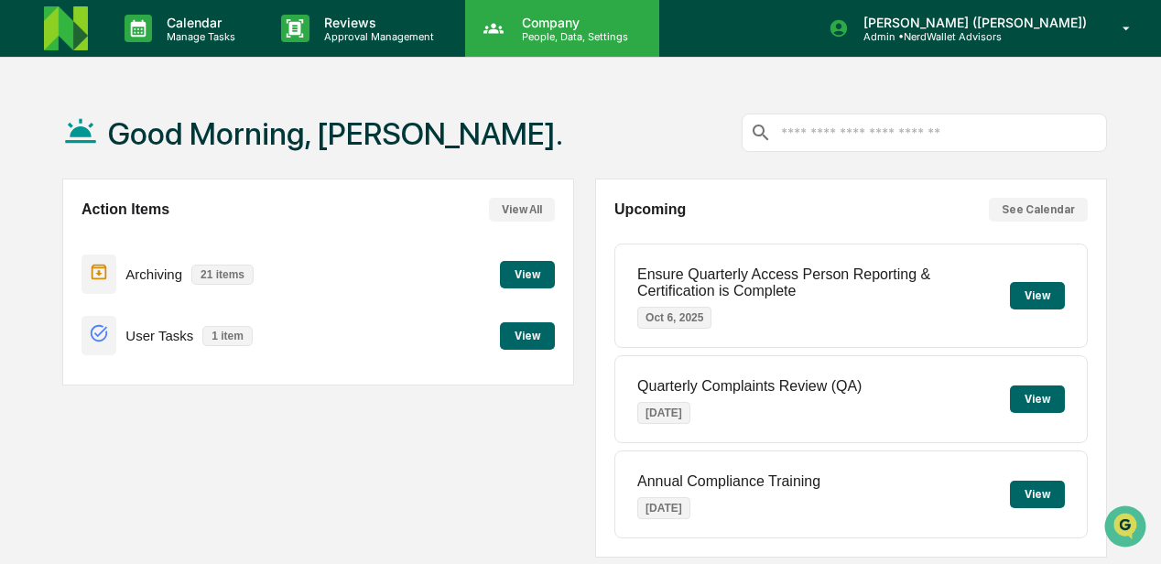
click at [542, 37] on p "People, Data, Settings" at bounding box center [572, 36] width 130 height 13
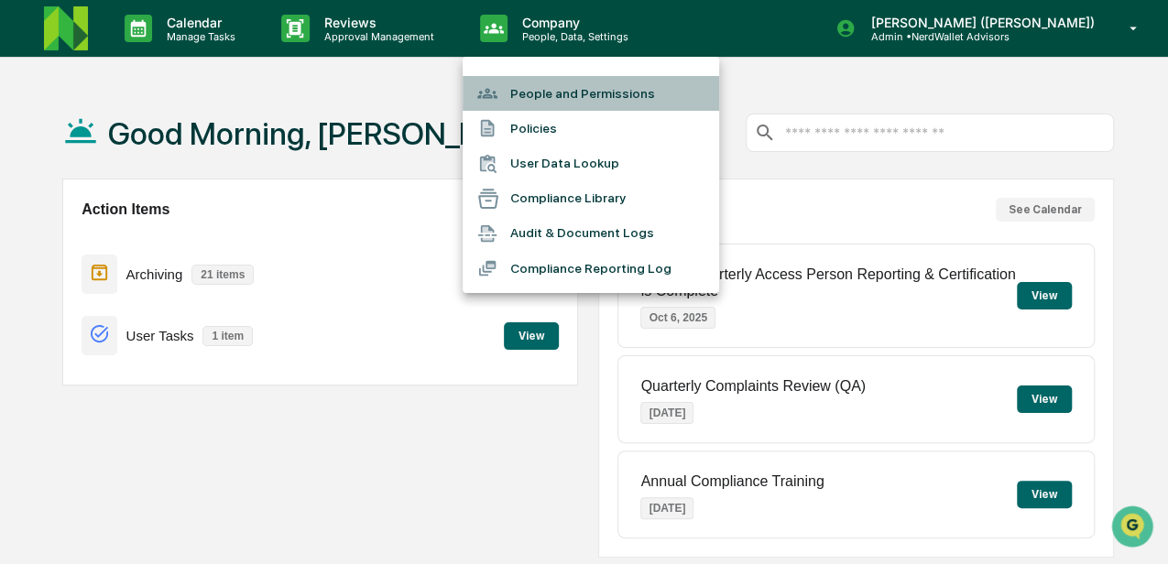
click at [550, 93] on li "People and Permissions" at bounding box center [591, 93] width 256 height 35
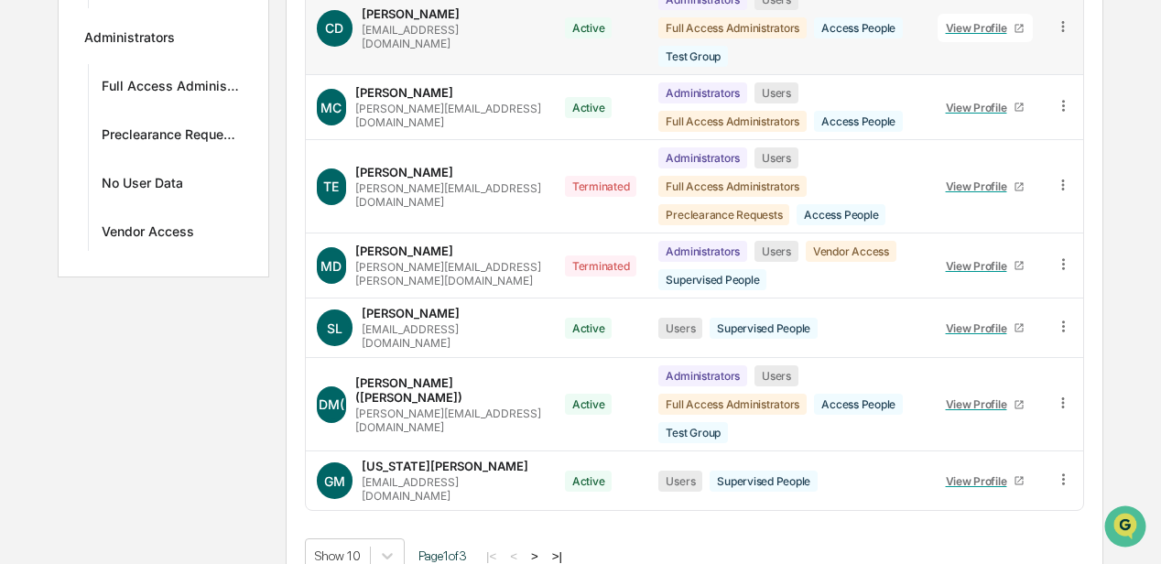
scroll to position [578, 0]
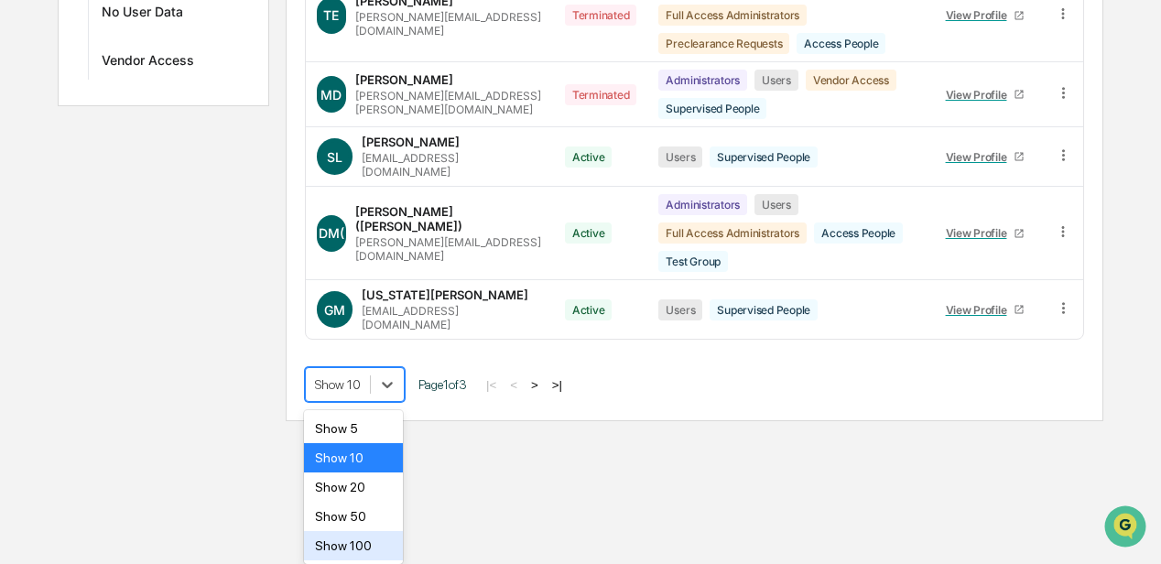
click at [357, 539] on div "Show 100" at bounding box center [353, 545] width 99 height 29
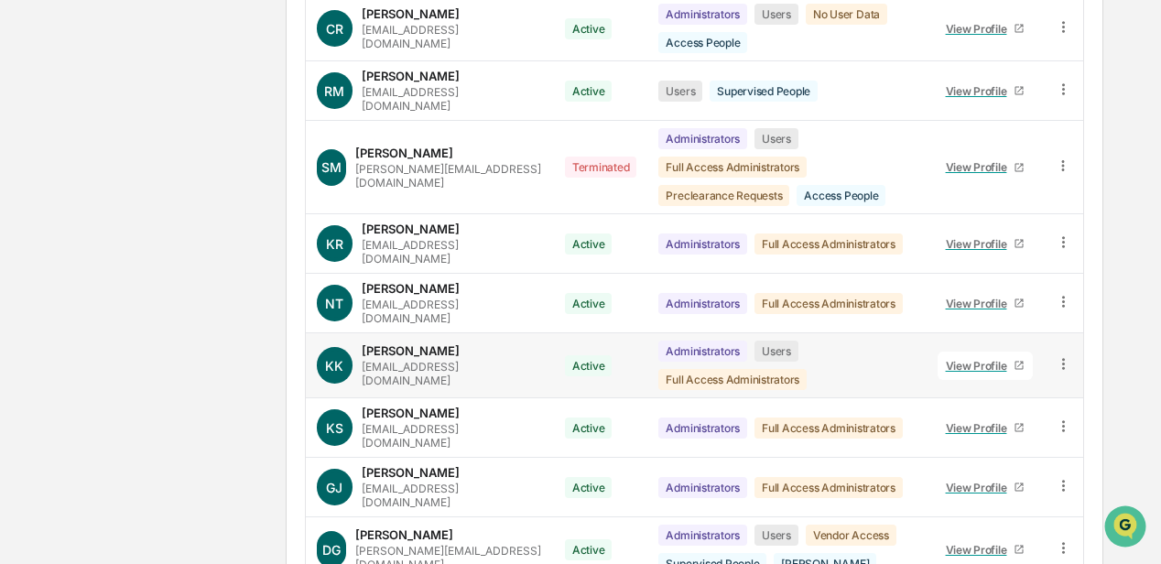
scroll to position [1212, 0]
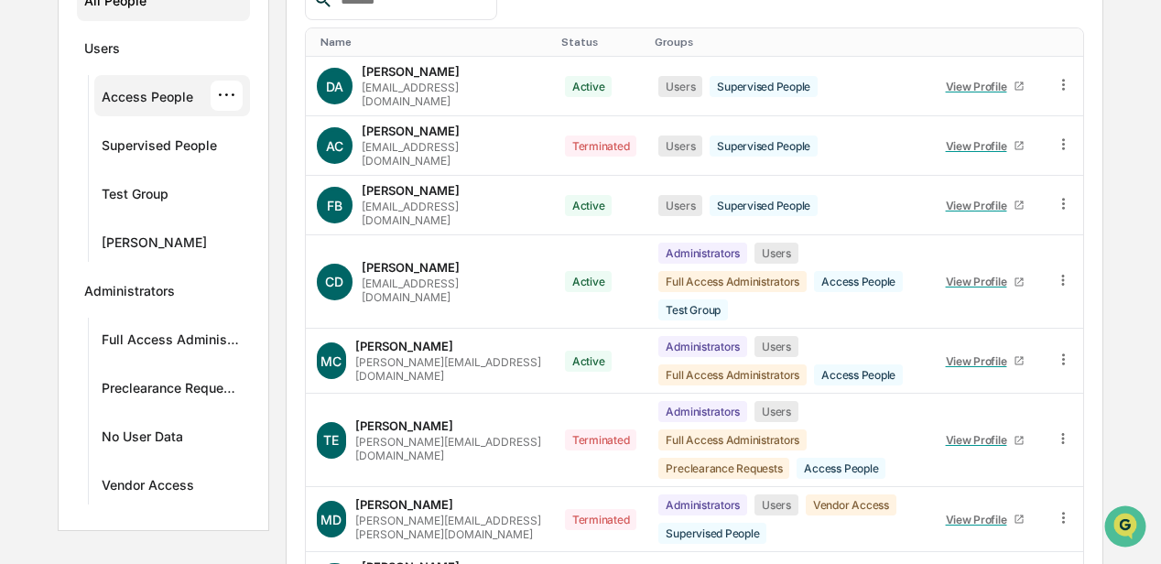
click at [152, 94] on div "Access People" at bounding box center [148, 100] width 92 height 22
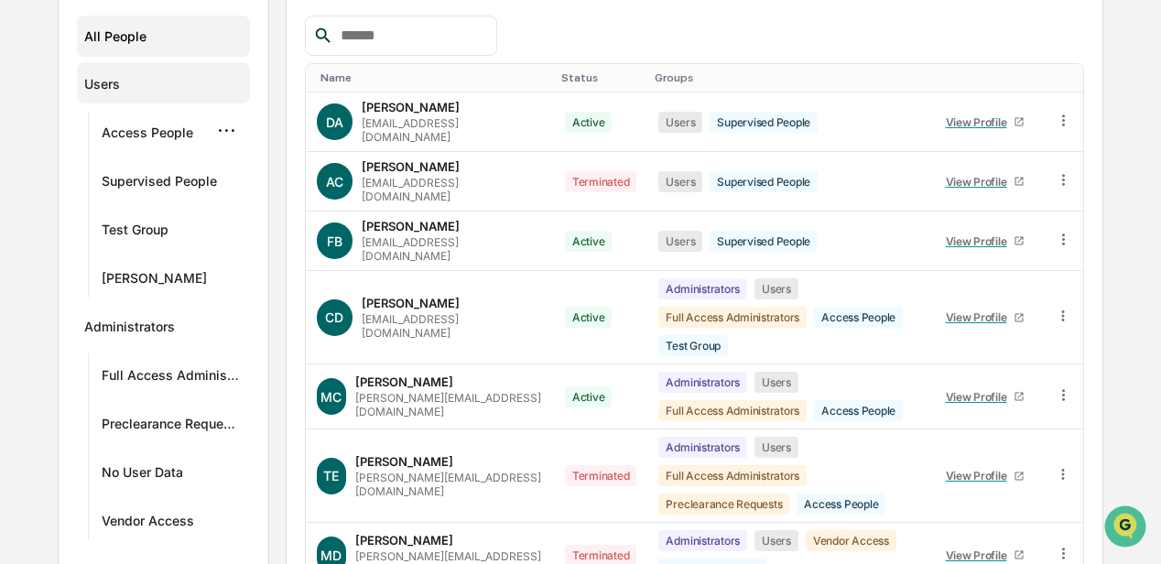
scroll to position [296, 0]
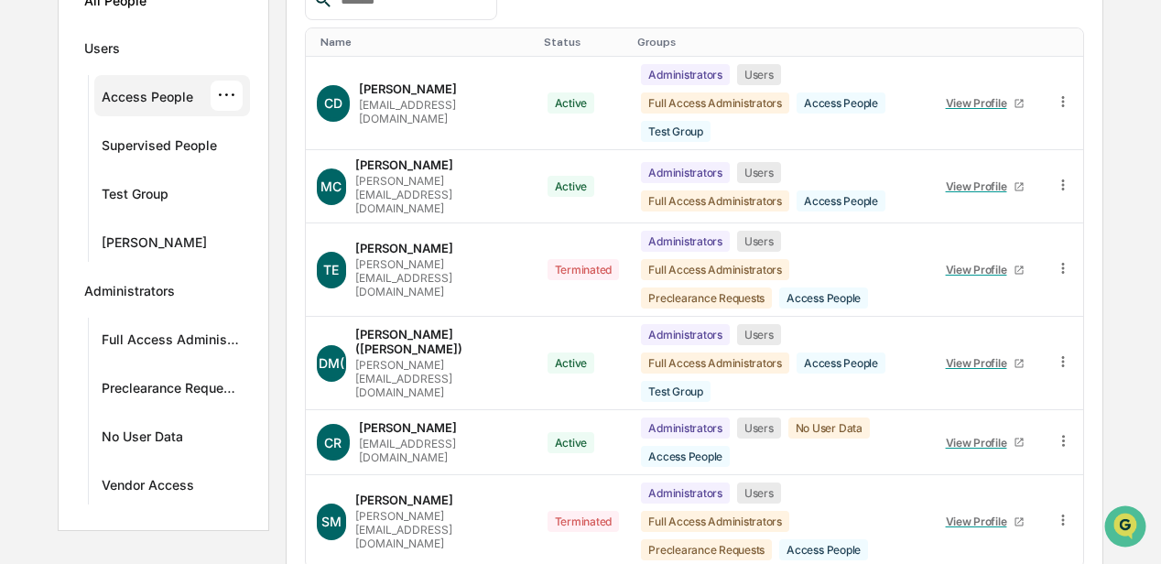
click at [230, 96] on div "···" at bounding box center [227, 96] width 32 height 30
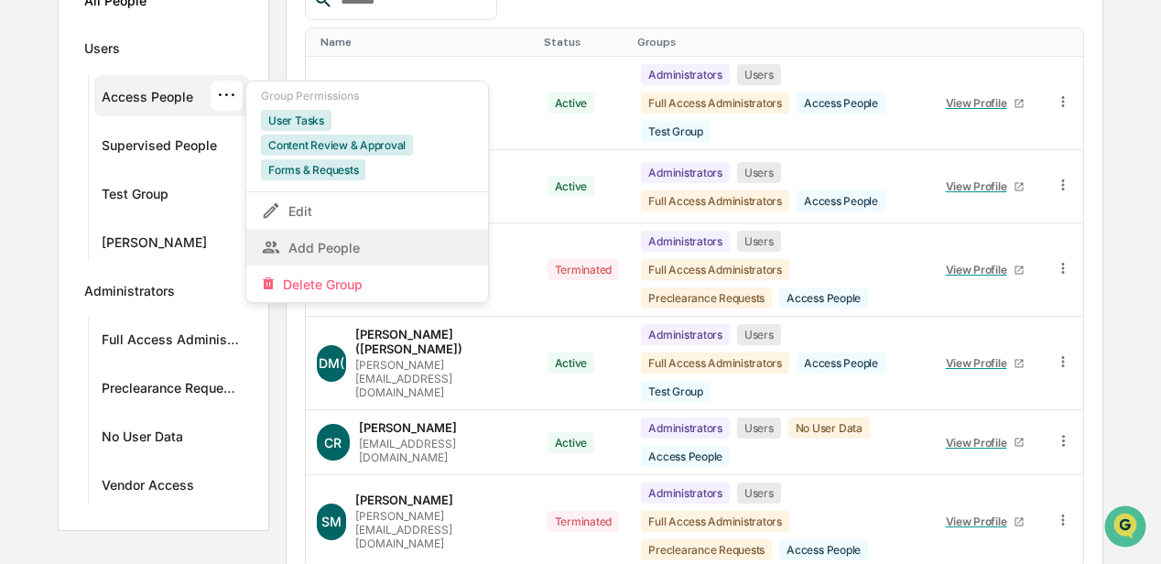
click at [316, 240] on div "Add People" at bounding box center [367, 247] width 213 height 22
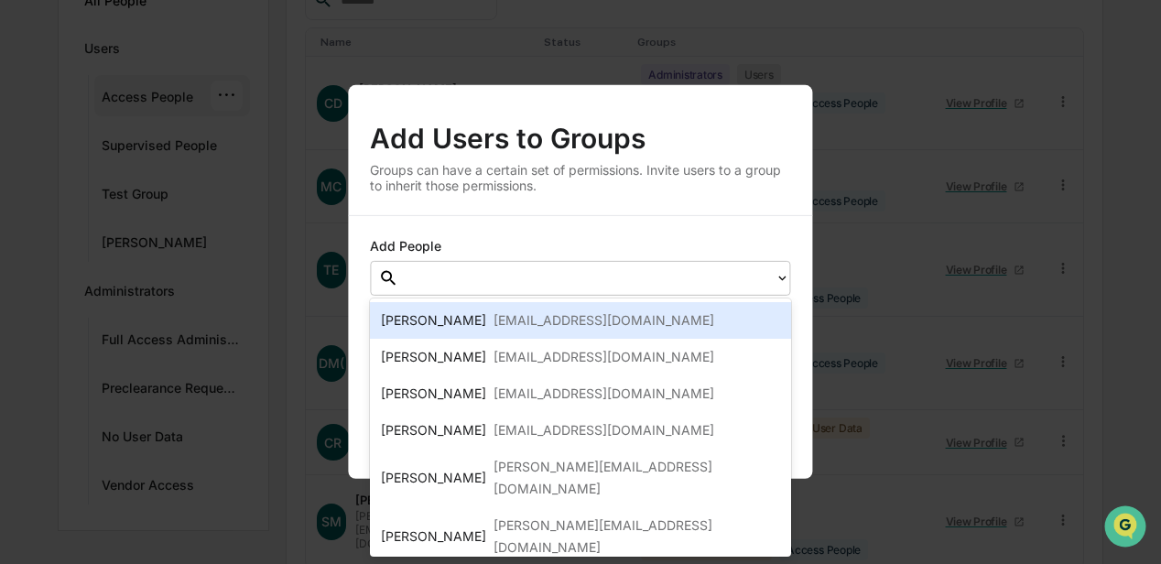
click at [779, 280] on icon at bounding box center [783, 278] width 15 height 15
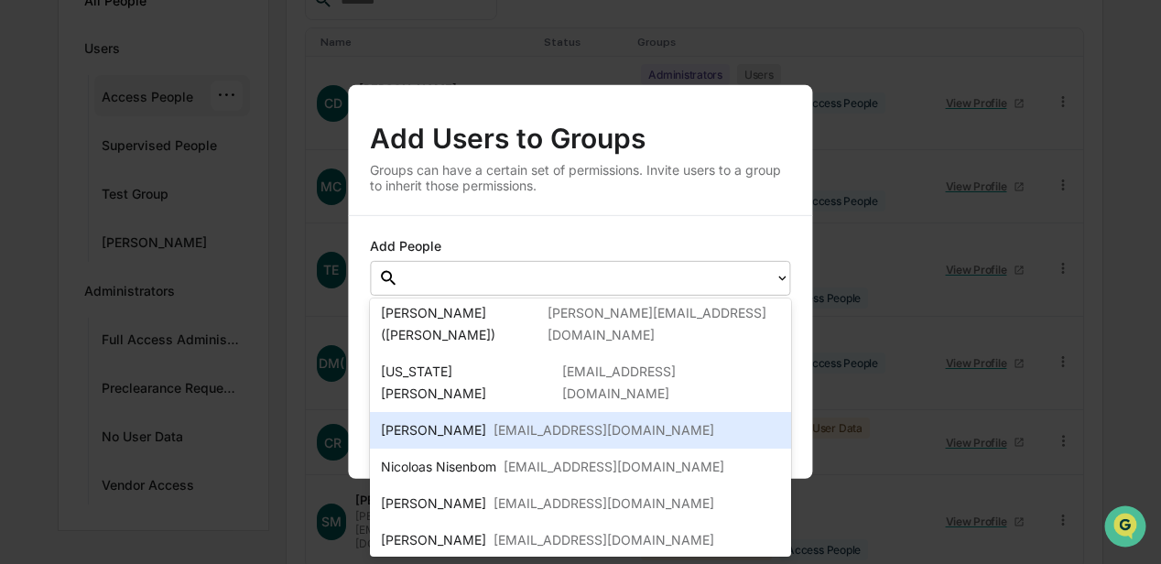
scroll to position [372, 0]
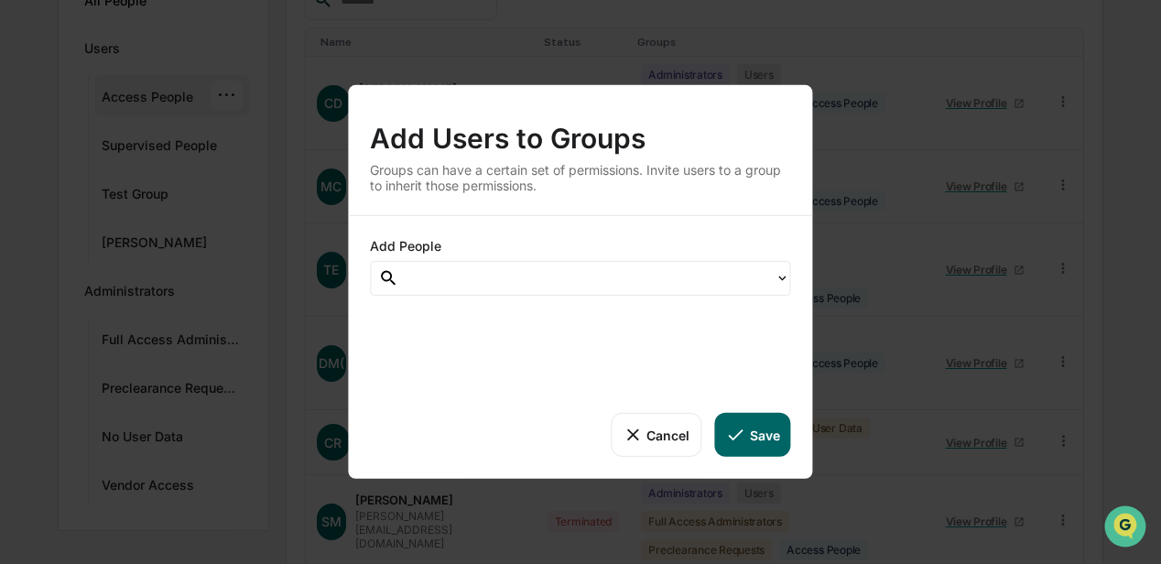
click at [541, 227] on div "Add People Cancel Save" at bounding box center [580, 347] width 464 height 263
click at [654, 432] on button "Cancel" at bounding box center [656, 435] width 91 height 44
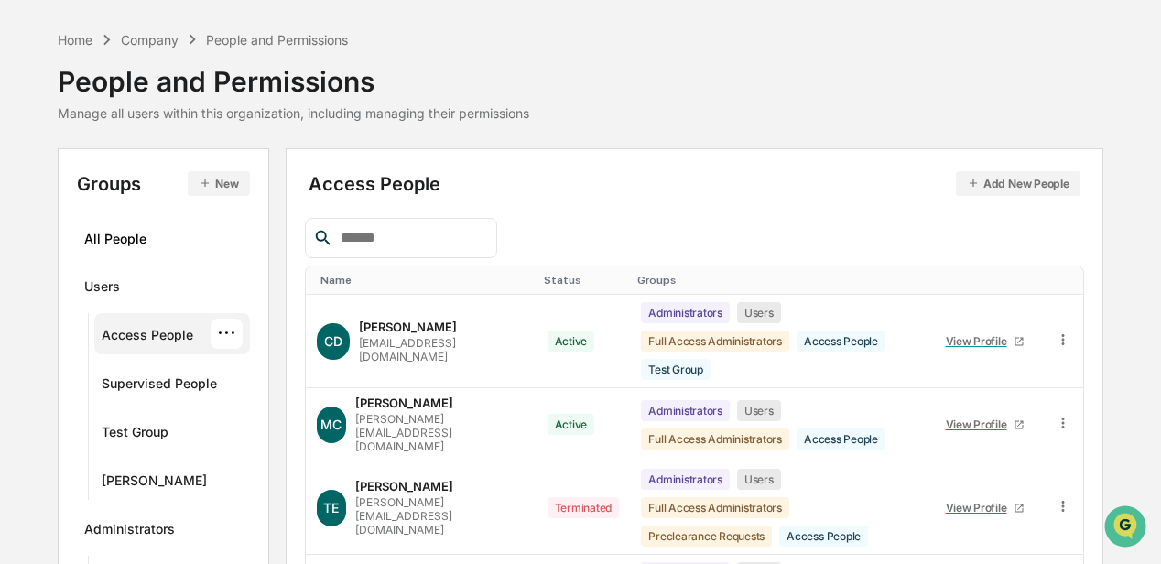
scroll to position [0, 0]
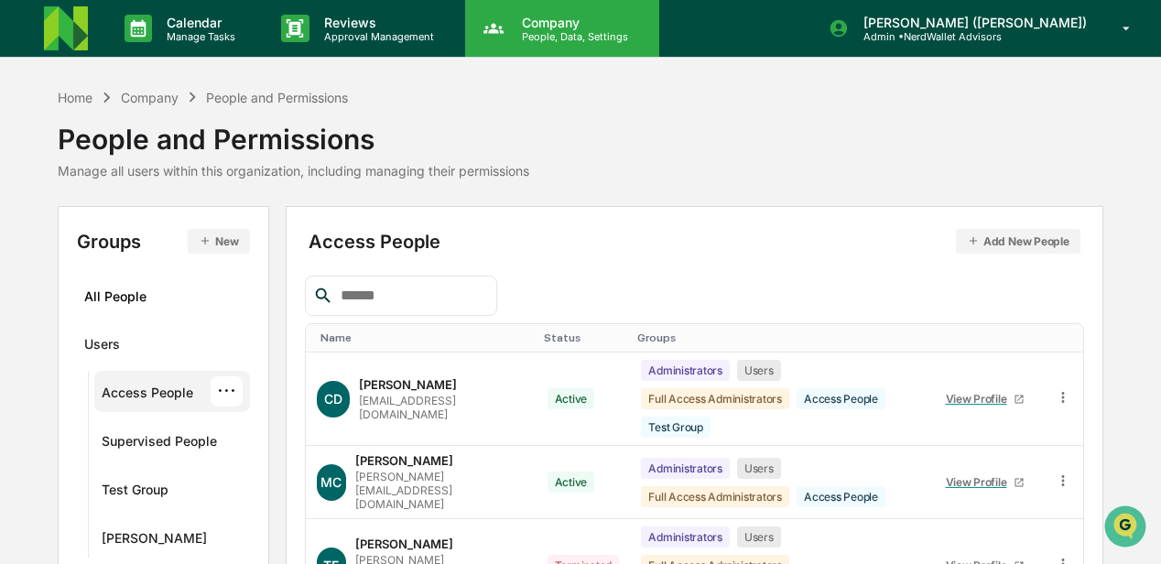
click at [546, 30] on p "People, Data, Settings" at bounding box center [572, 36] width 130 height 13
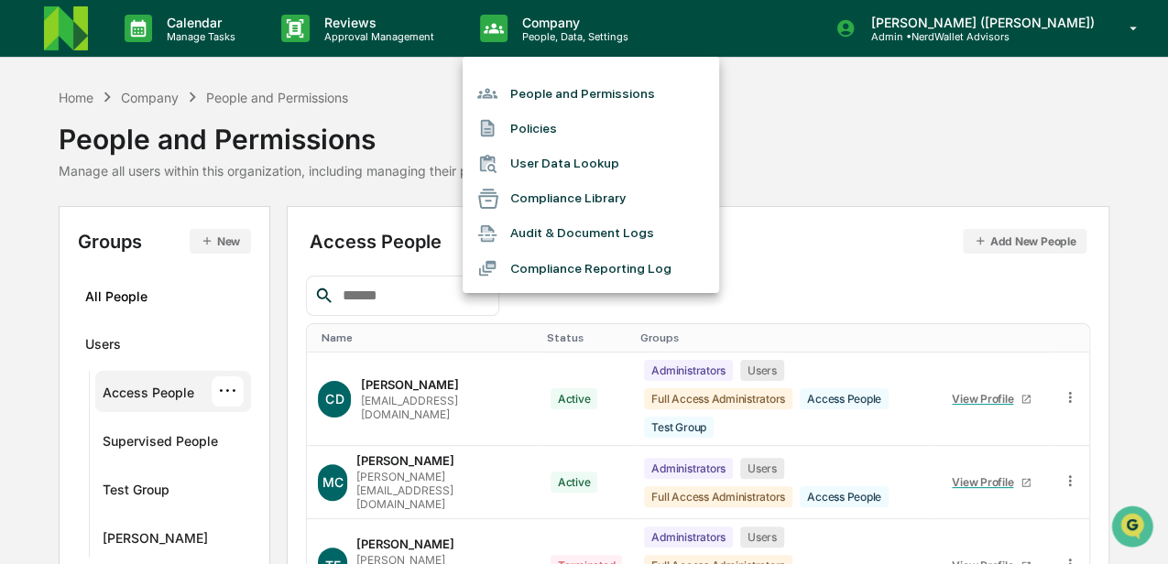
click at [539, 96] on li "People and Permissions" at bounding box center [591, 93] width 256 height 35
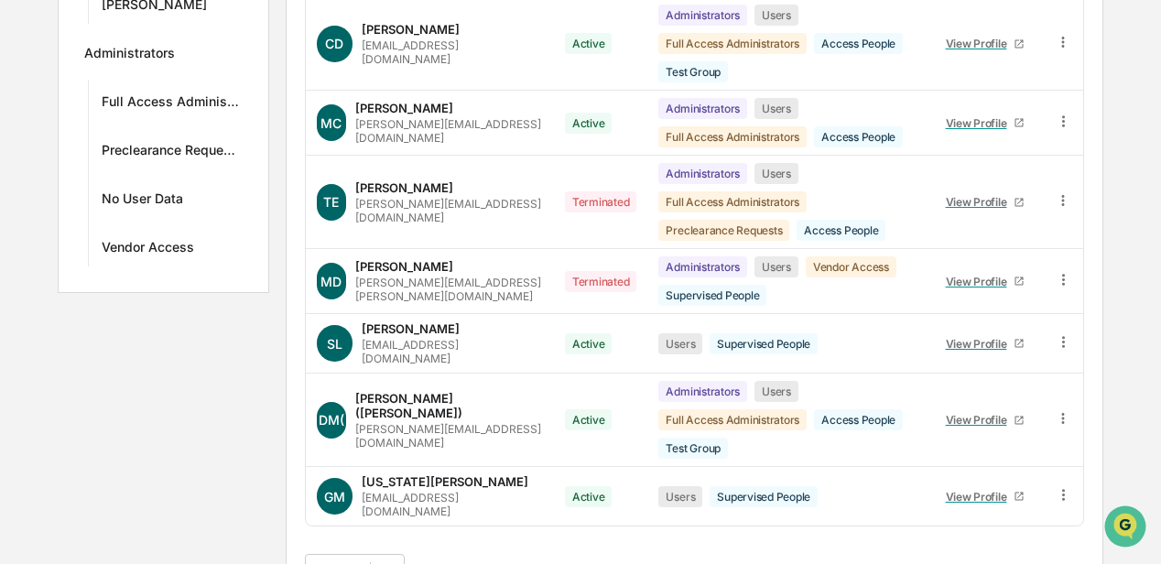
scroll to position [578, 0]
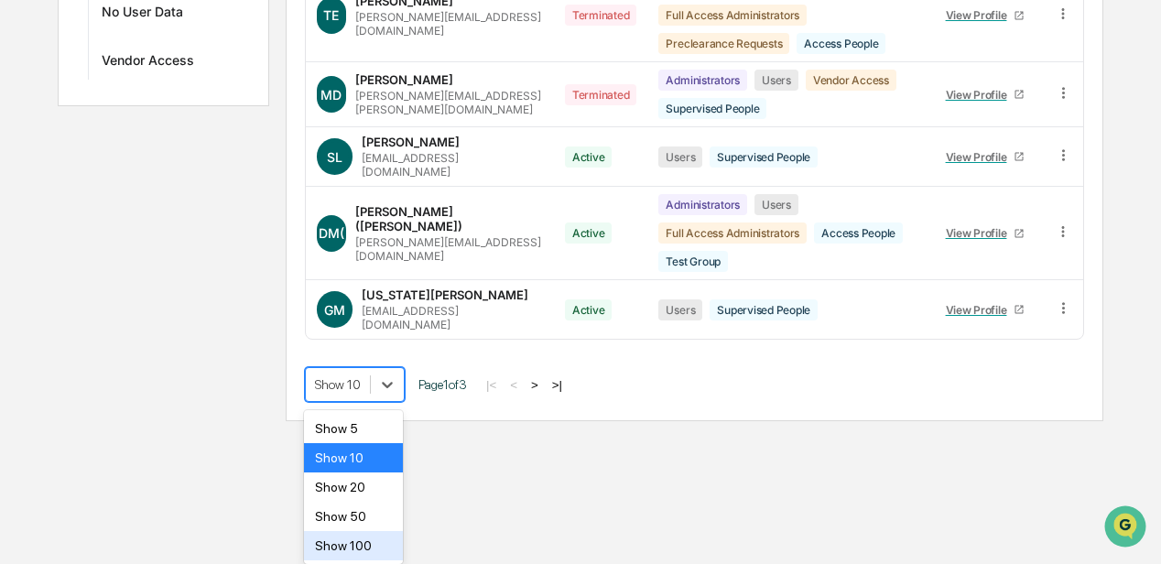
click at [354, 543] on div "Show 100" at bounding box center [353, 545] width 99 height 29
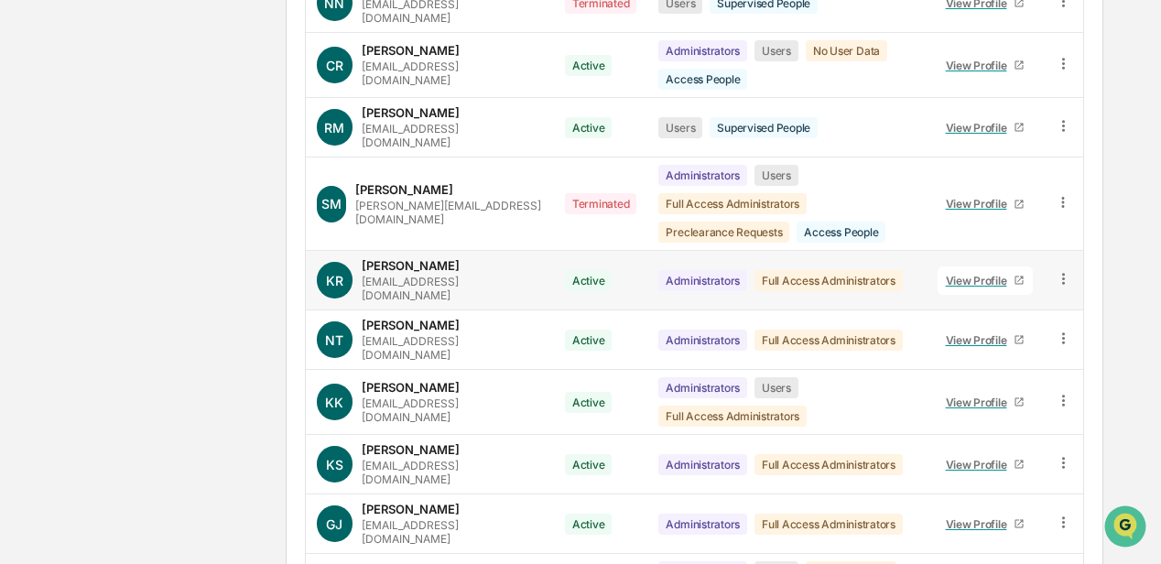
scroll to position [1150, 0]
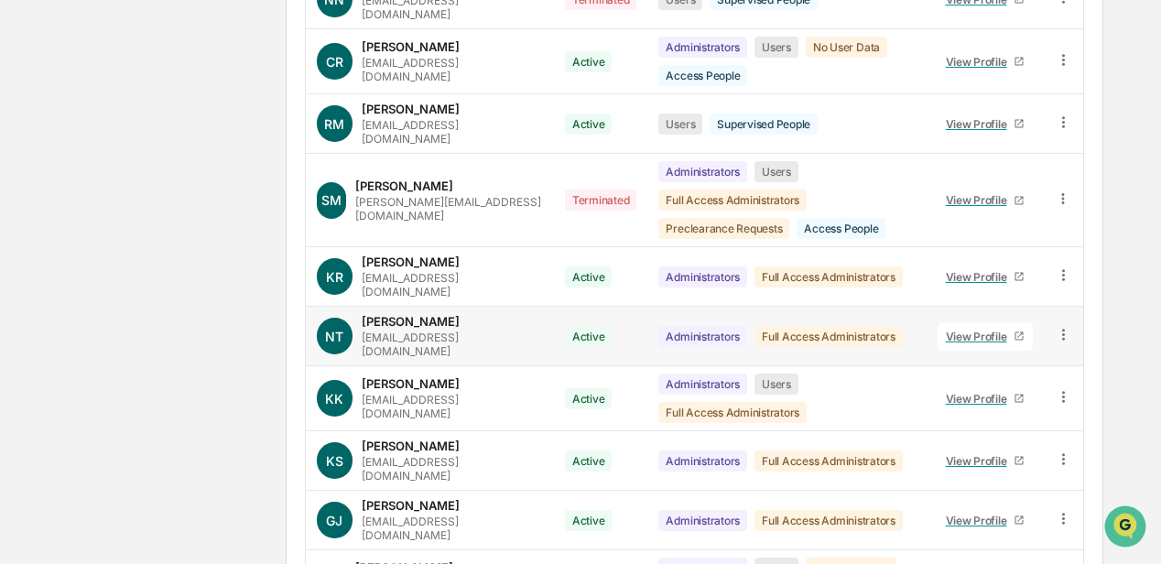
click at [1063, 338] on icon at bounding box center [1064, 334] width 3 height 11
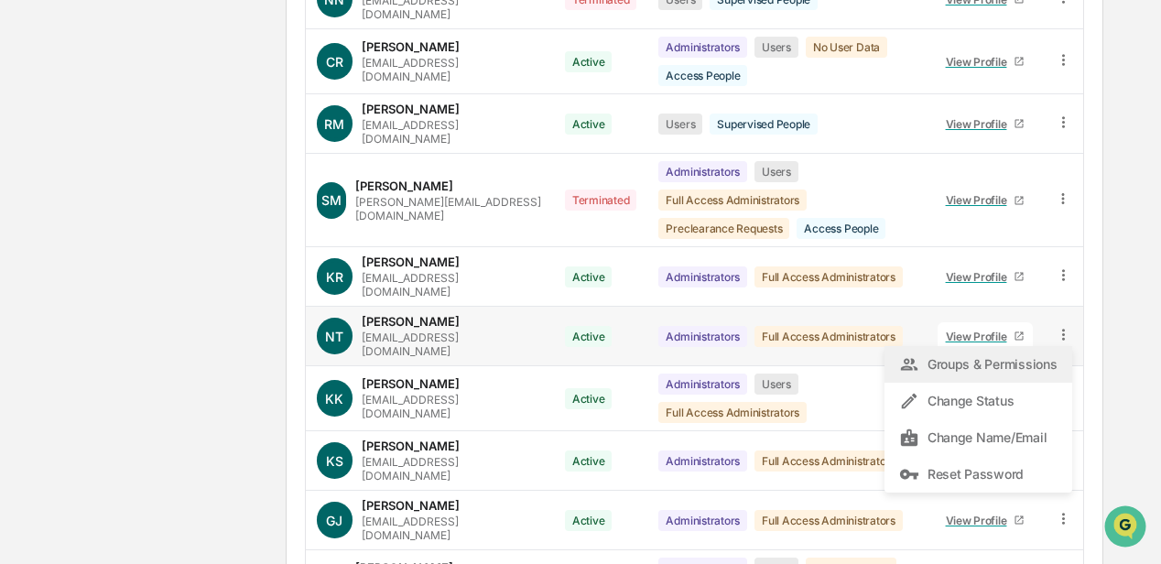
click at [991, 367] on div "Groups & Permissions" at bounding box center [978, 365] width 158 height 22
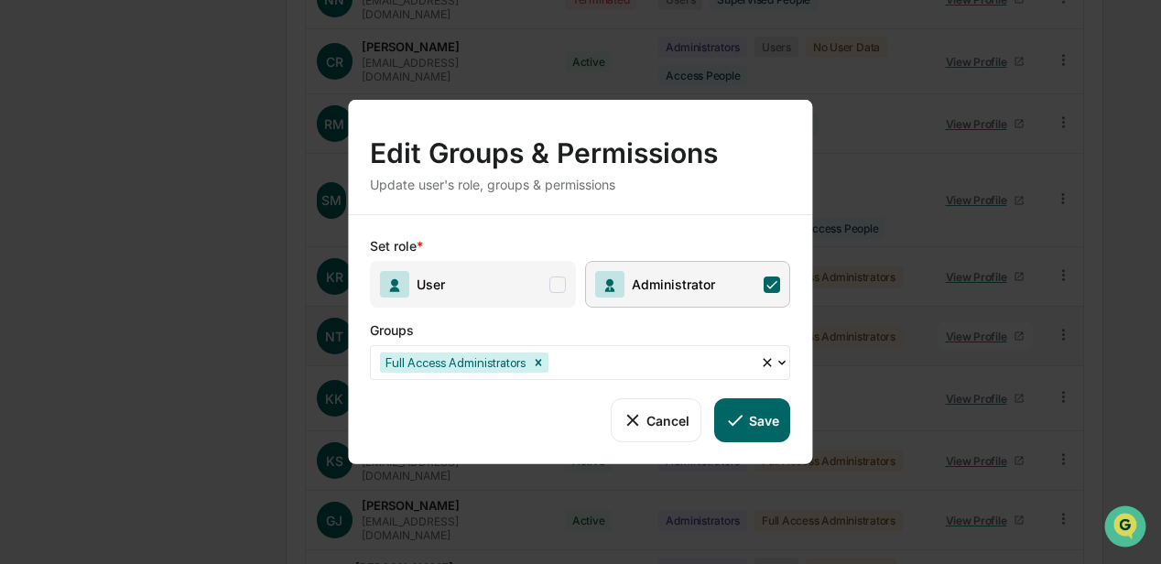
click at [781, 358] on icon at bounding box center [783, 362] width 15 height 15
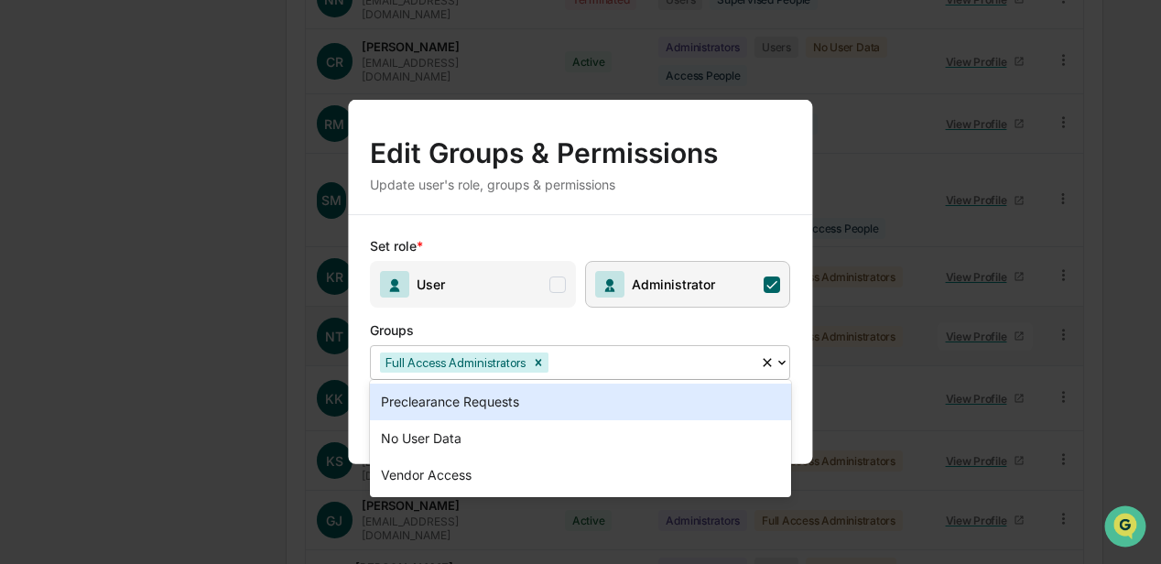
click at [848, 247] on div "Edit Groups & Permissions Update user's role, groups & permissions Set role * U…" at bounding box center [580, 282] width 1161 height 564
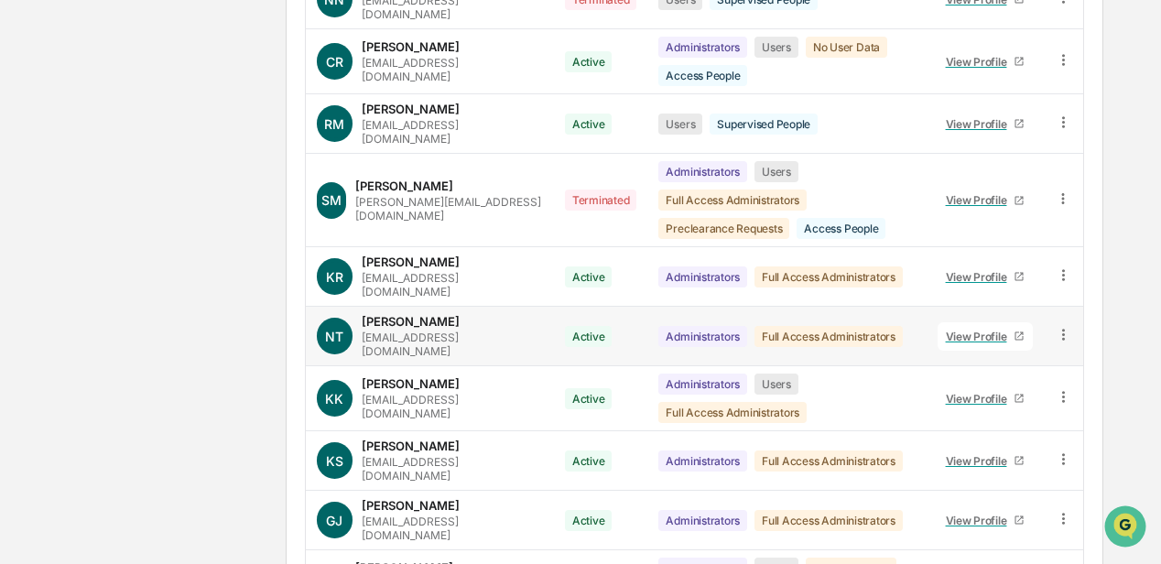
click at [1063, 340] on icon at bounding box center [1064, 334] width 3 height 11
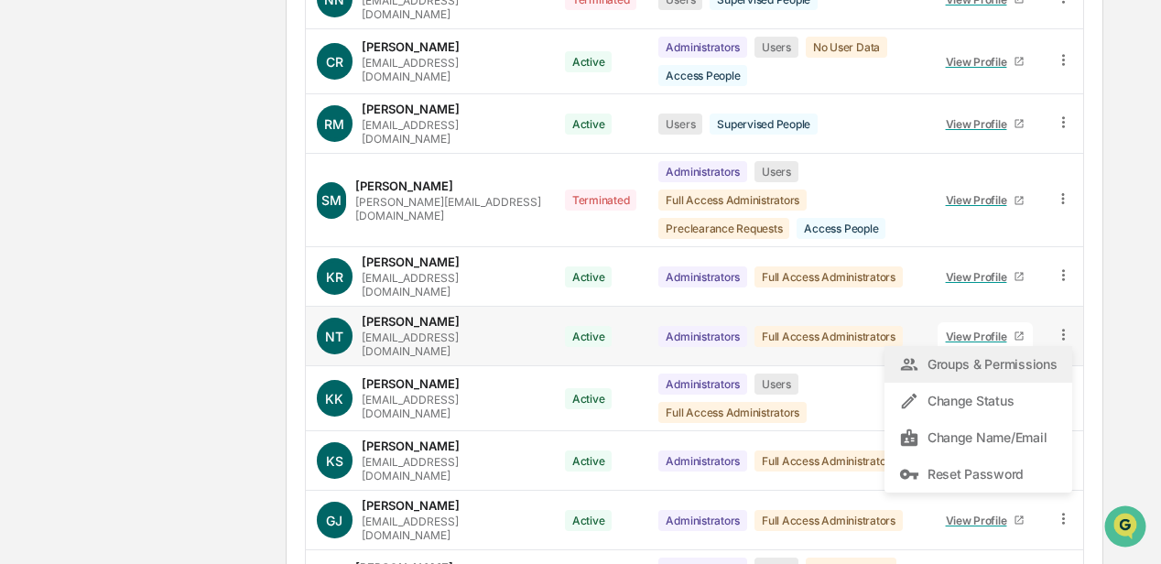
click at [997, 370] on div "Groups & Permissions" at bounding box center [978, 365] width 158 height 22
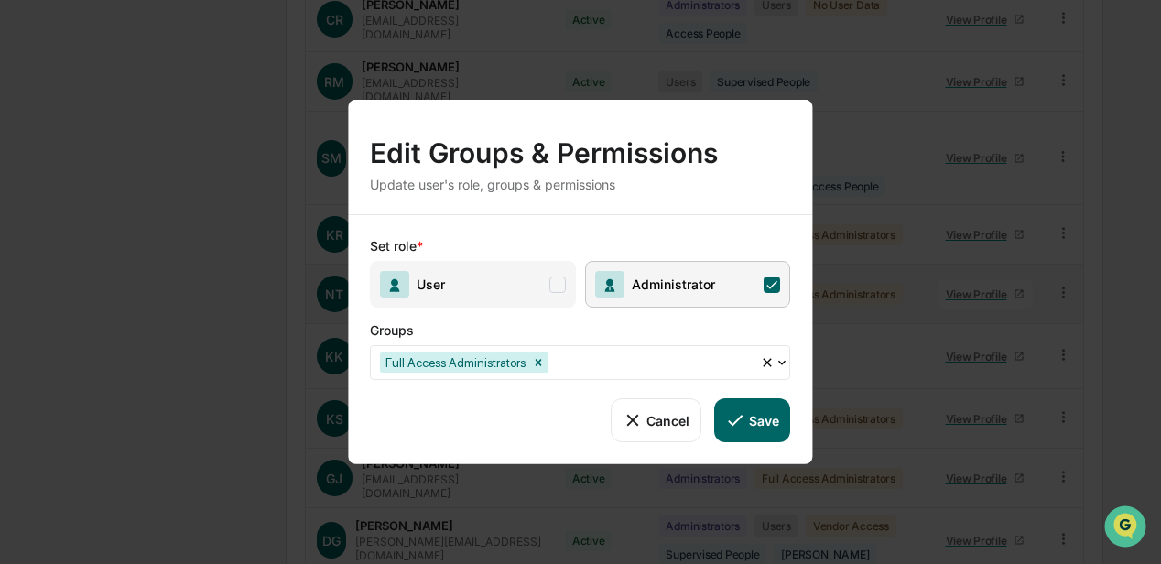
scroll to position [1212, 0]
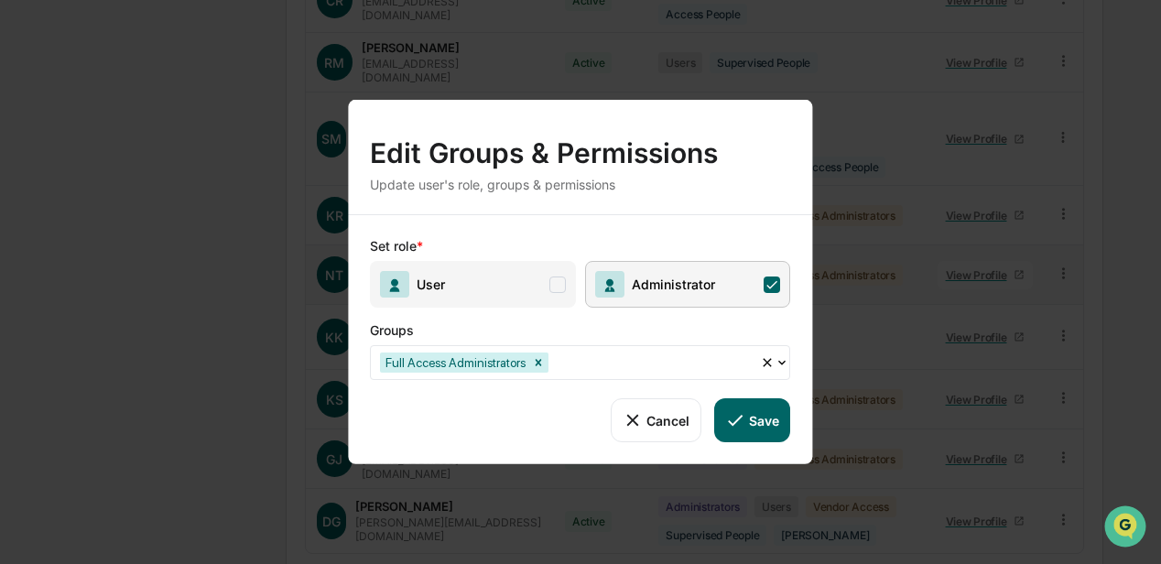
click at [558, 287] on span at bounding box center [558, 284] width 16 height 16
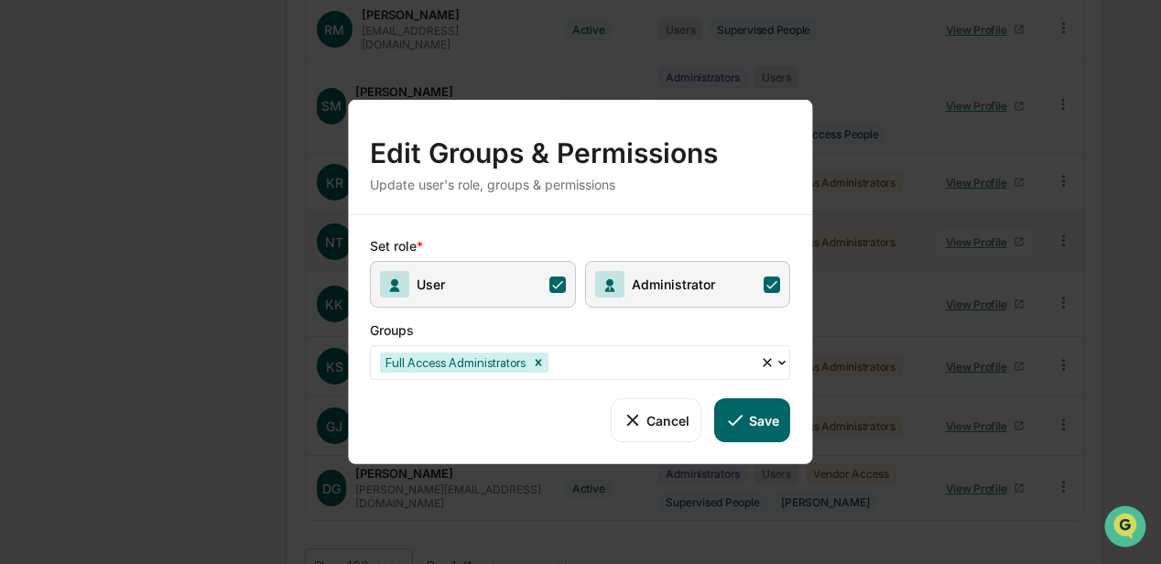
scroll to position [1319, 0]
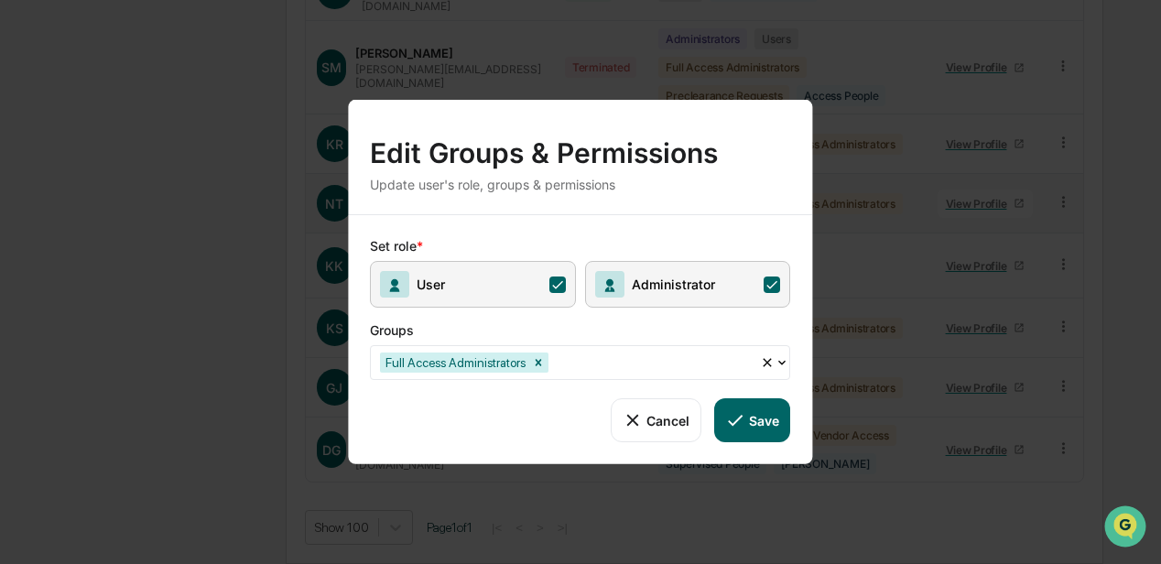
click at [748, 414] on button "Save" at bounding box center [752, 420] width 76 height 44
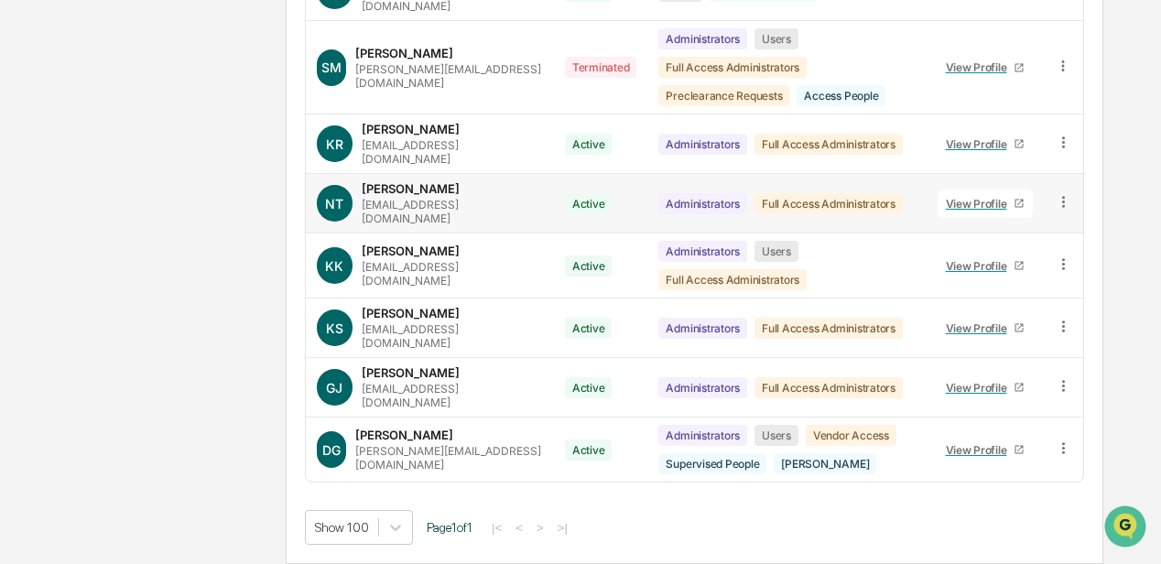
click at [747, 413] on button "Save" at bounding box center [752, 420] width 76 height 44
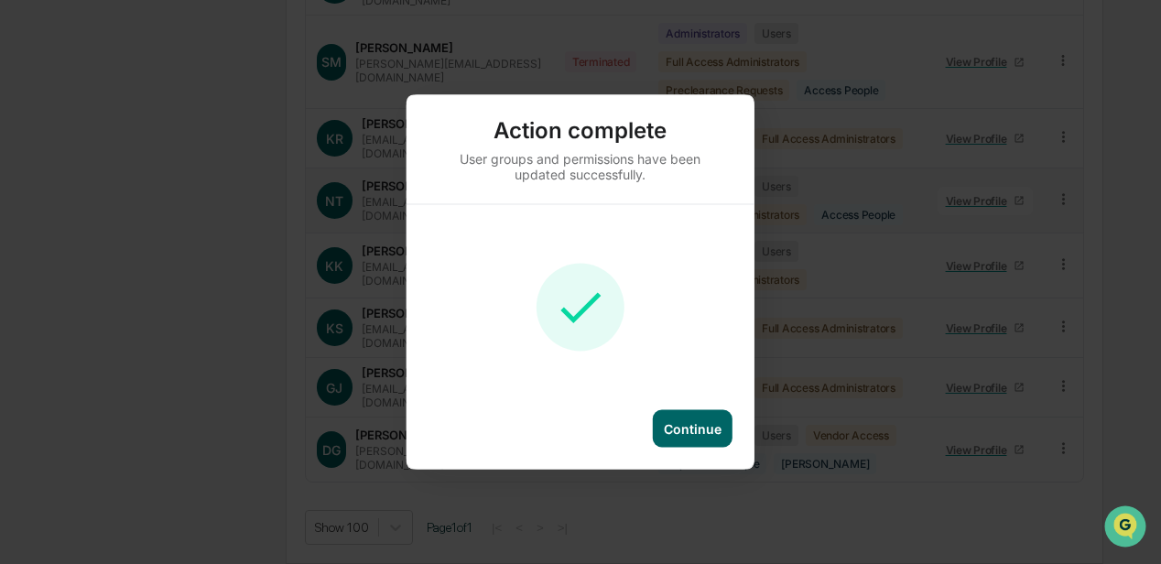
click at [681, 423] on div "Continue" at bounding box center [693, 429] width 58 height 16
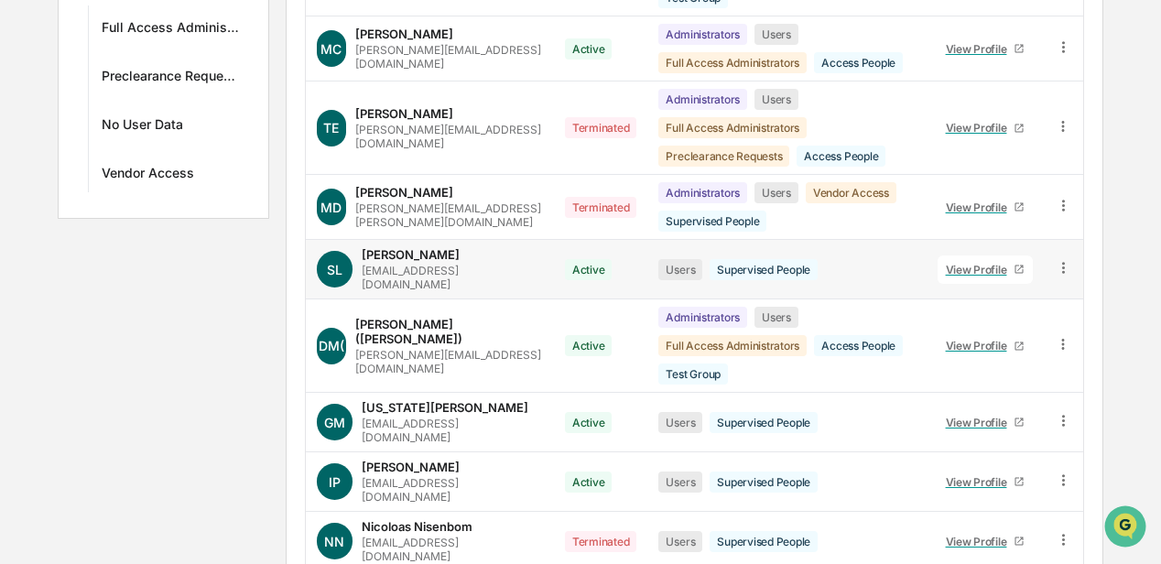
scroll to position [586, 0]
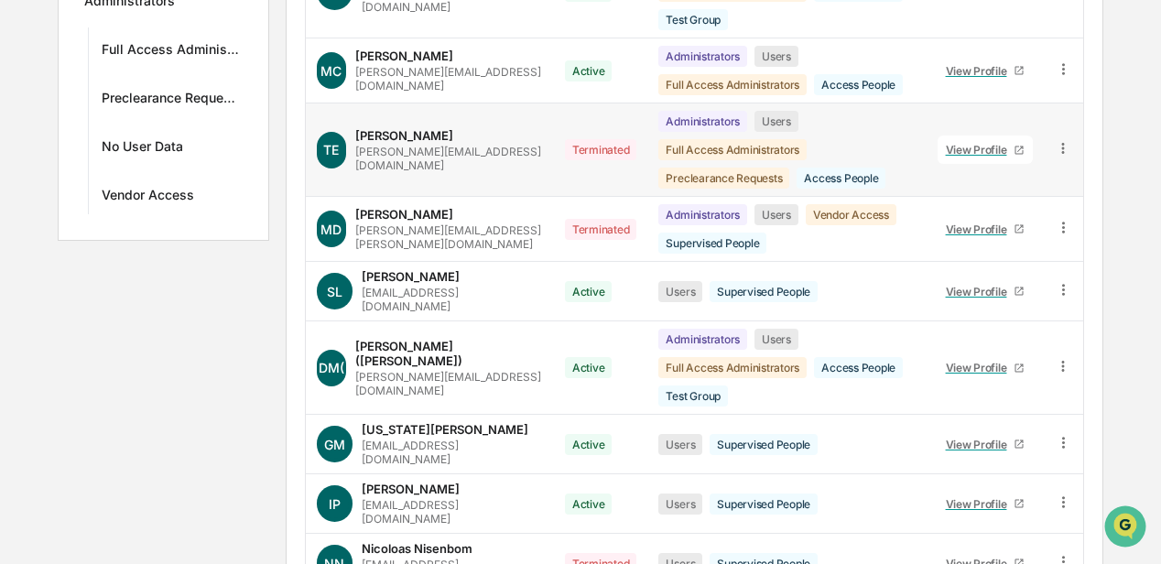
click at [1063, 158] on icon at bounding box center [1063, 148] width 17 height 17
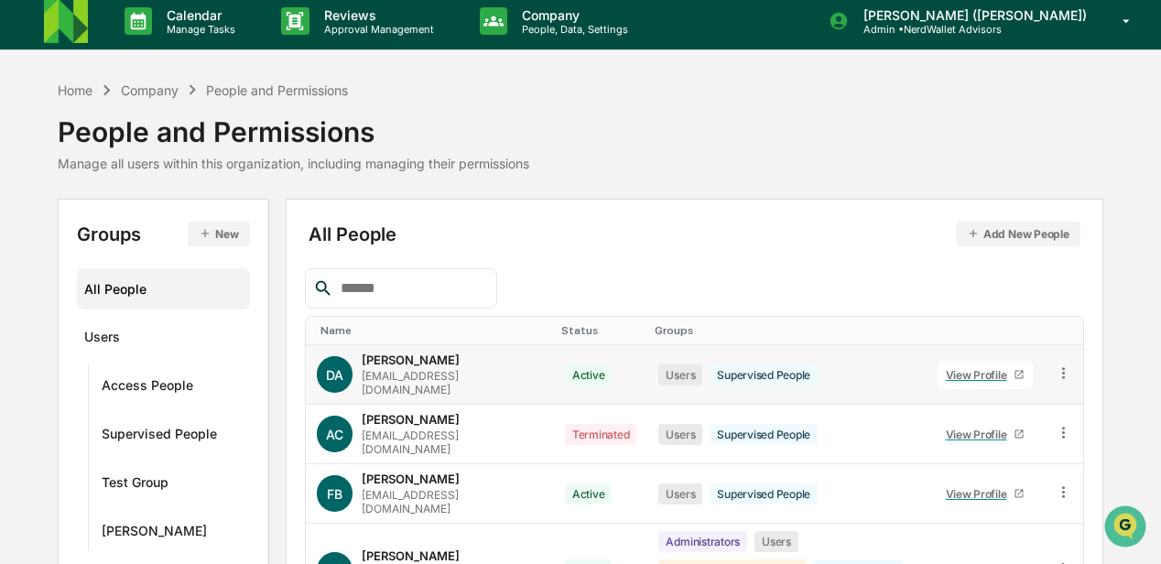
scroll to position [0, 0]
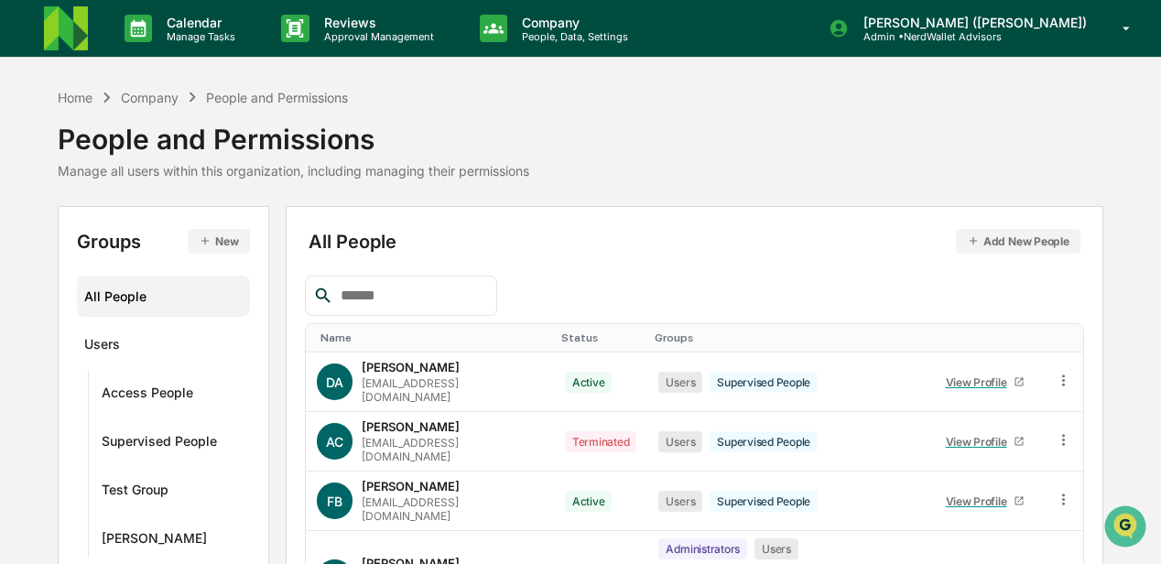
click at [86, 33] on img at bounding box center [66, 28] width 44 height 44
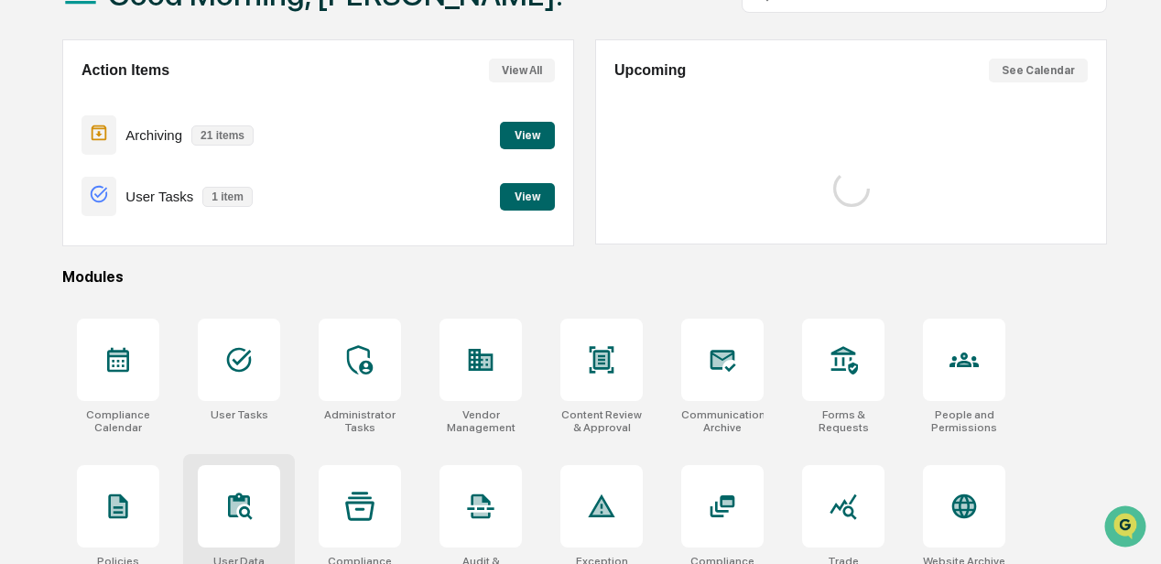
scroll to position [305, 0]
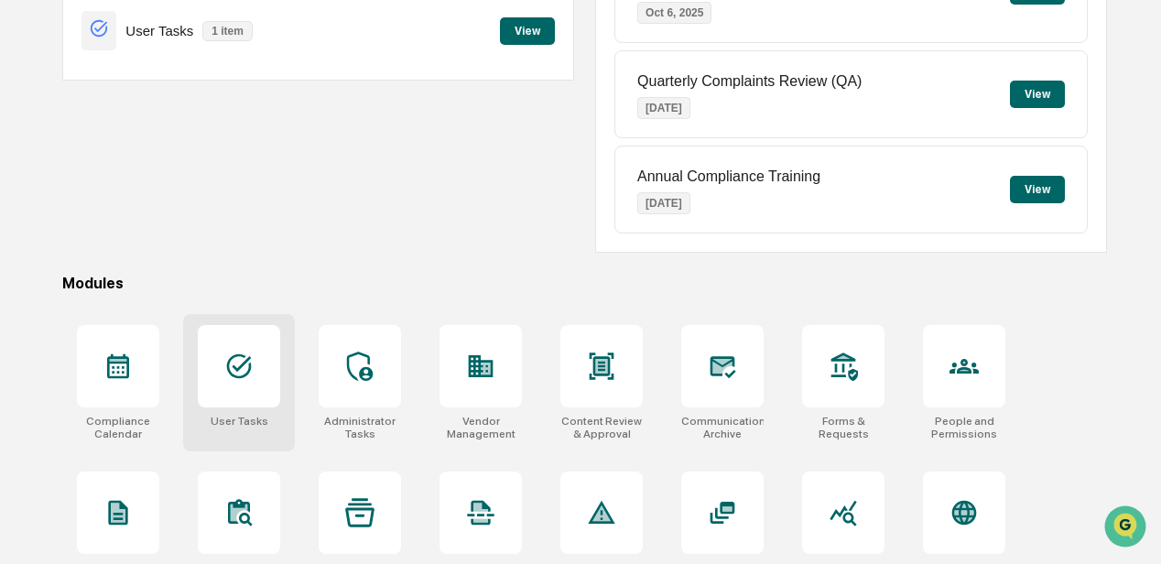
click at [259, 360] on div at bounding box center [239, 366] width 82 height 82
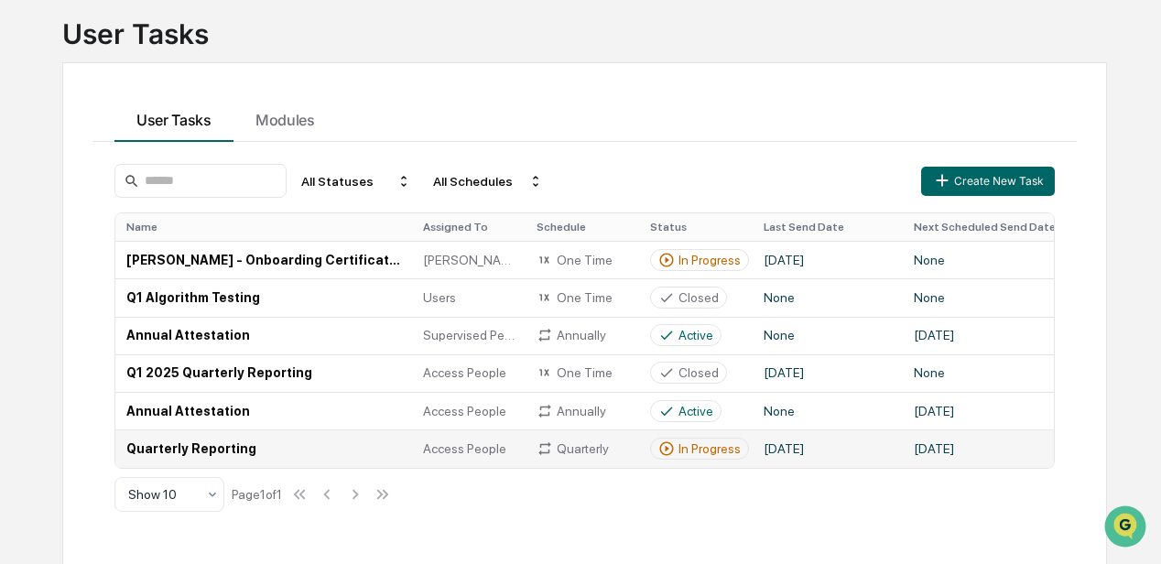
click at [189, 451] on td "Quarterly Reporting" at bounding box center [263, 449] width 297 height 38
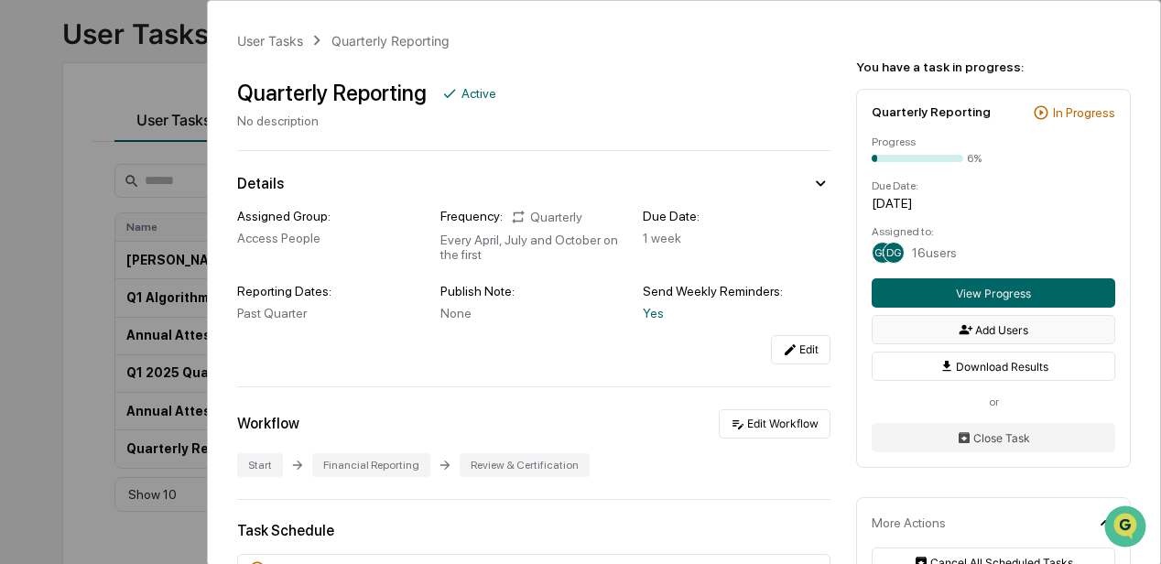
click at [932, 330] on button "Add Users" at bounding box center [994, 329] width 244 height 29
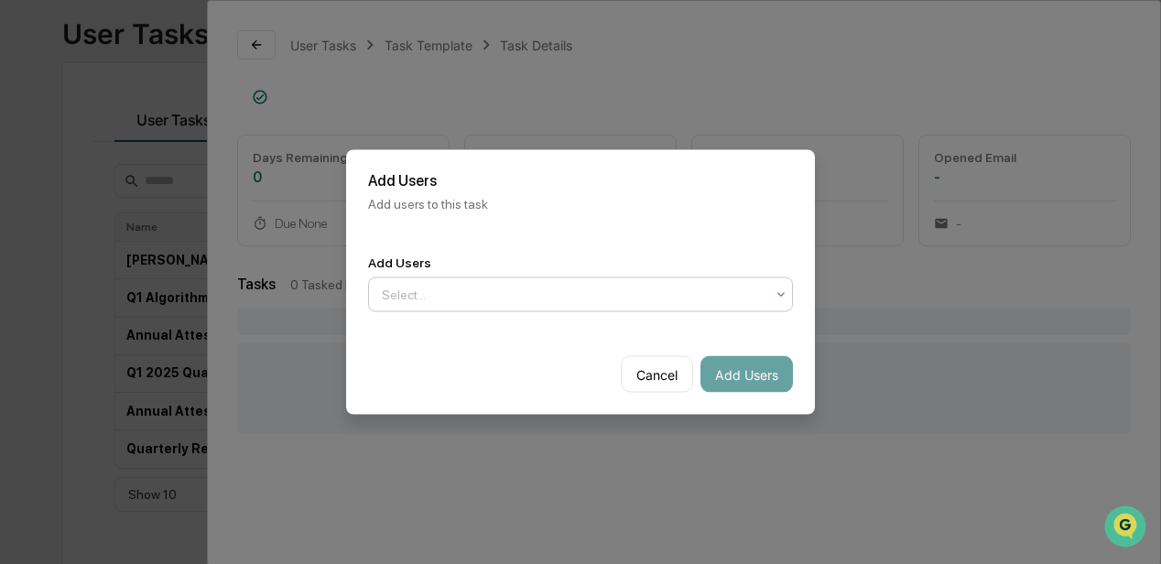
scroll to position [26, 0]
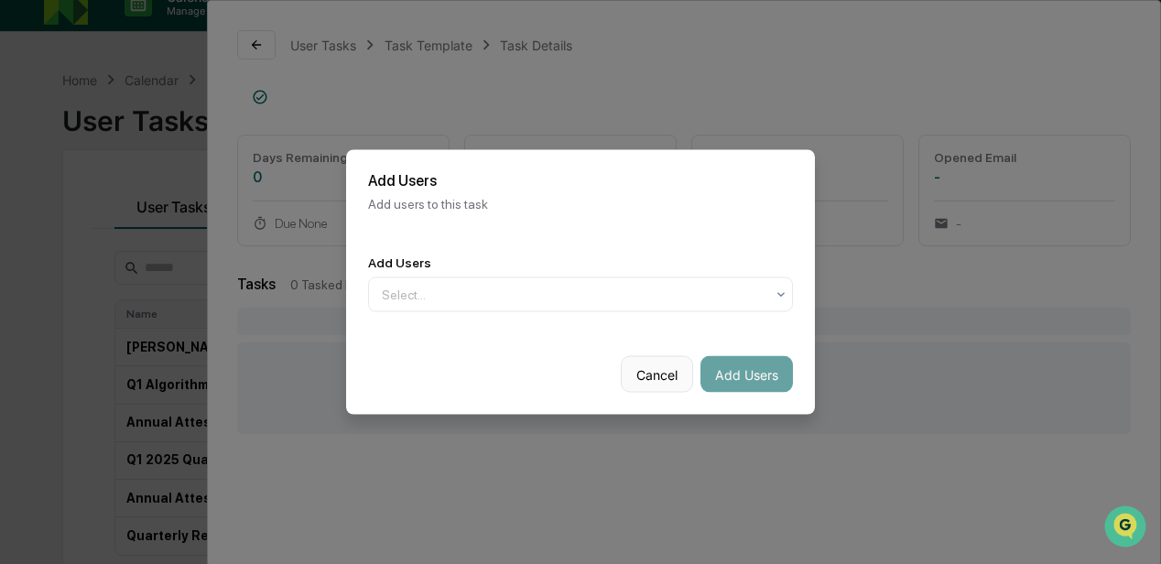
click at [654, 370] on button "Cancel" at bounding box center [657, 374] width 72 height 37
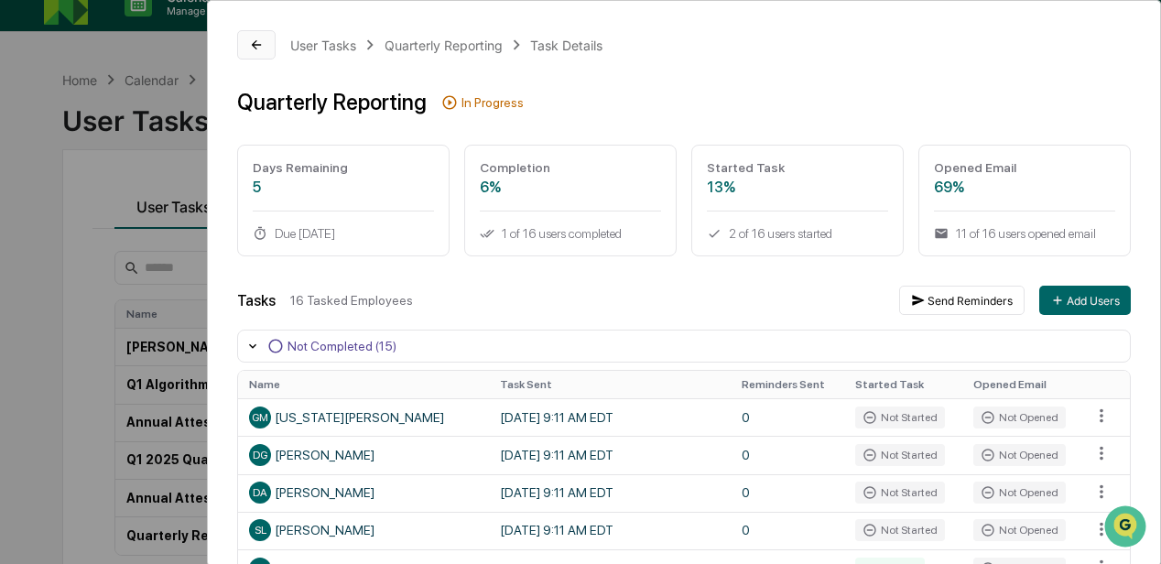
click at [251, 40] on icon at bounding box center [256, 45] width 15 height 15
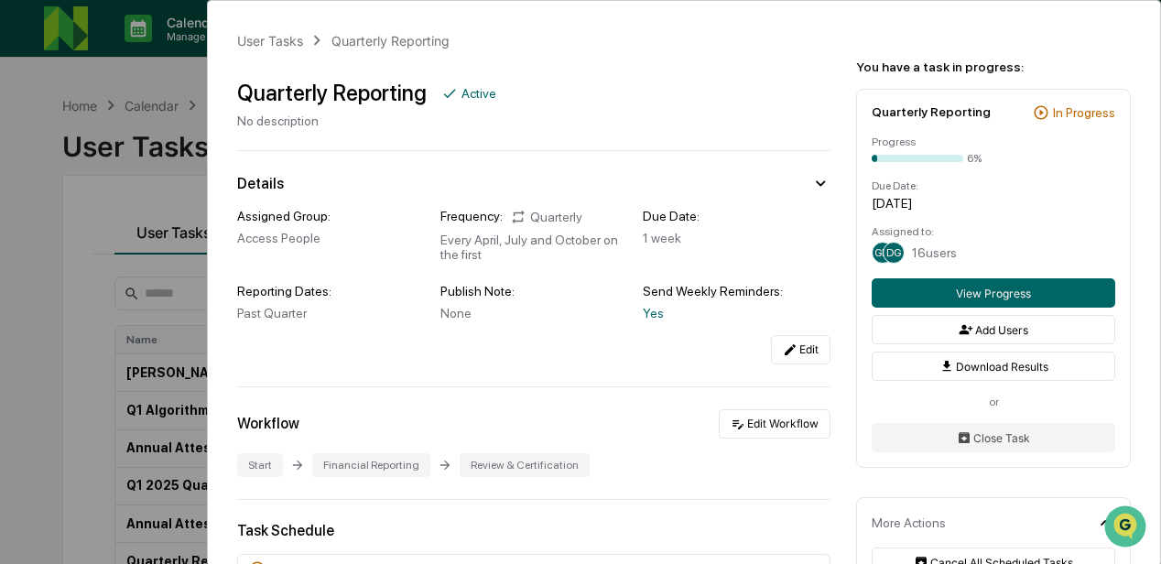
click at [891, 251] on span "DG" at bounding box center [894, 252] width 15 height 13
click at [888, 252] on span "DG" at bounding box center [894, 252] width 15 height 13
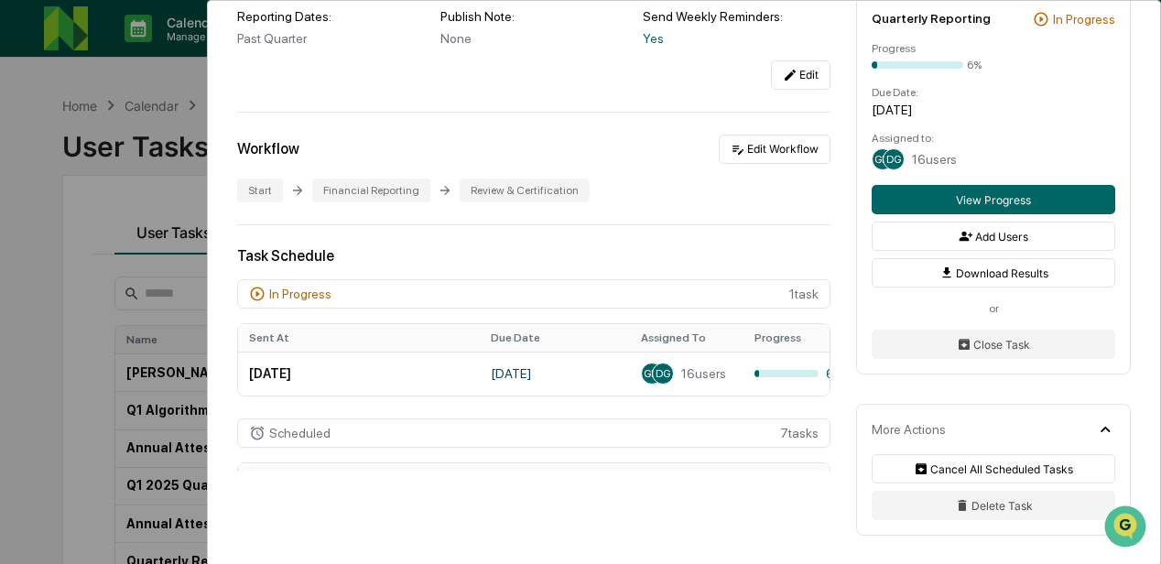
scroll to position [183, 0]
click at [1103, 430] on icon at bounding box center [1105, 429] width 9 height 5
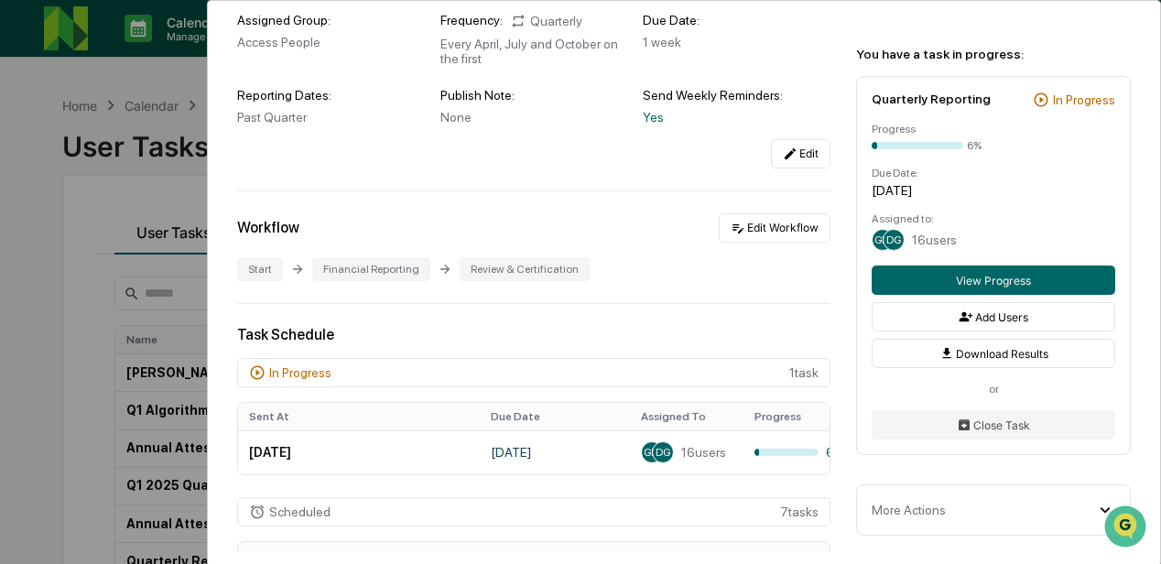
scroll to position [13, 0]
click at [1099, 509] on icon at bounding box center [1105, 510] width 20 height 20
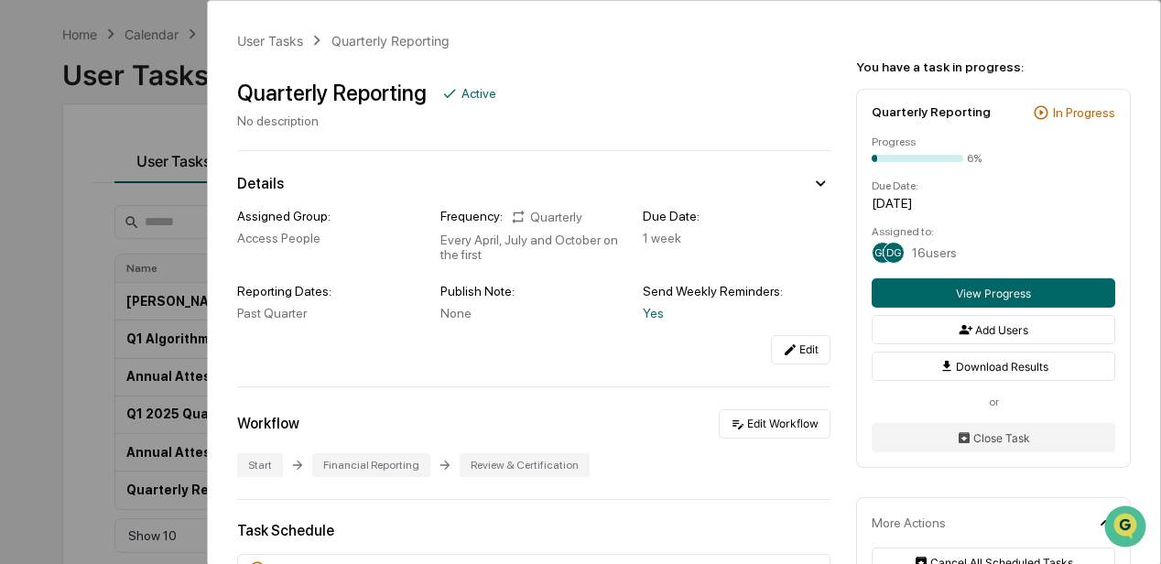
scroll to position [51, 0]
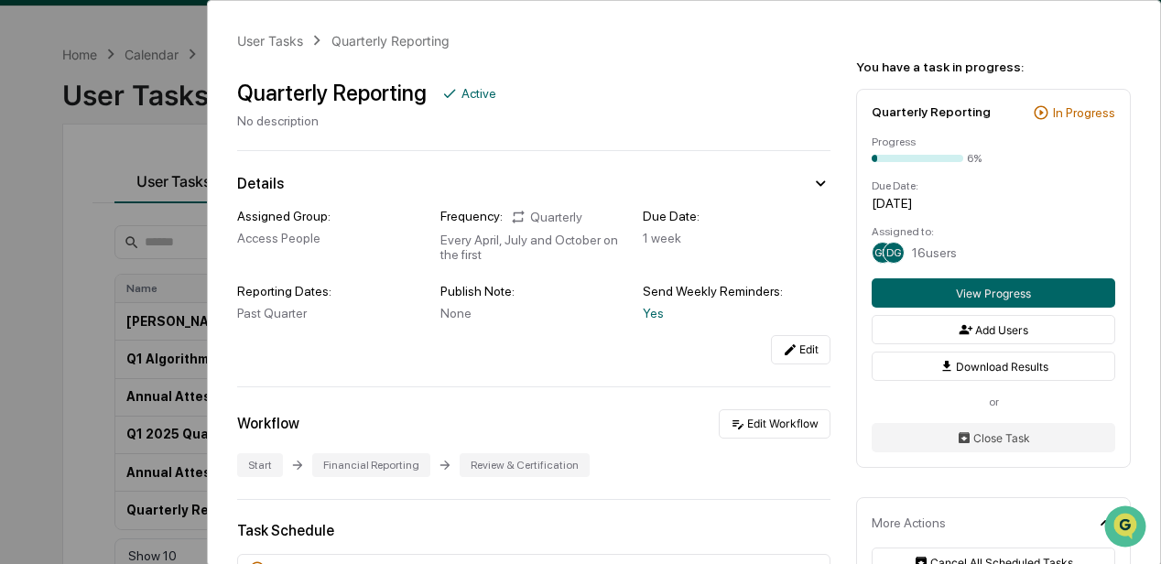
click at [887, 248] on span "DG" at bounding box center [894, 252] width 15 height 13
click at [916, 288] on button "View Progress" at bounding box center [994, 292] width 244 height 29
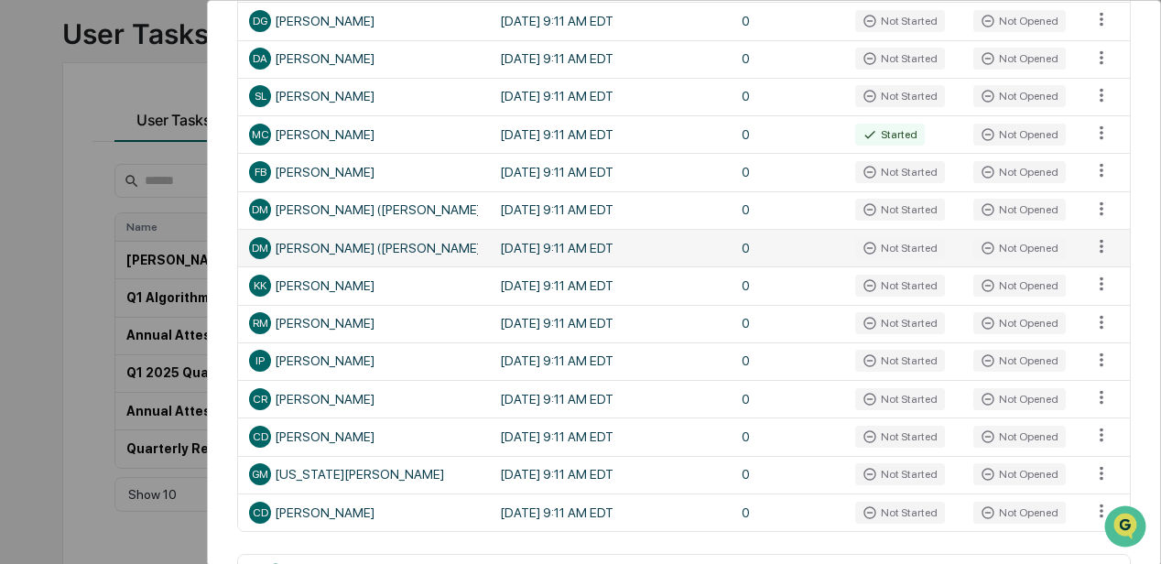
scroll to position [495, 0]
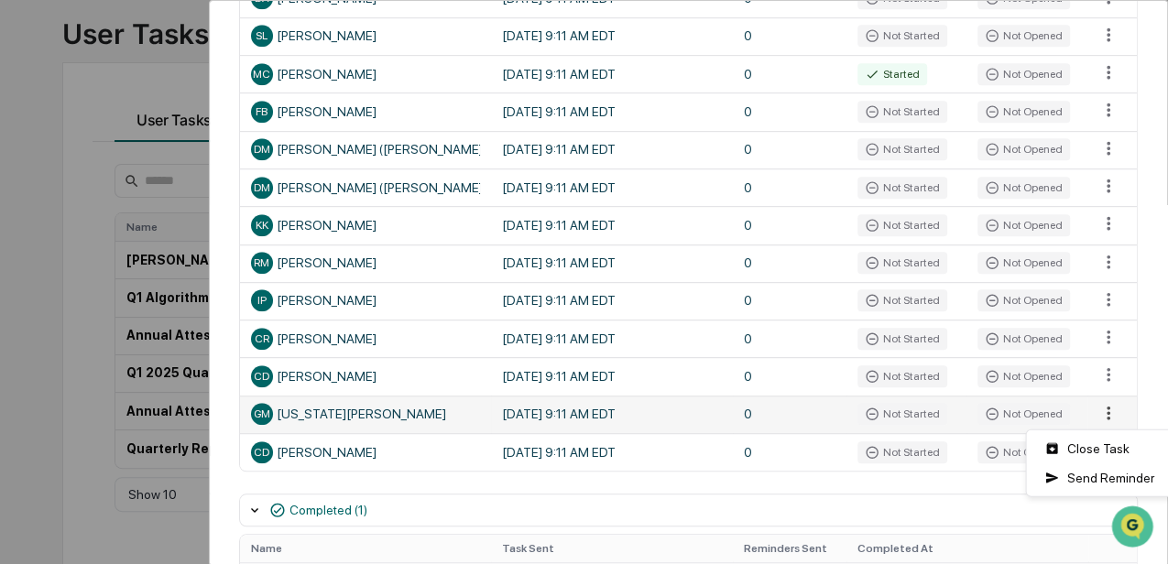
click at [1097, 412] on html "Calendar Manage Tasks Reviews Approval Management Company People, Data, Setting…" at bounding box center [584, 169] width 1168 height 564
click at [168, 79] on html "Calendar Manage Tasks Reviews Approval Management Company People, Data, Setting…" at bounding box center [584, 169] width 1168 height 564
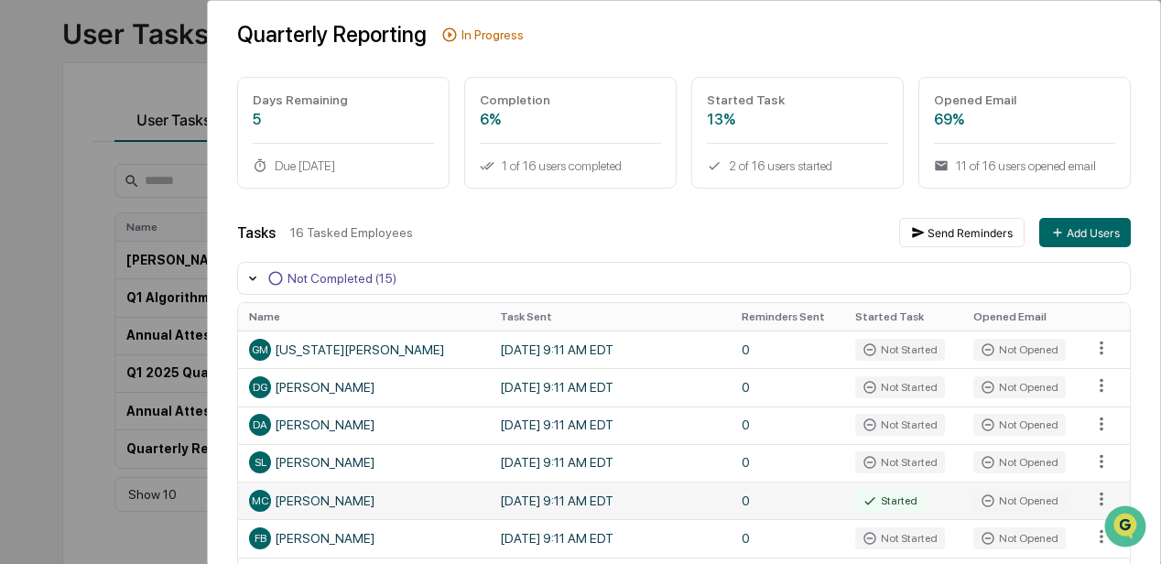
scroll to position [0, 0]
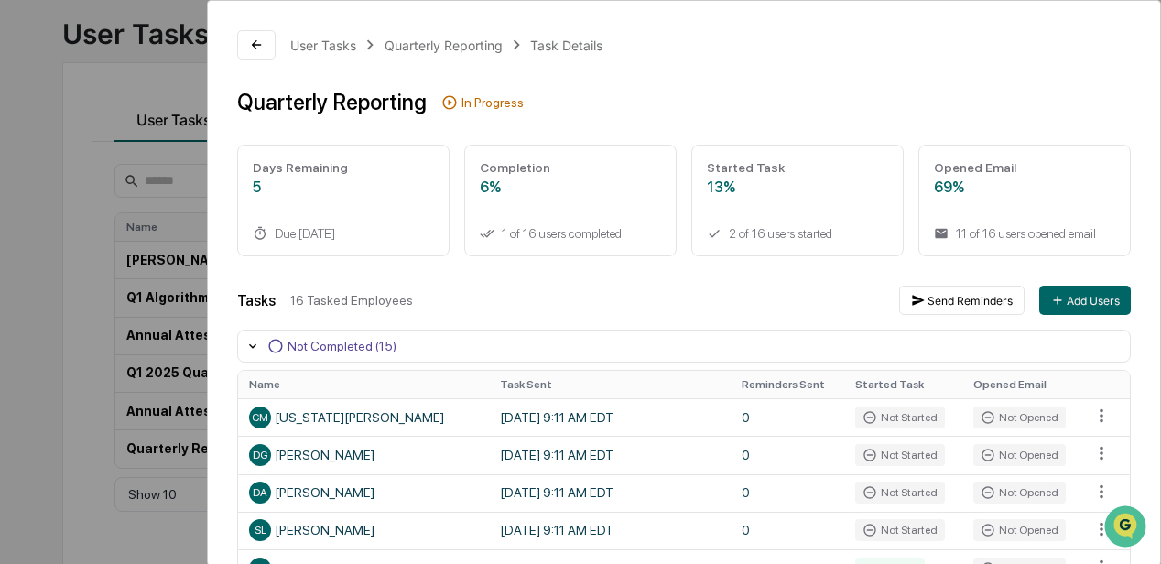
click at [123, 73] on div "User Tasks Quarterly Reporting Task Details Quarterly Reporting In Progress Day…" at bounding box center [580, 282] width 1161 height 564
